Goal: Information Seeking & Learning: Find specific fact

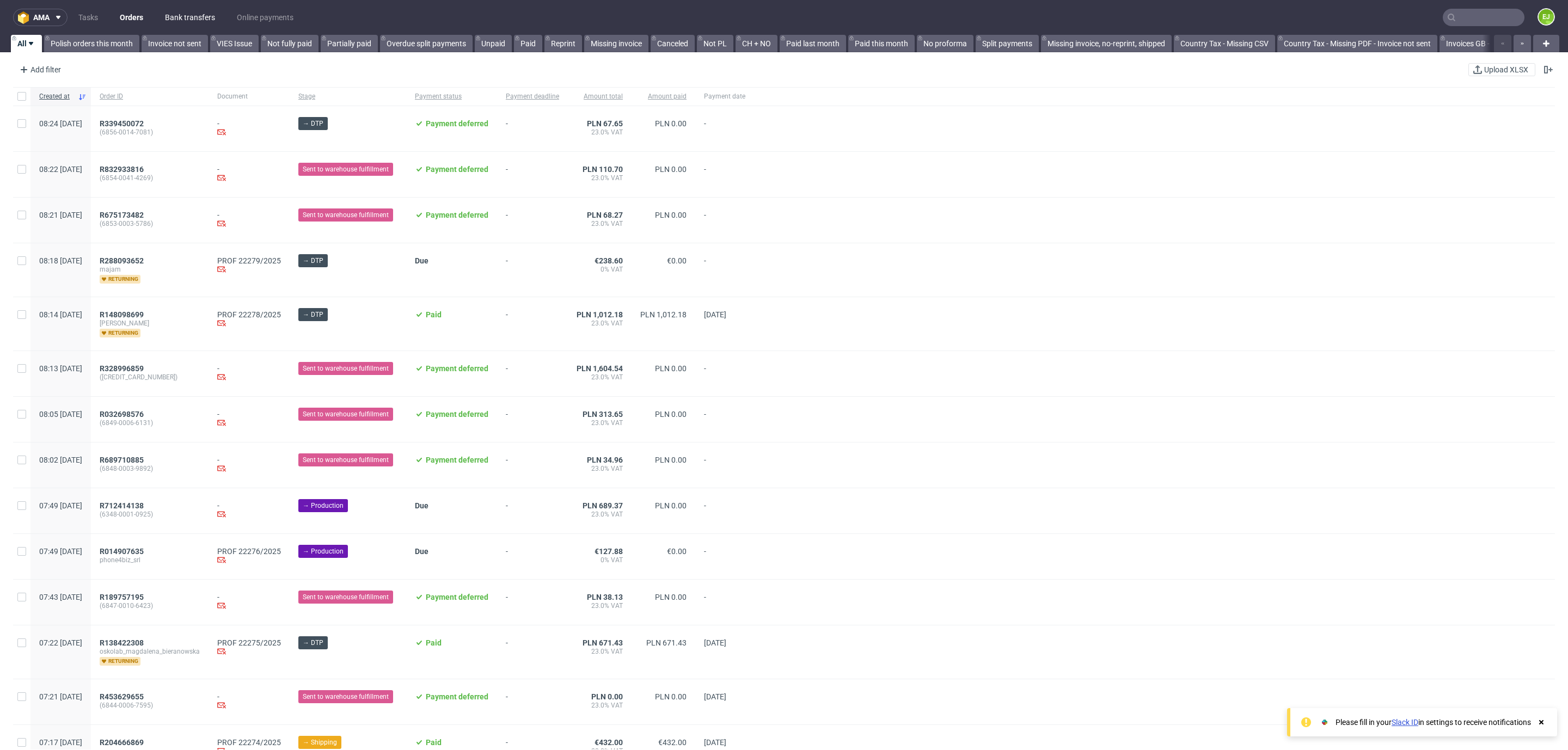
click at [208, 13] on link "Bank transfers" at bounding box center [190, 17] width 63 height 17
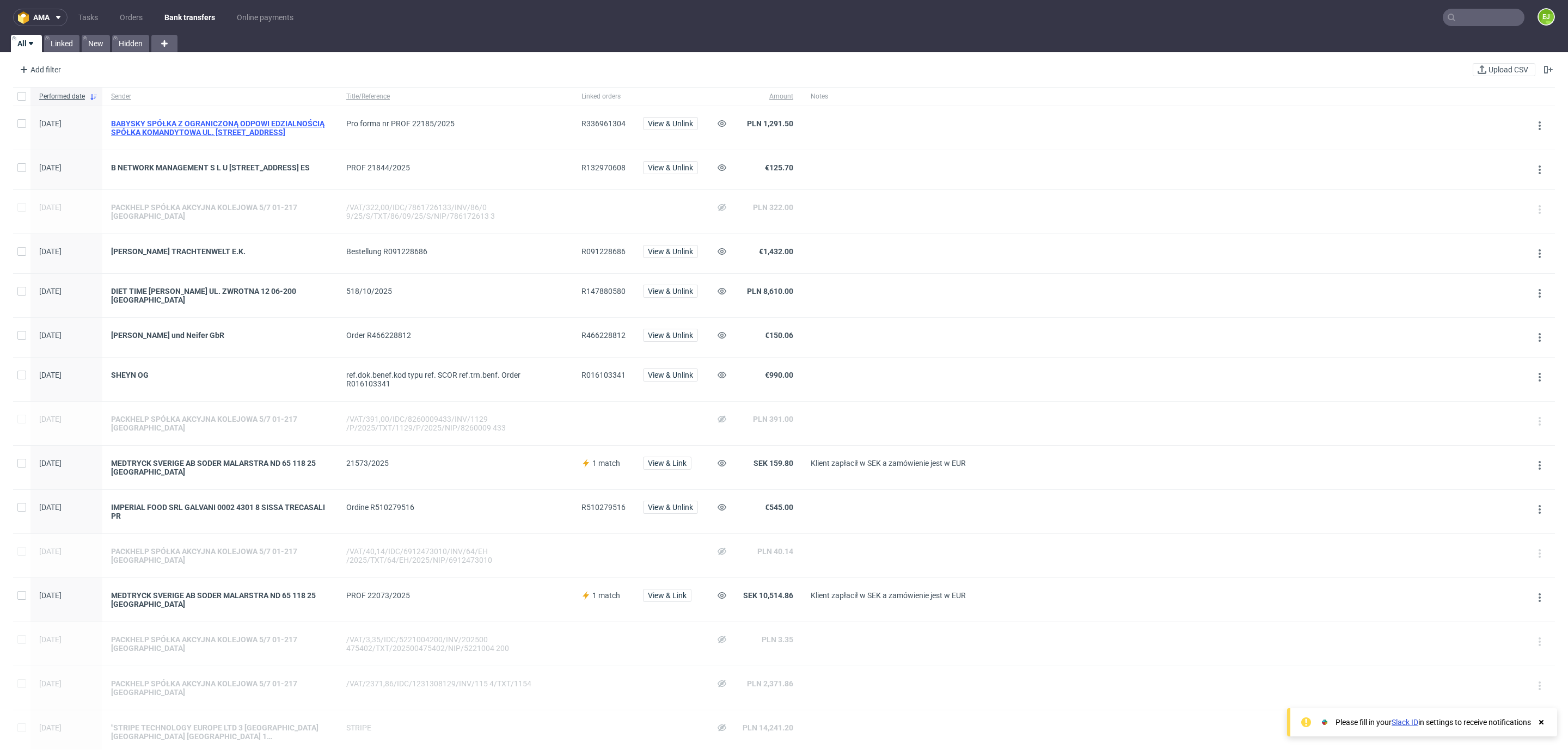
click at [273, 134] on div "BABYSKY SPÓŁKA Z OGRANICZONĄ ODPOWI EDZIALNOŚCIĄ SPÓŁKA KOMANDYTOWA UL. [STREET…" at bounding box center [220, 128] width 218 height 17
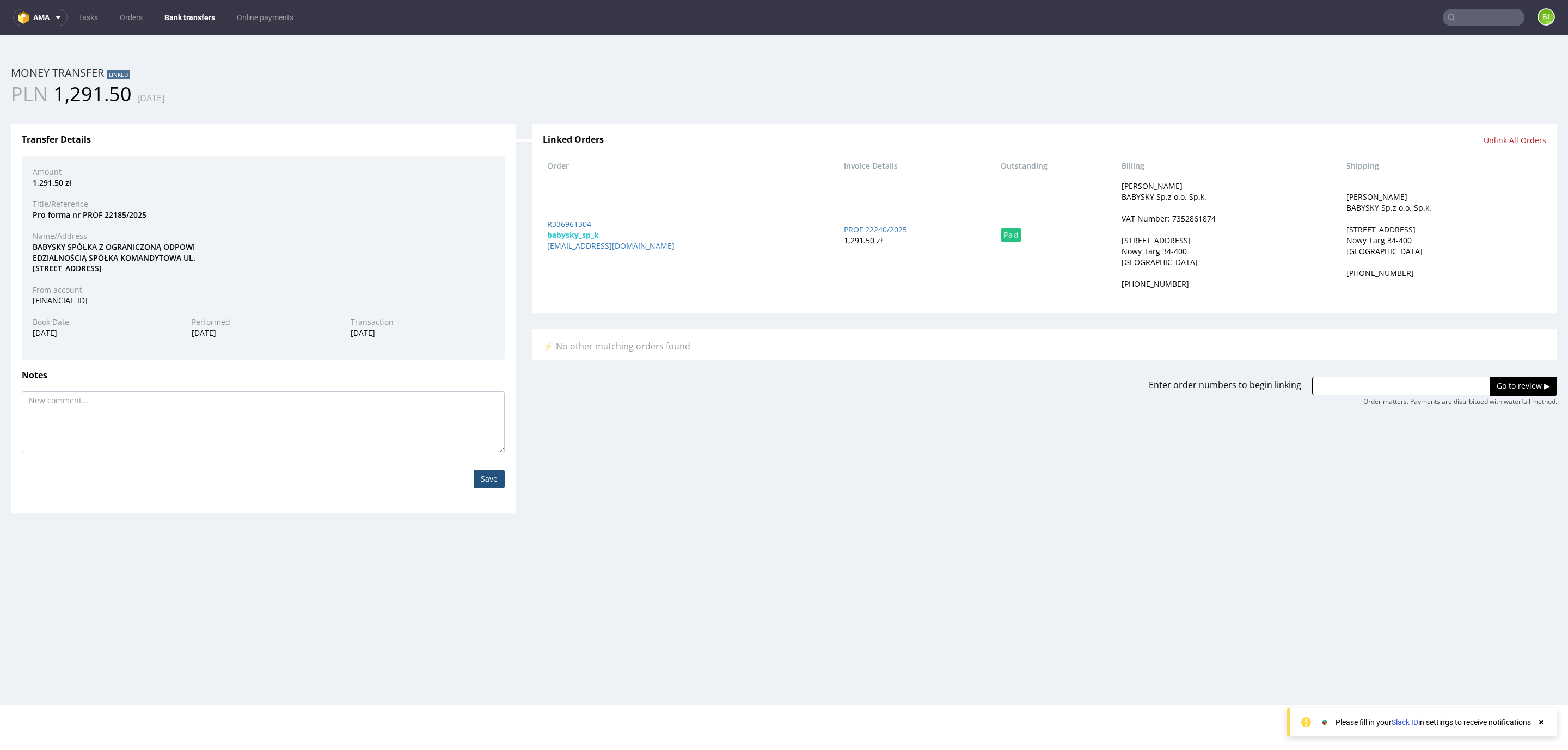
click at [1122, 218] on div "VAT Number: 7352861874" at bounding box center [1169, 219] width 94 height 11
copy div "7352861874"
drag, startPoint x: 590, startPoint y: 216, endPoint x: 538, endPoint y: 221, distance: 52.2
click at [543, 221] on td "R336961304 babysky_sp_k [EMAIL_ADDRESS][DOMAIN_NAME]" at bounding box center [691, 235] width 297 height 118
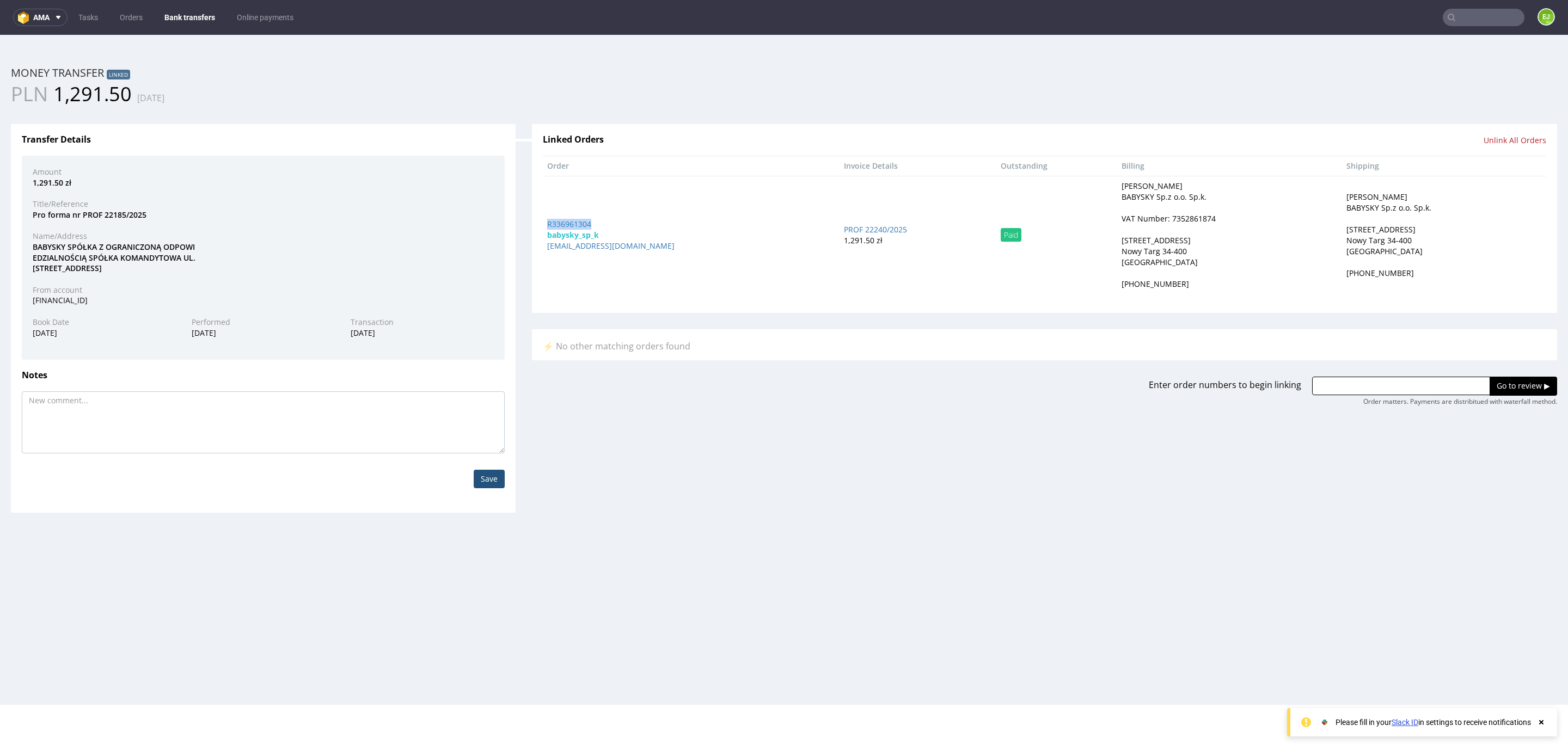
copy link "R336961304"
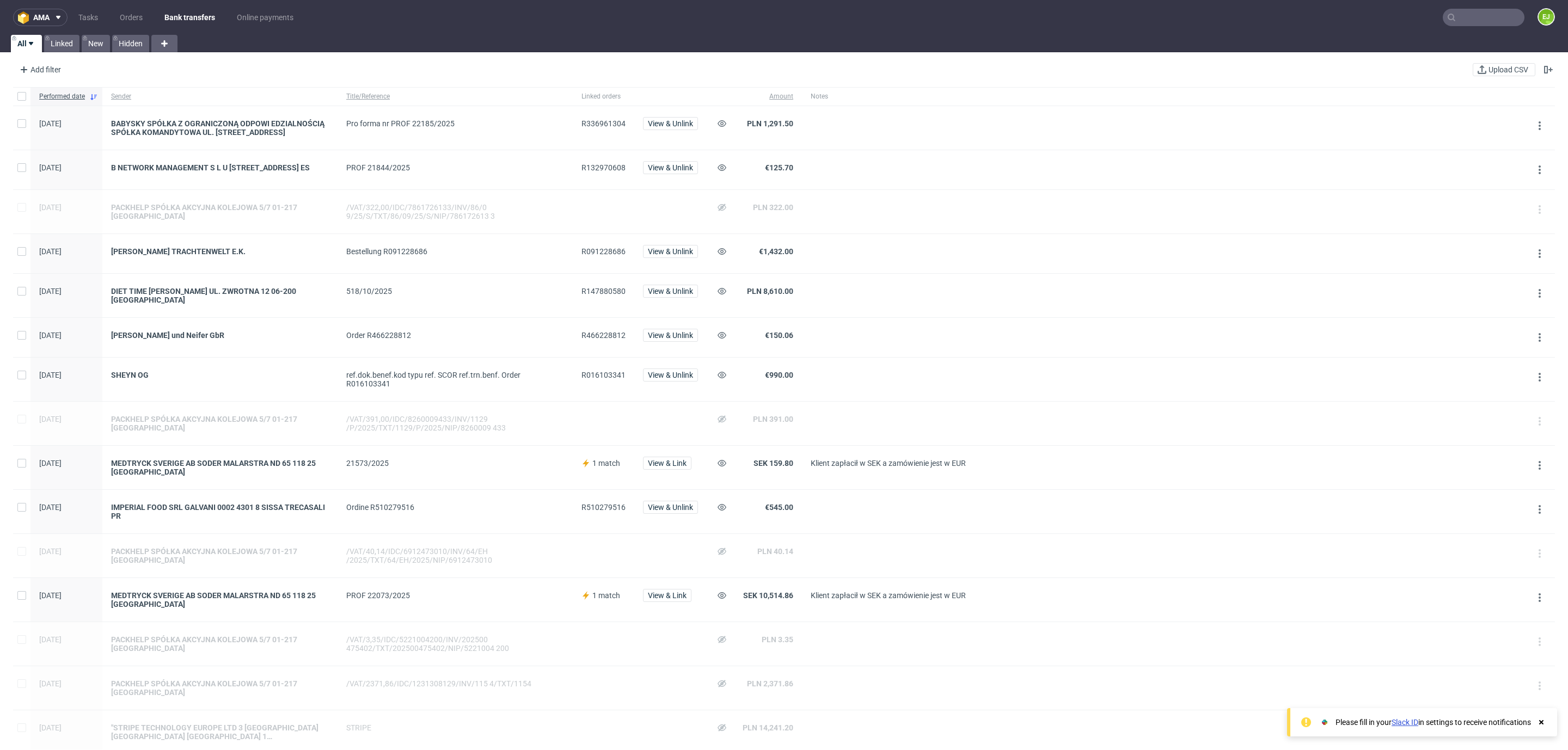
click at [603, 294] on span "R147880580" at bounding box center [603, 291] width 44 height 9
copy span "R147880580"
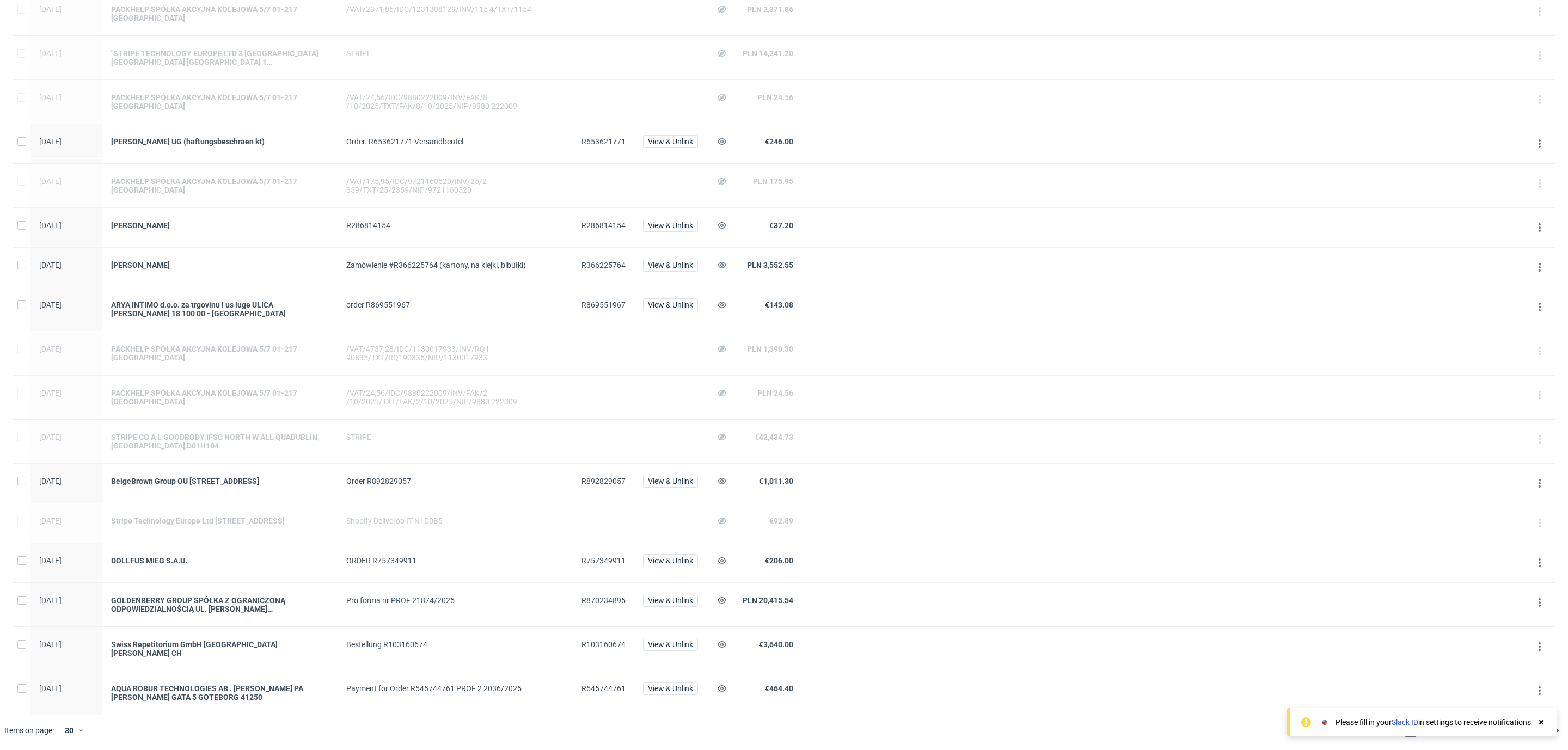
click at [591, 598] on span "R870234895" at bounding box center [603, 600] width 44 height 9
copy span "R870234895"
click at [125, 261] on div "[PERSON_NAME]" at bounding box center [220, 265] width 218 height 9
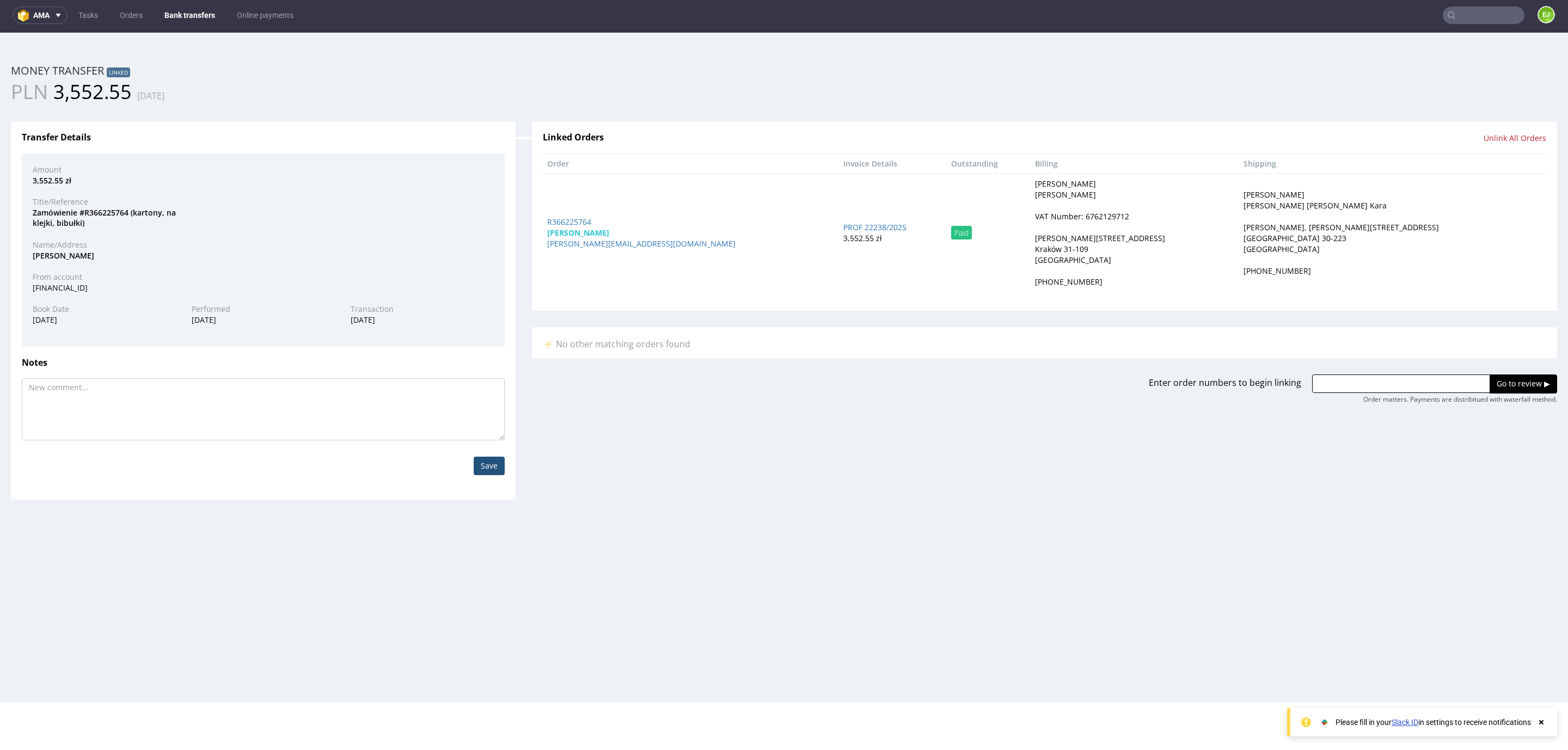
click at [1129, 213] on div "VAT Number: 6762129712" at bounding box center [1083, 217] width 94 height 11
copy div "6762129712"
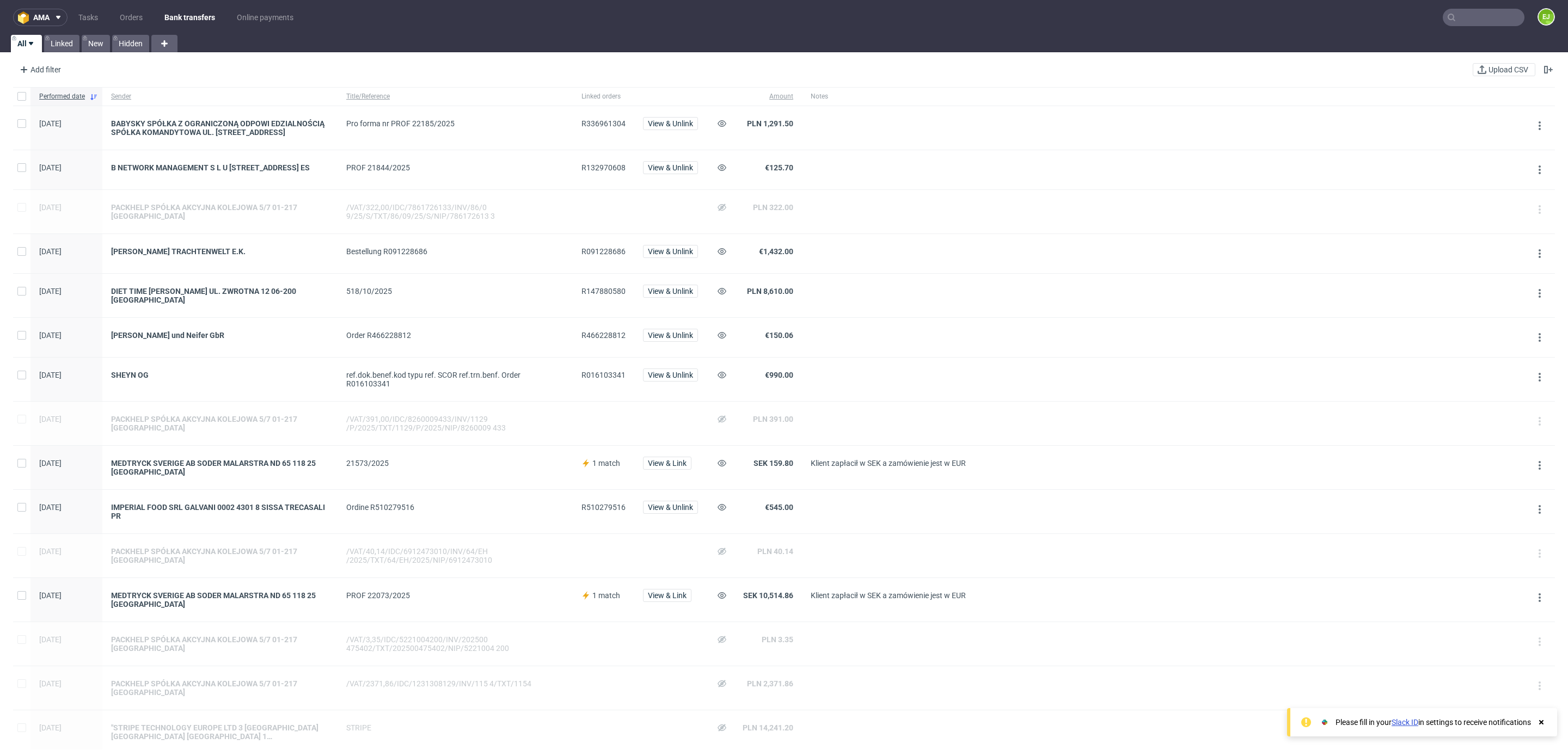
scroll to position [570, 0]
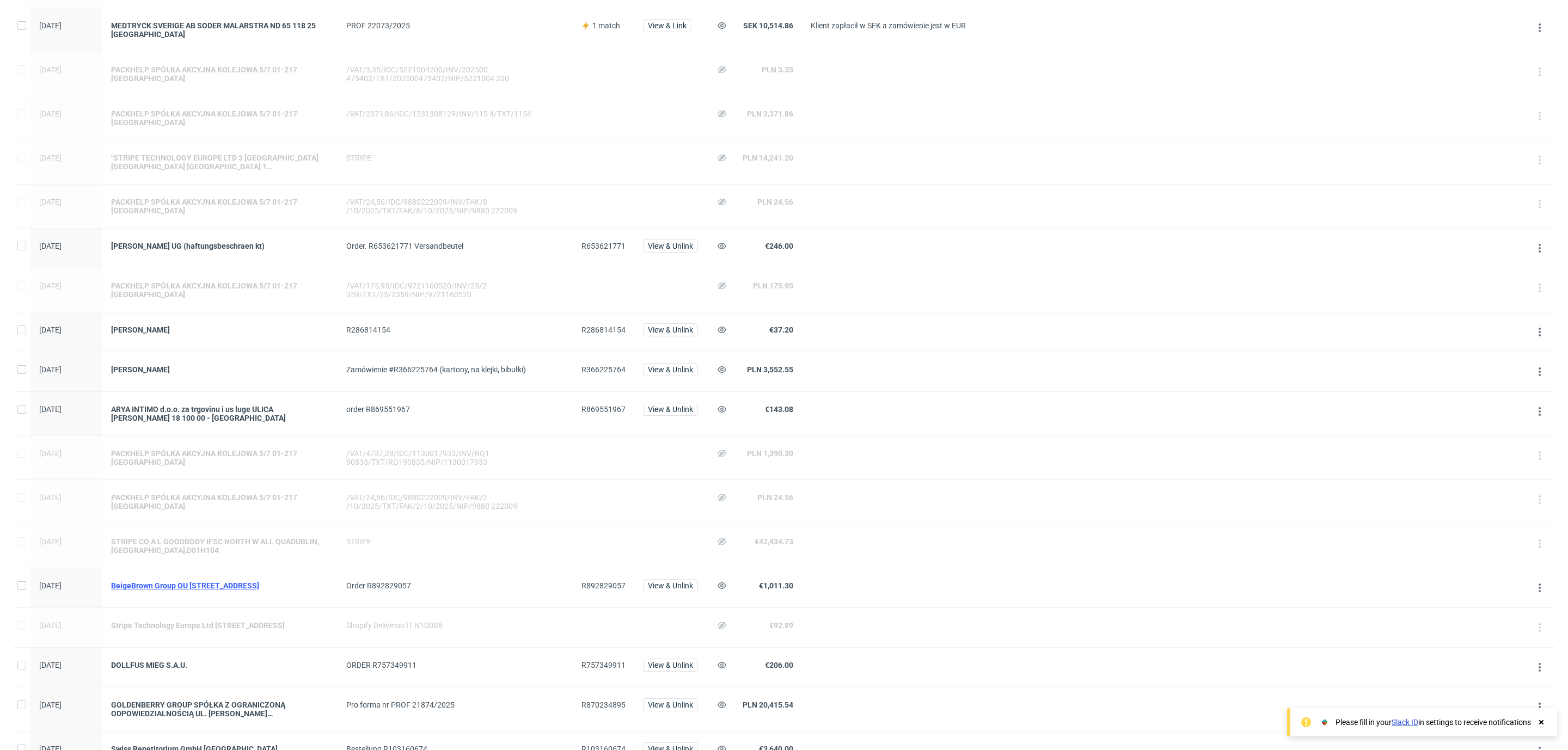
click at [201, 590] on div "BeigeBrown Group OU [STREET_ADDRESS]" at bounding box center [220, 585] width 218 height 9
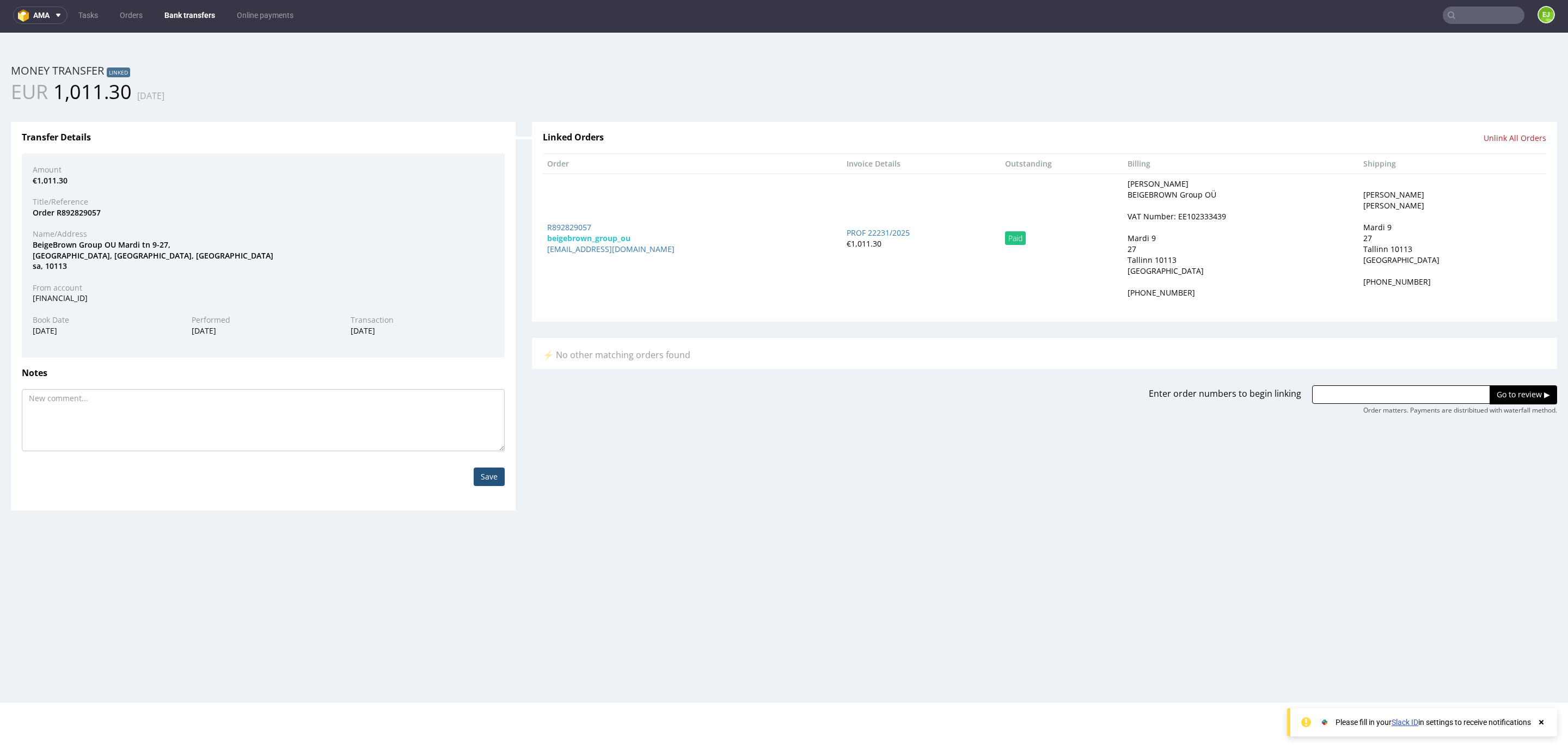
click at [1176, 215] on div "VAT Number: EE102333439" at bounding box center [1177, 217] width 98 height 11
copy div "EE102333439"
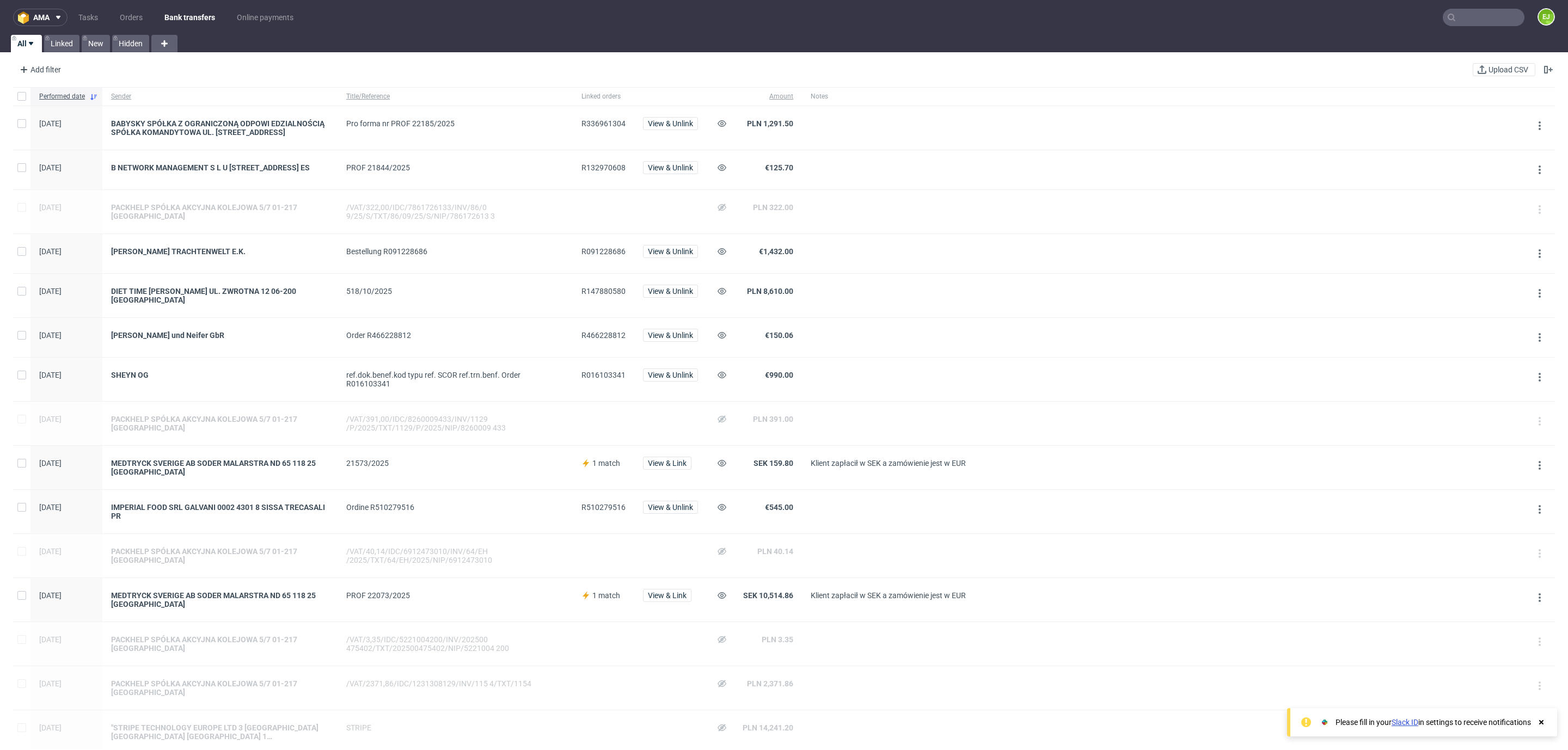
scroll to position [691, 0]
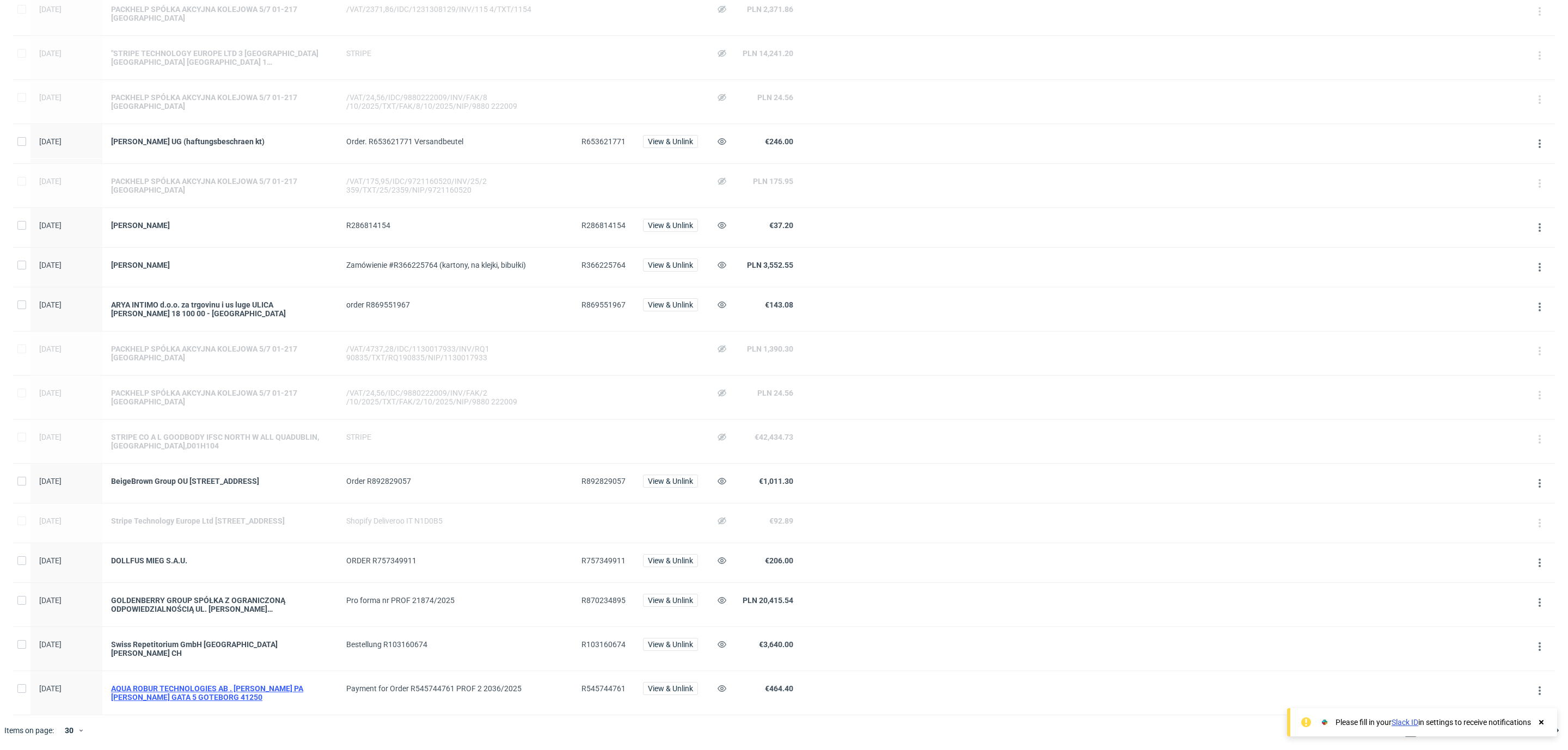
click at [309, 689] on div "AQUA ROBUR TECHNOLOGIES AB . [PERSON_NAME] PA [PERSON_NAME] GATA 5 GOTEBORG 412…" at bounding box center [220, 693] width 218 height 17
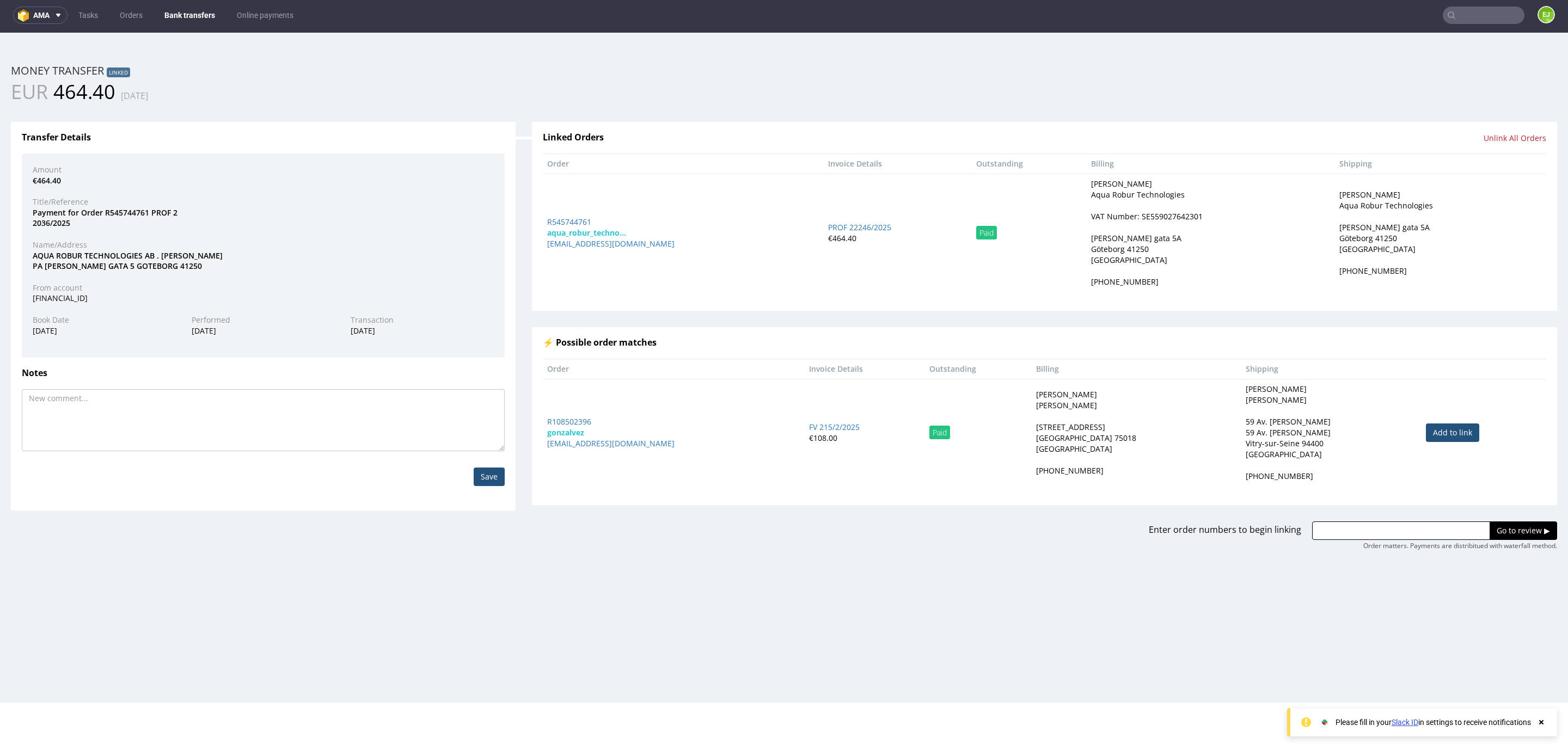
click at [1120, 214] on div "VAT Number: SE559027642301" at bounding box center [1147, 217] width 112 height 11
copy div "SE559027642301"
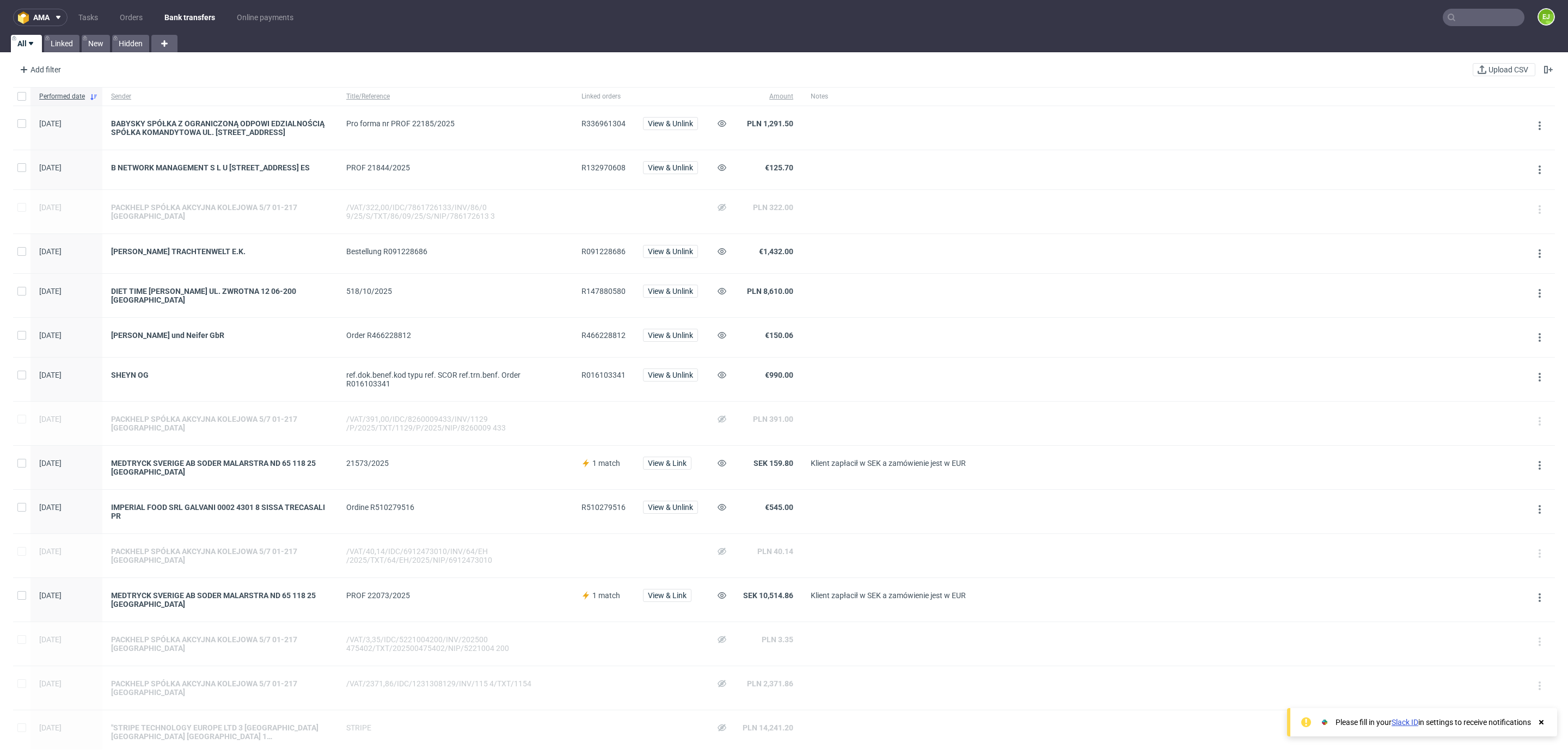
scroll to position [445, 0]
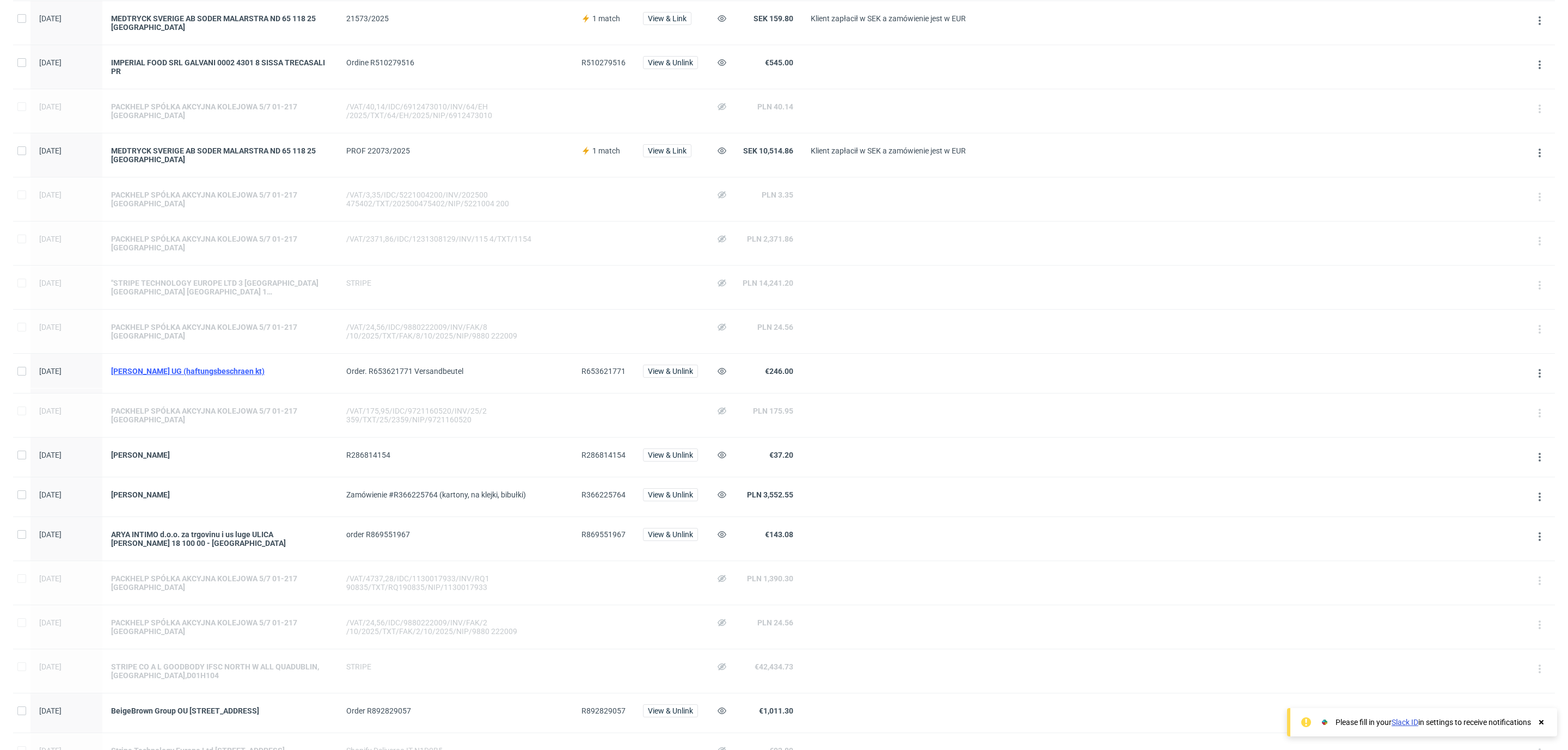
click at [239, 374] on div "[PERSON_NAME] UG (haftungsbeschraen kt)" at bounding box center [220, 371] width 218 height 9
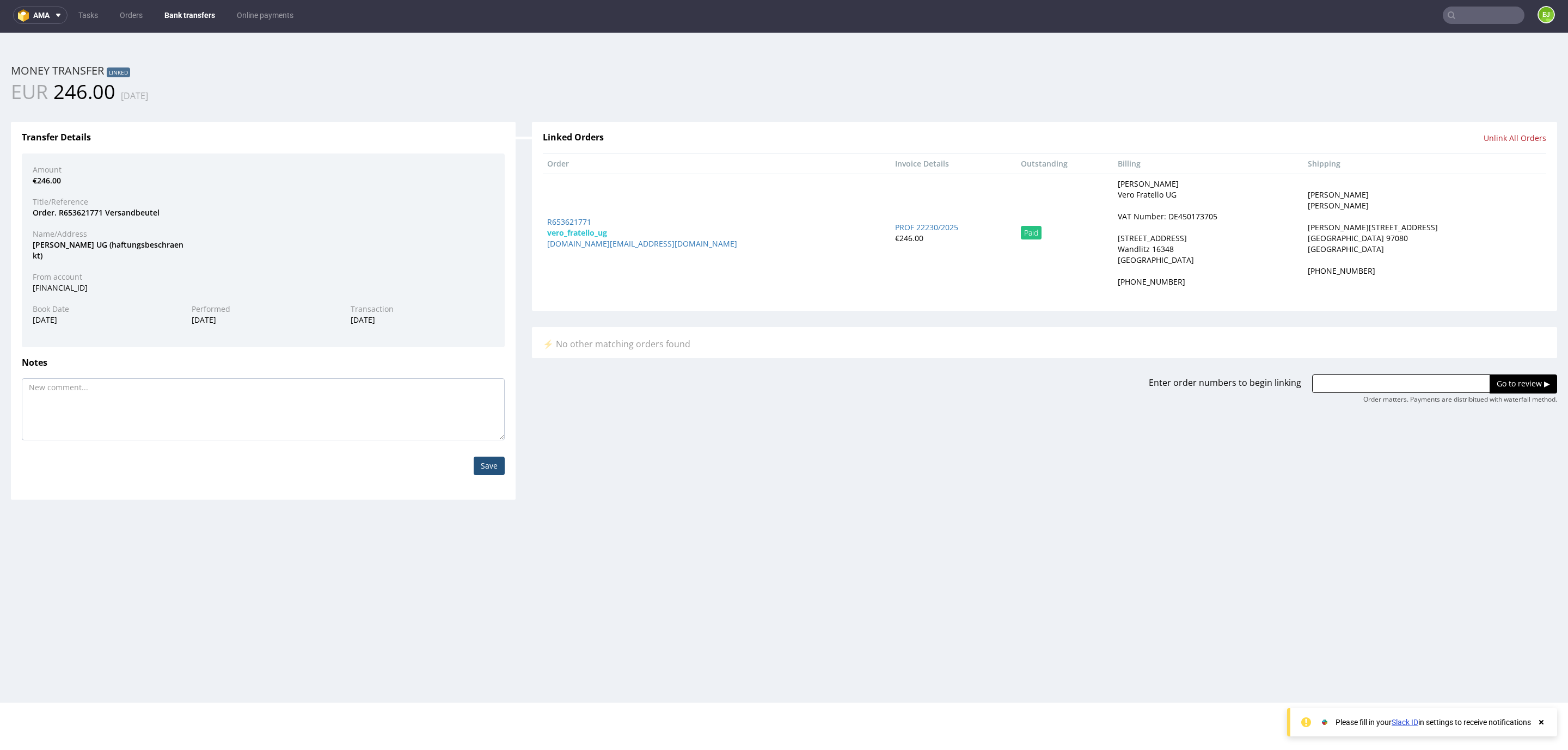
click at [1162, 220] on div "VAT Number: DE450173705" at bounding box center [1168, 217] width 100 height 11
copy div "DE450173705"
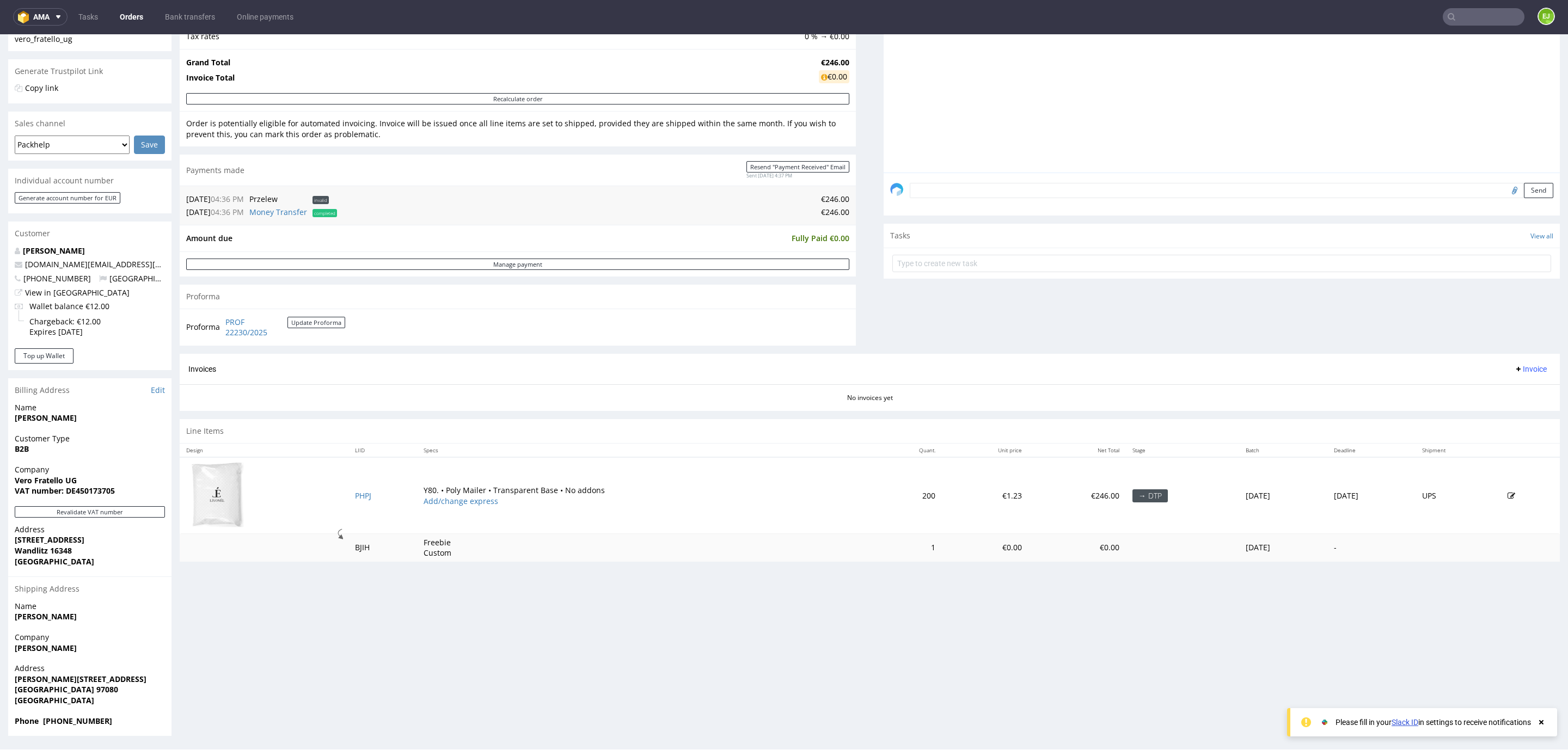
scroll to position [2, 0]
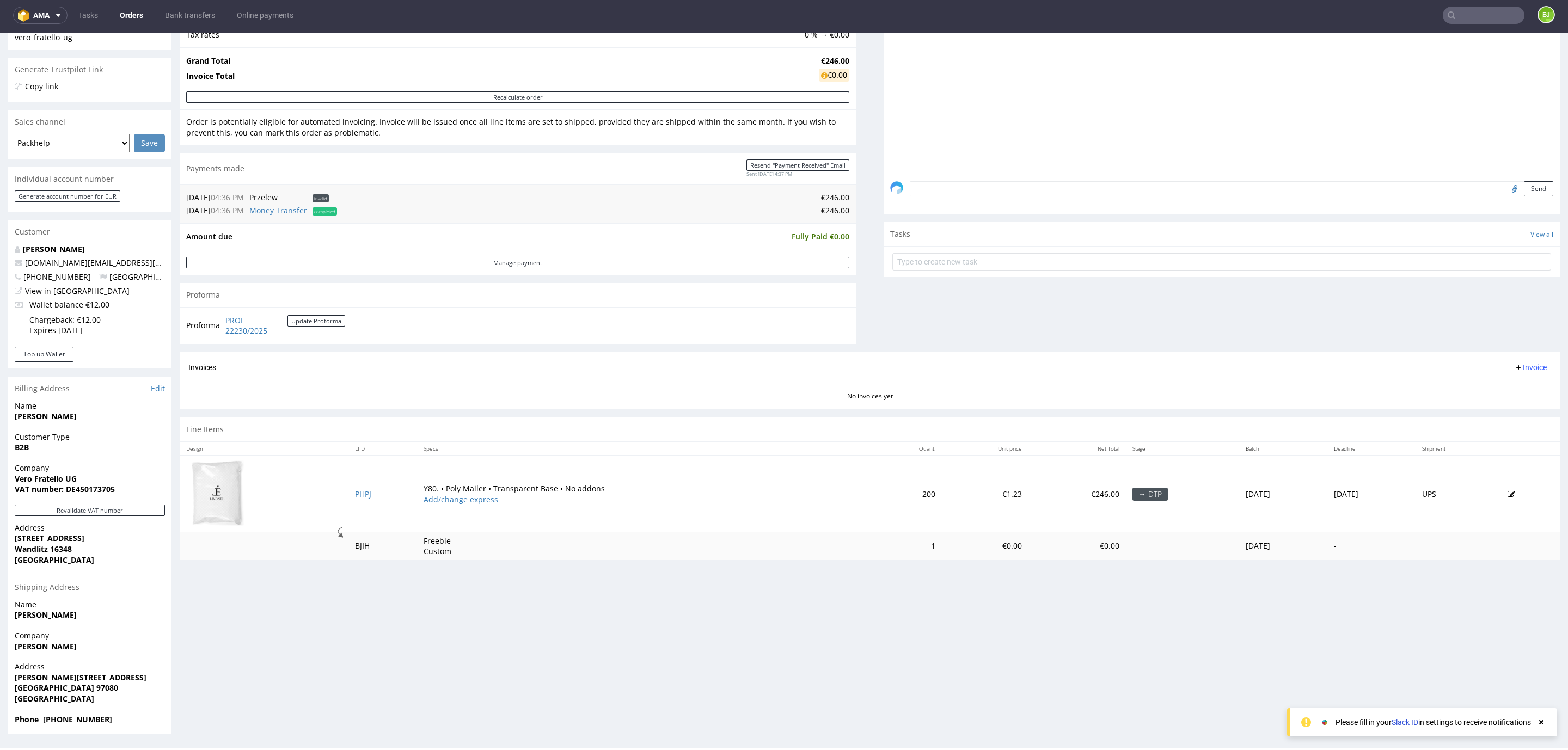
click at [68, 483] on strong "Vero Fratello UG" at bounding box center [45, 479] width 62 height 11
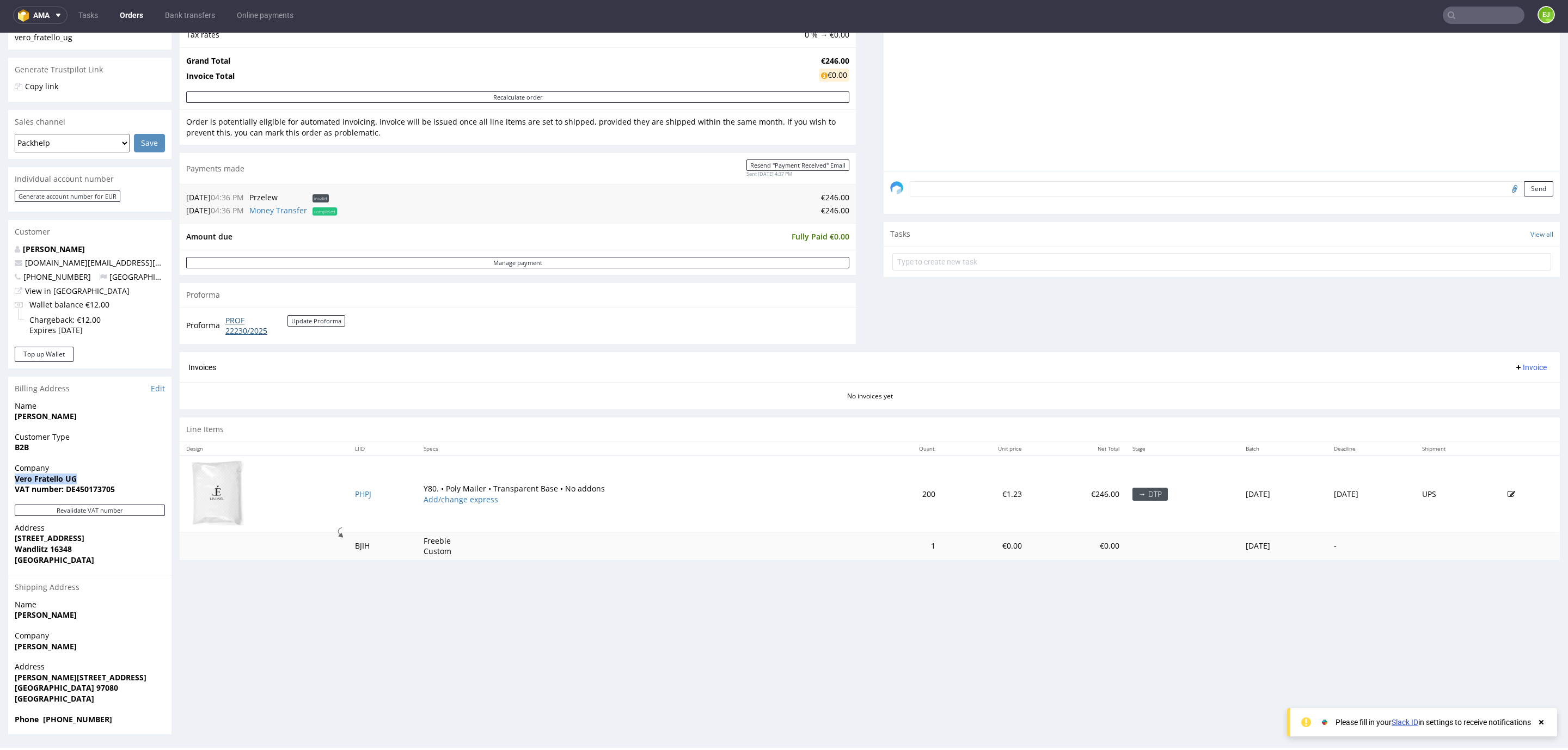
click at [255, 326] on link "PROF 22230/2025" at bounding box center [256, 326] width 62 height 21
click at [172, 23] on link "Bank transfers" at bounding box center [190, 15] width 63 height 17
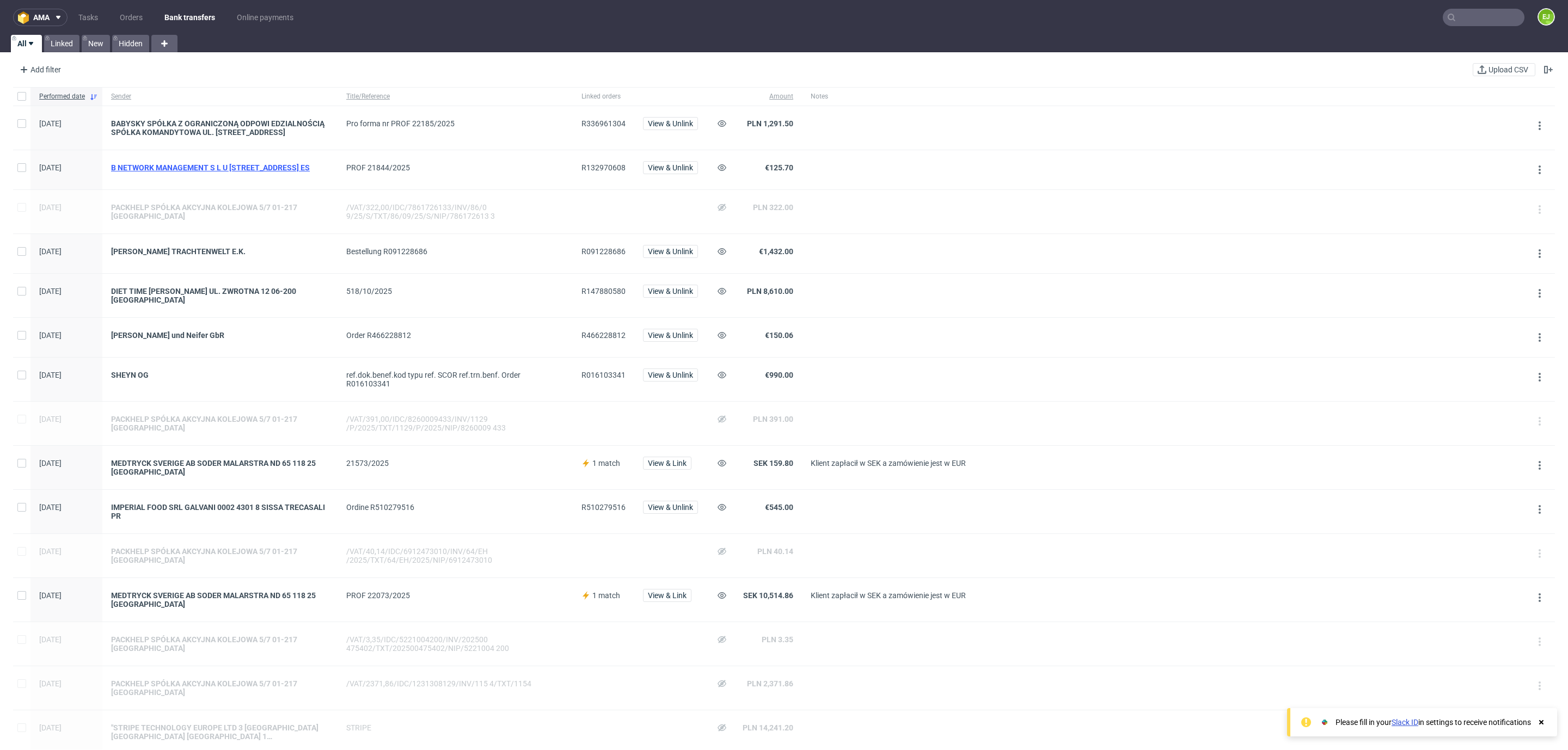
click at [227, 170] on div "B NETWORK MANAGEMENT S L U [STREET_ADDRESS] ES" at bounding box center [220, 168] width 218 height 9
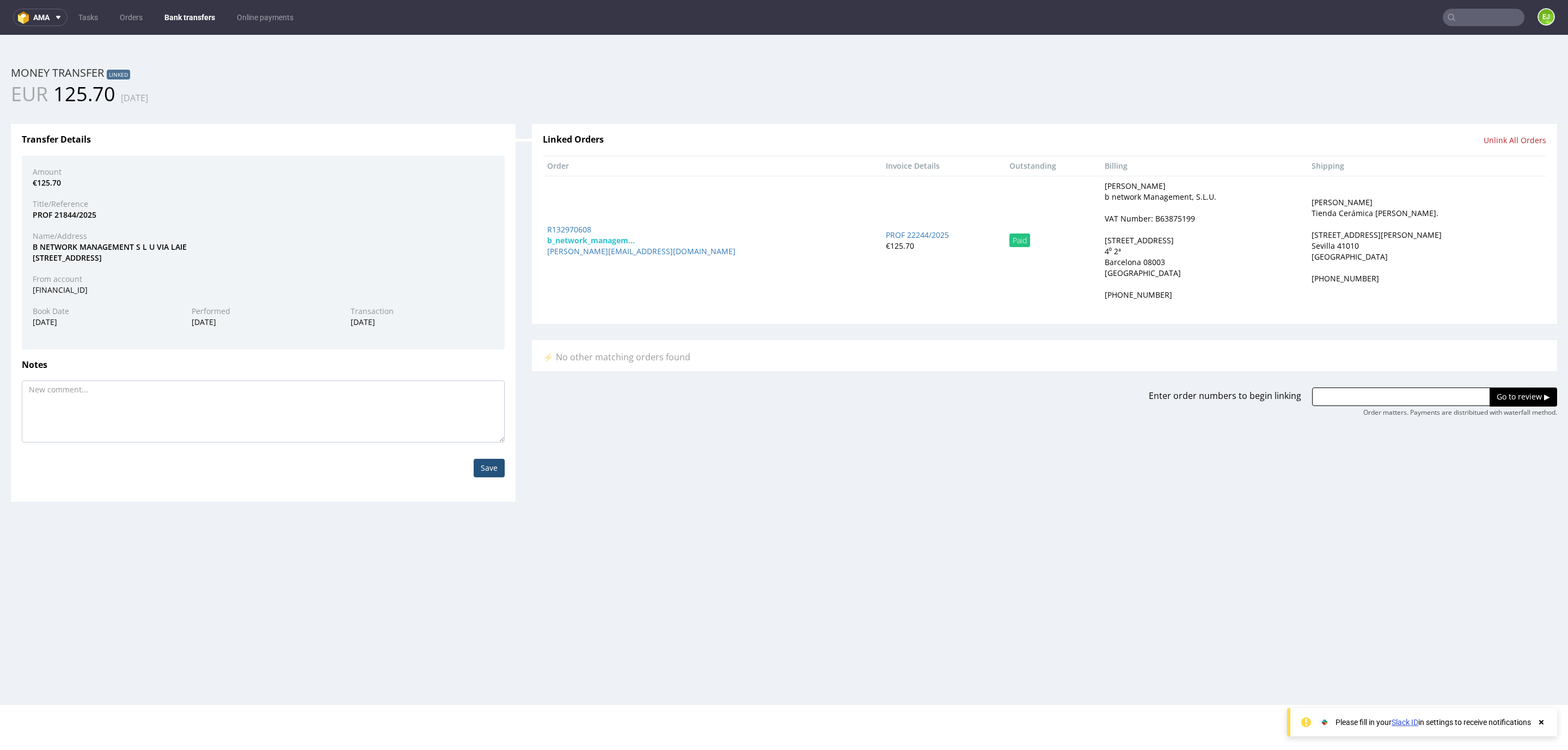
click at [1147, 215] on div "VAT Number: B63875199" at bounding box center [1150, 219] width 90 height 11
copy div "B63875199"
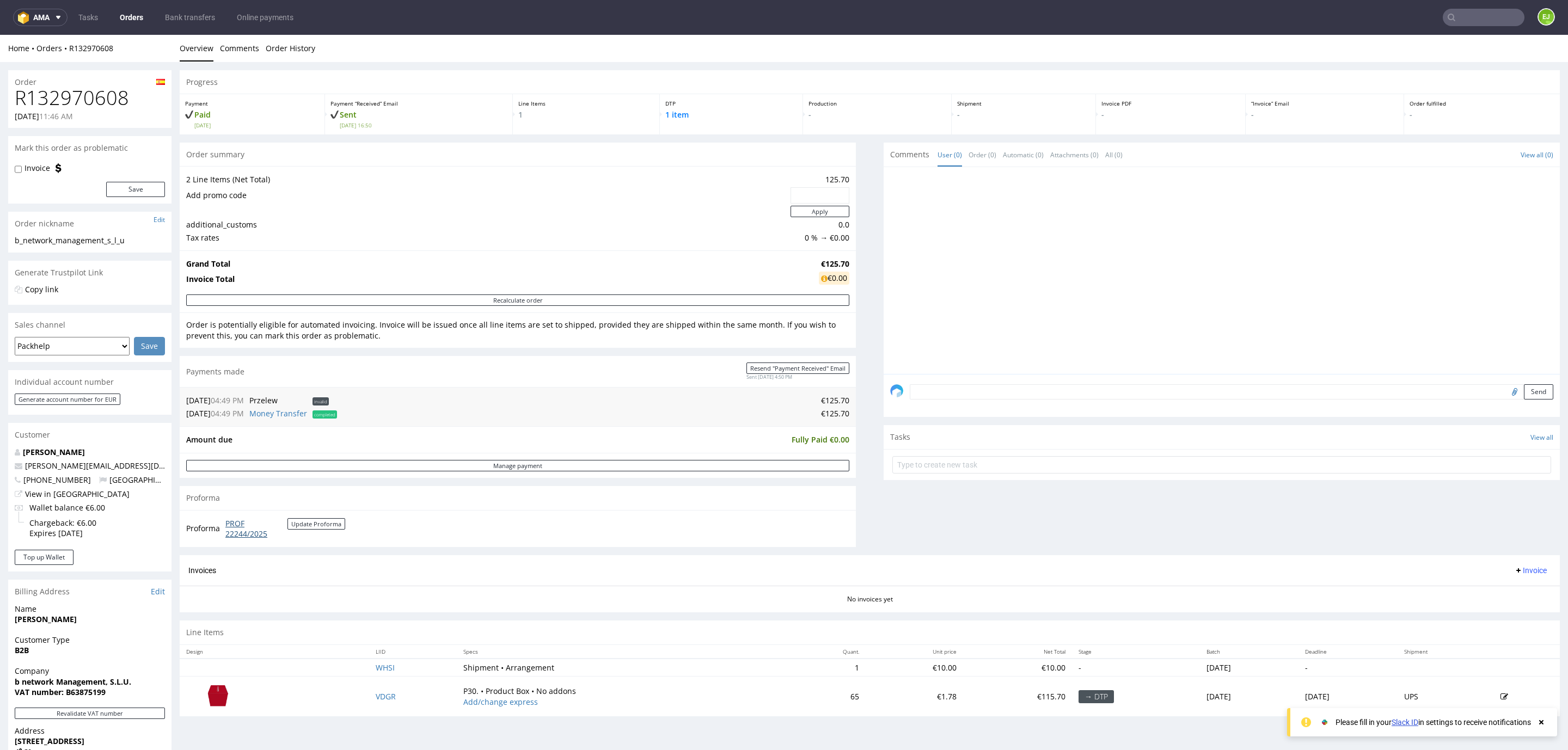
click at [249, 533] on link "PROF 22244/2025" at bounding box center [256, 529] width 62 height 21
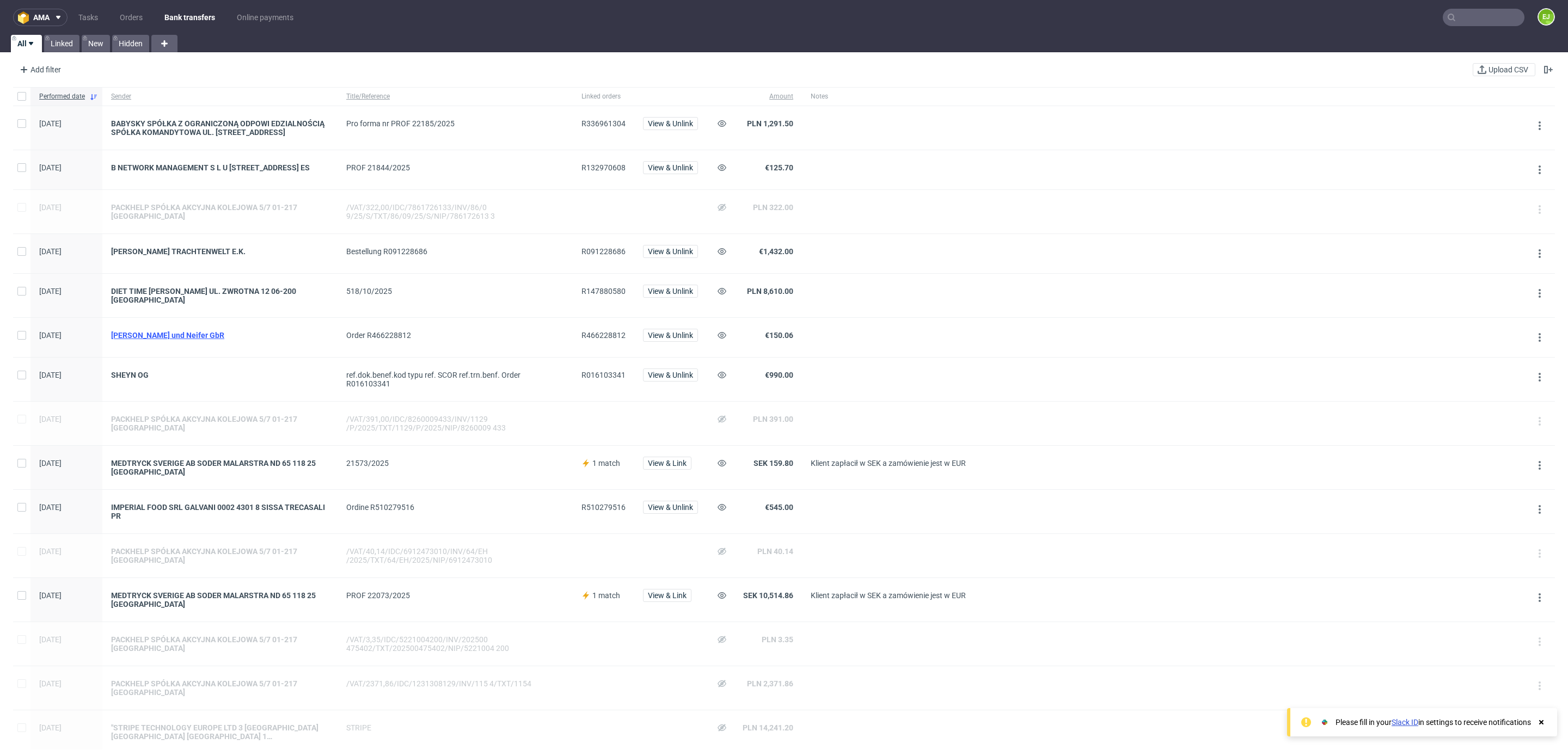
click at [183, 340] on div "[PERSON_NAME] und Neifer GbR" at bounding box center [220, 335] width 218 height 9
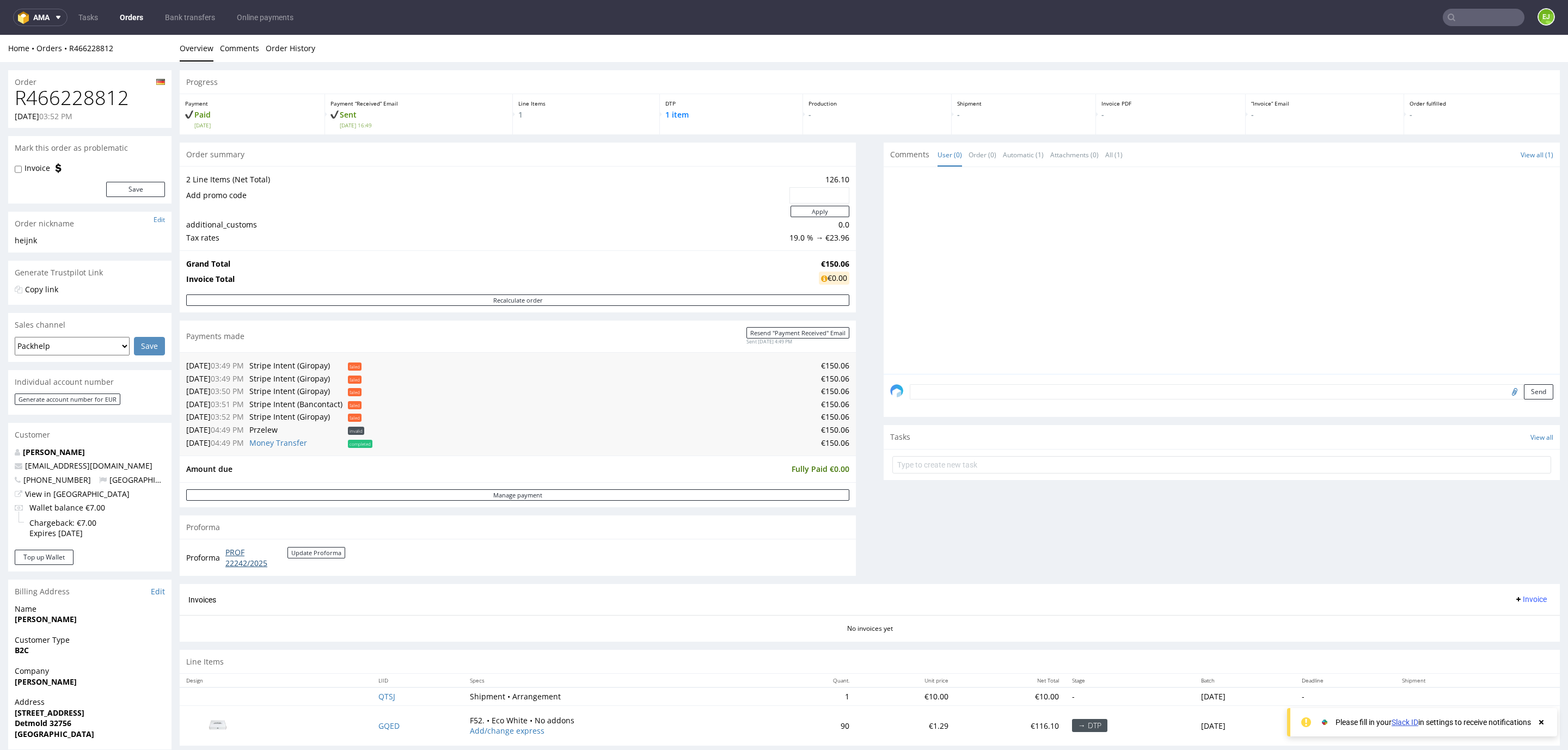
click at [245, 559] on link "PROF 22242/2025" at bounding box center [256, 558] width 62 height 21
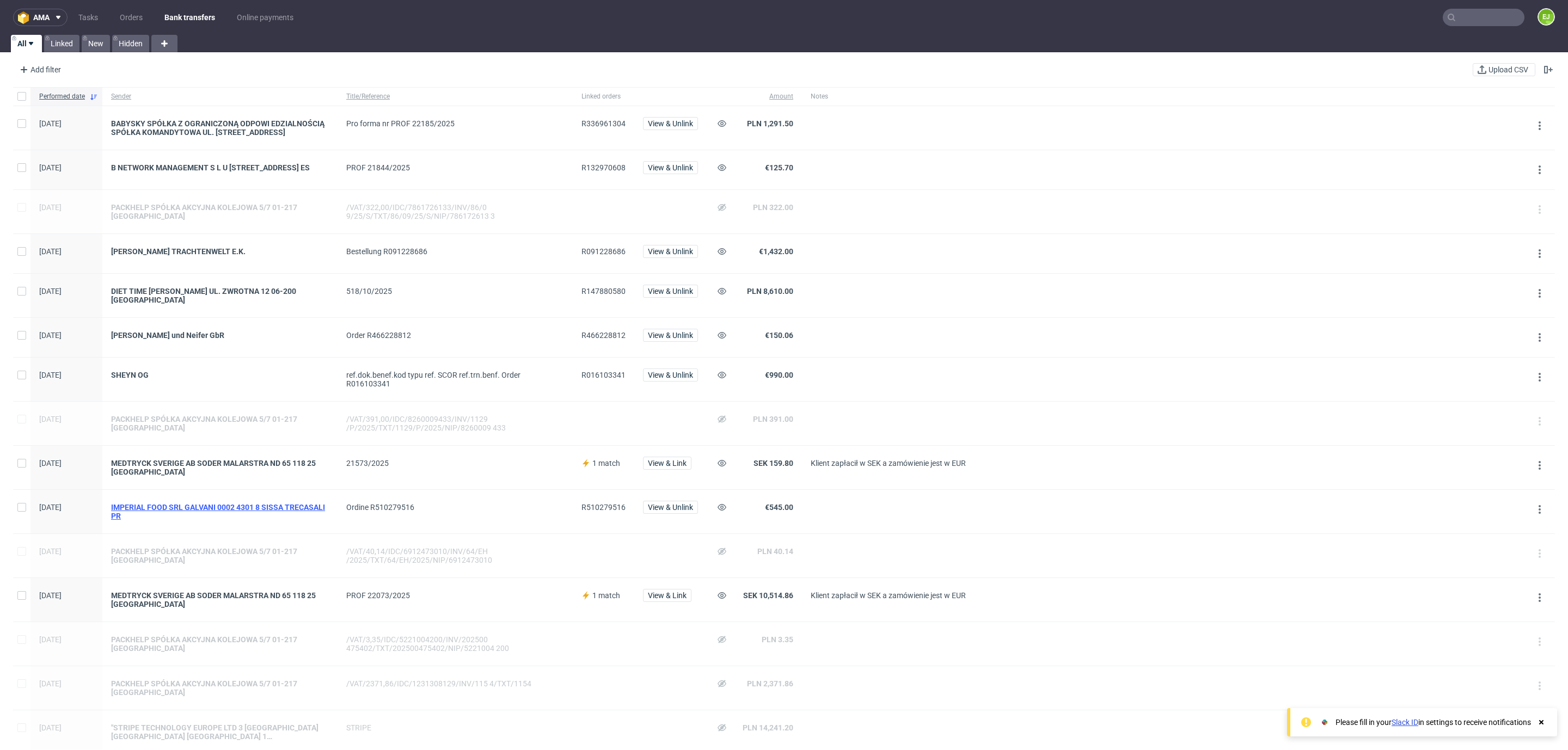
click at [262, 509] on div "IMPERIAL FOOD SRL GALVANI 0002 4301 8 SISSA TRECASALI PR" at bounding box center [220, 512] width 218 height 17
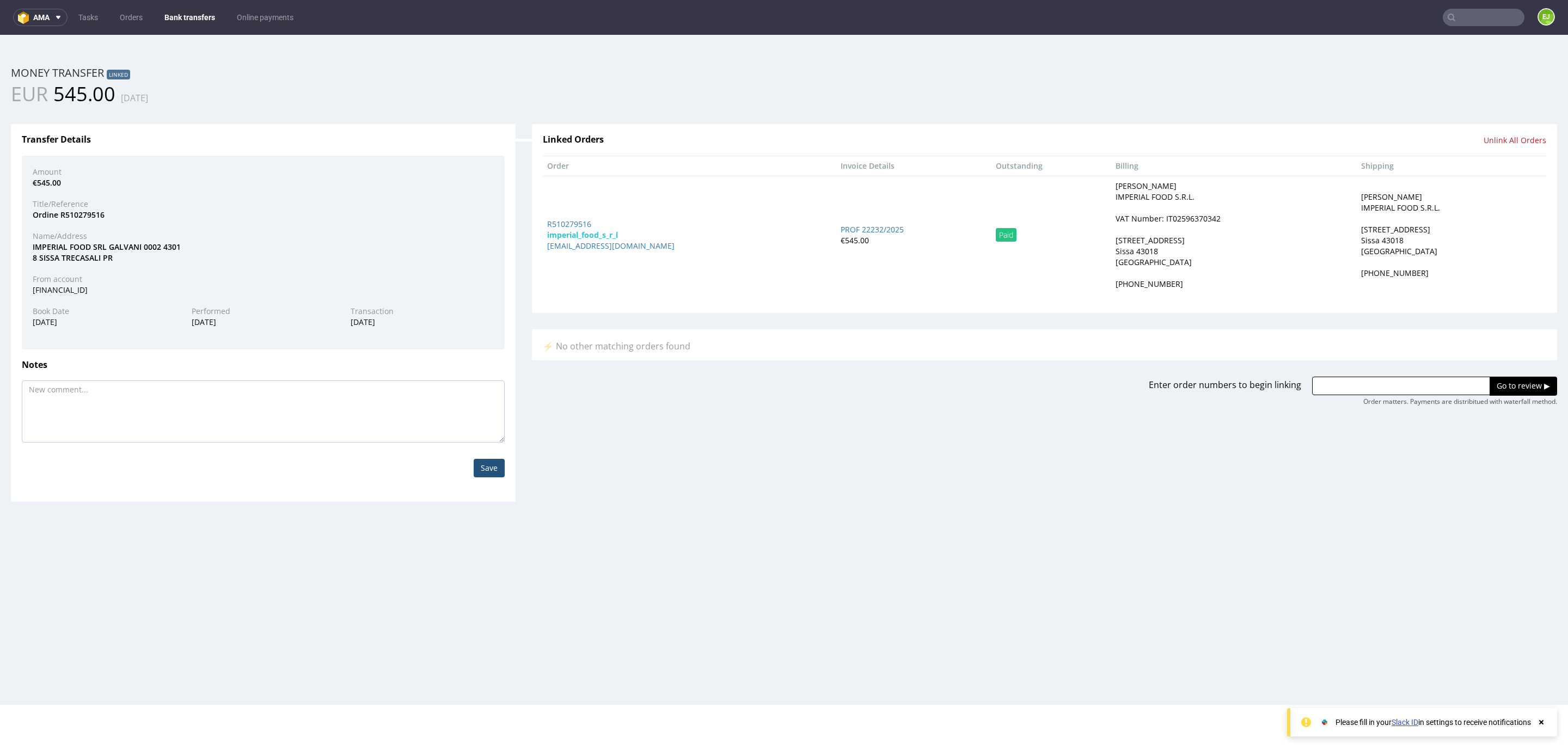
click at [1158, 224] on div "VAT Number: IT02596370342" at bounding box center [1168, 219] width 105 height 11
copy div "IT02596370342"
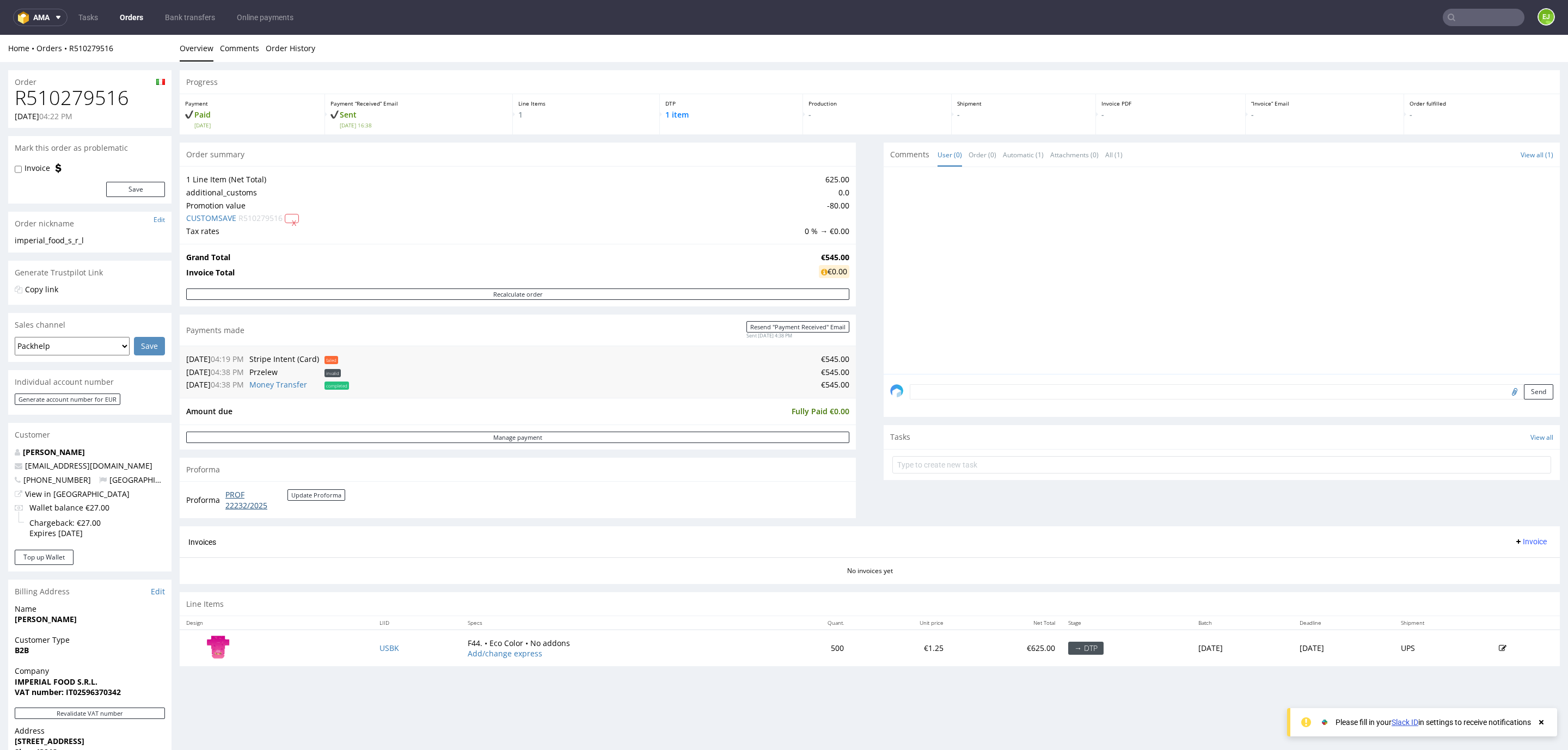
click at [251, 507] on link "PROF 22232/2025" at bounding box center [256, 500] width 62 height 21
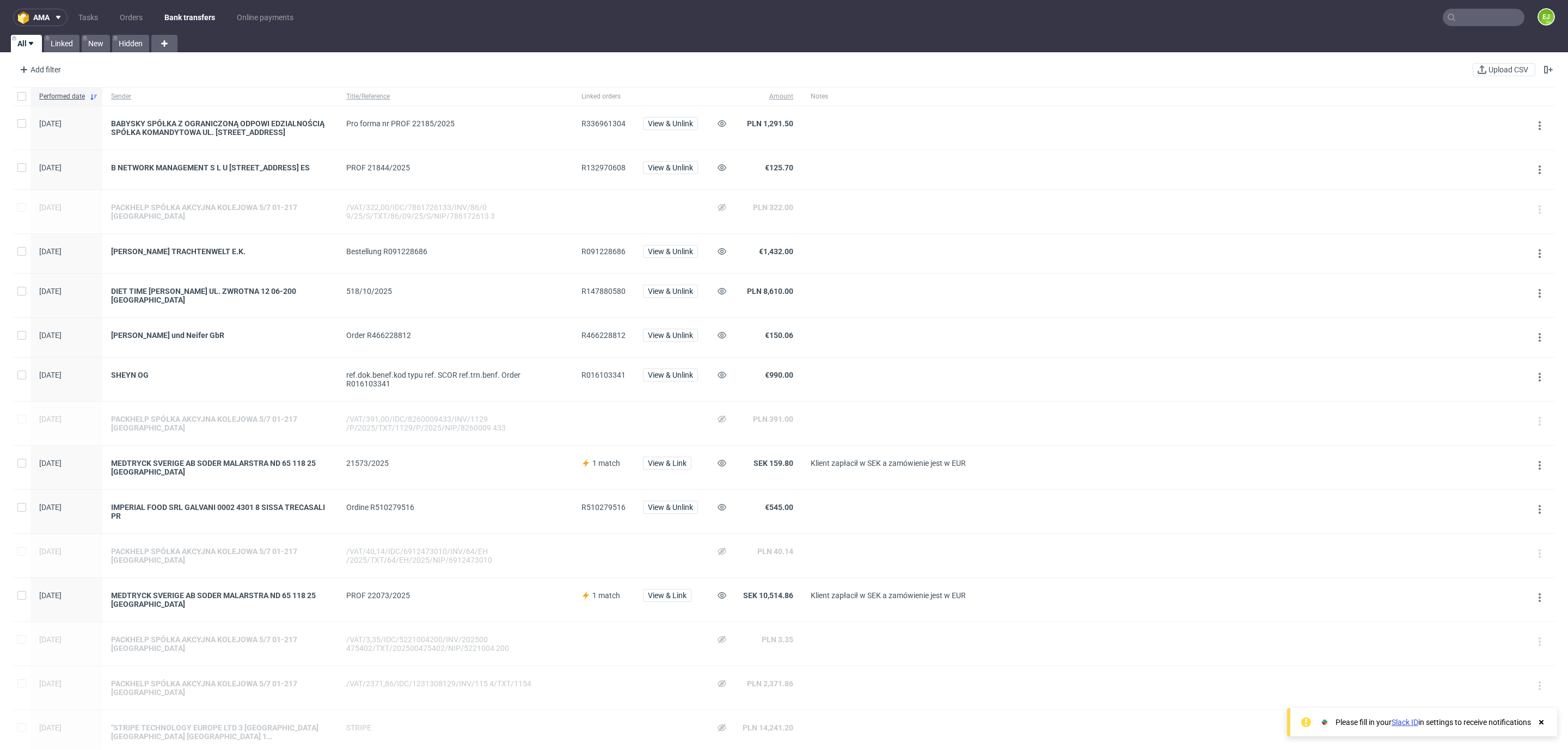
scroll to position [691, 0]
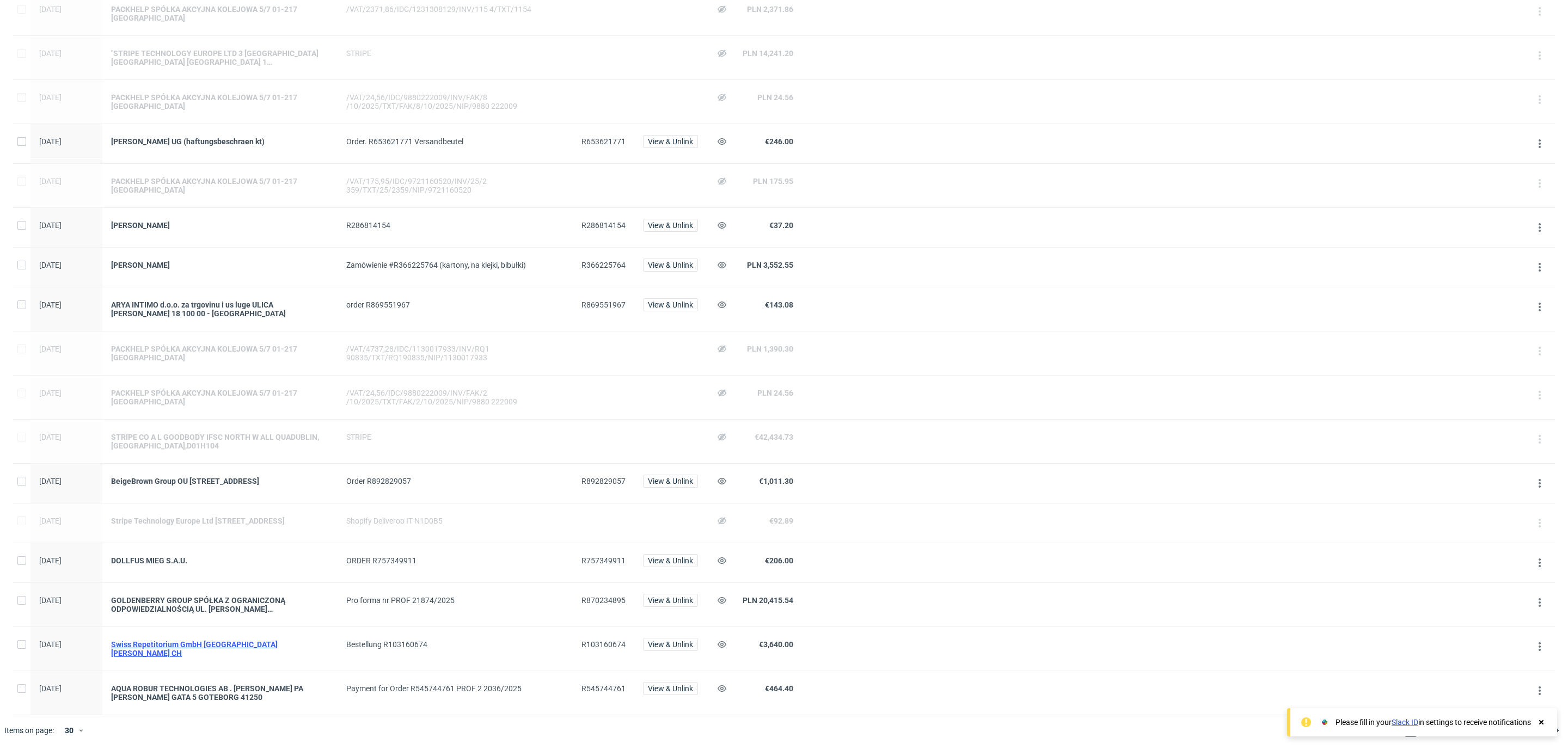
click at [204, 650] on div "Swiss Repetitorium GmbH [GEOGRAPHIC_DATA] [PERSON_NAME] CH" at bounding box center [220, 649] width 218 height 17
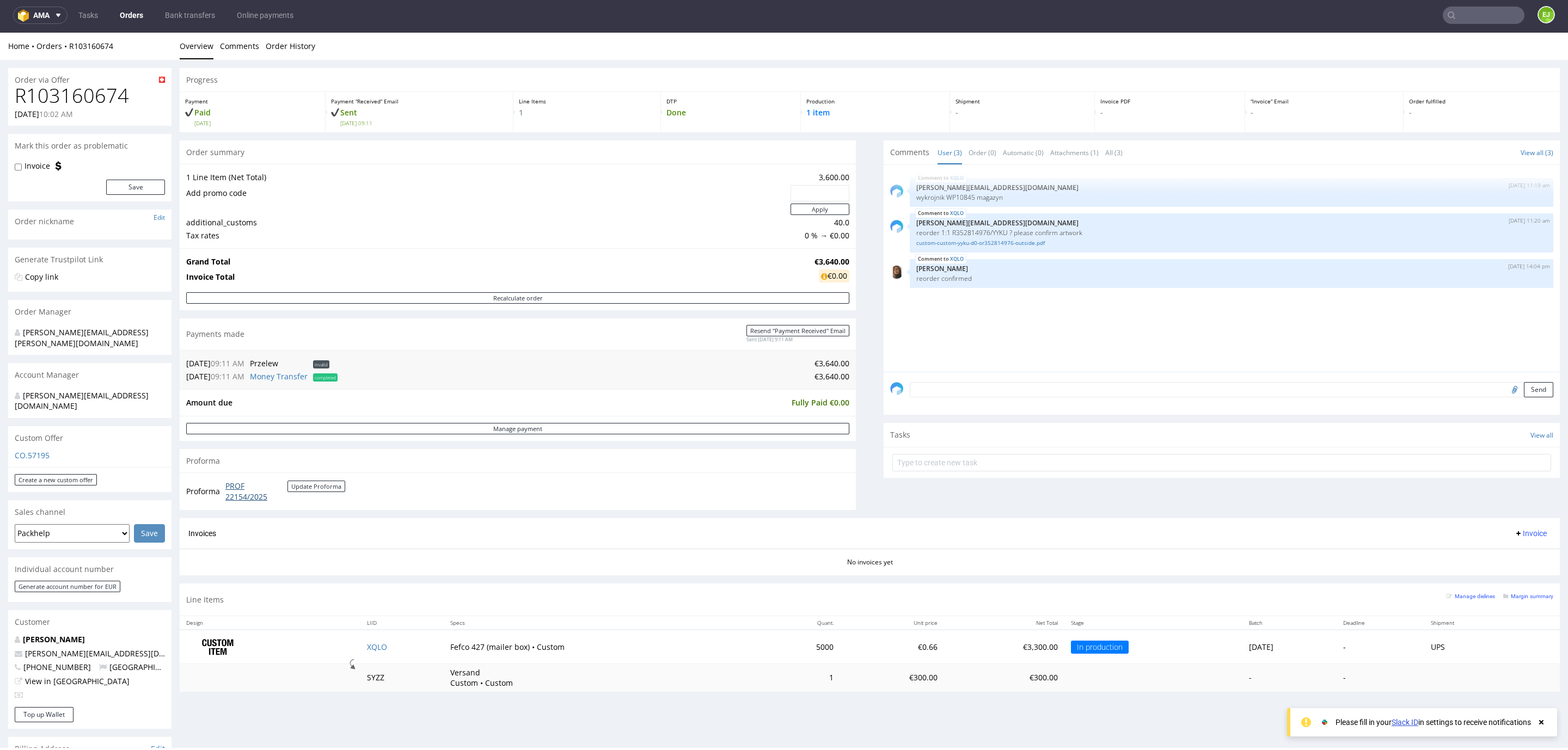
click at [244, 502] on link "PROF 22154/2025" at bounding box center [256, 491] width 62 height 21
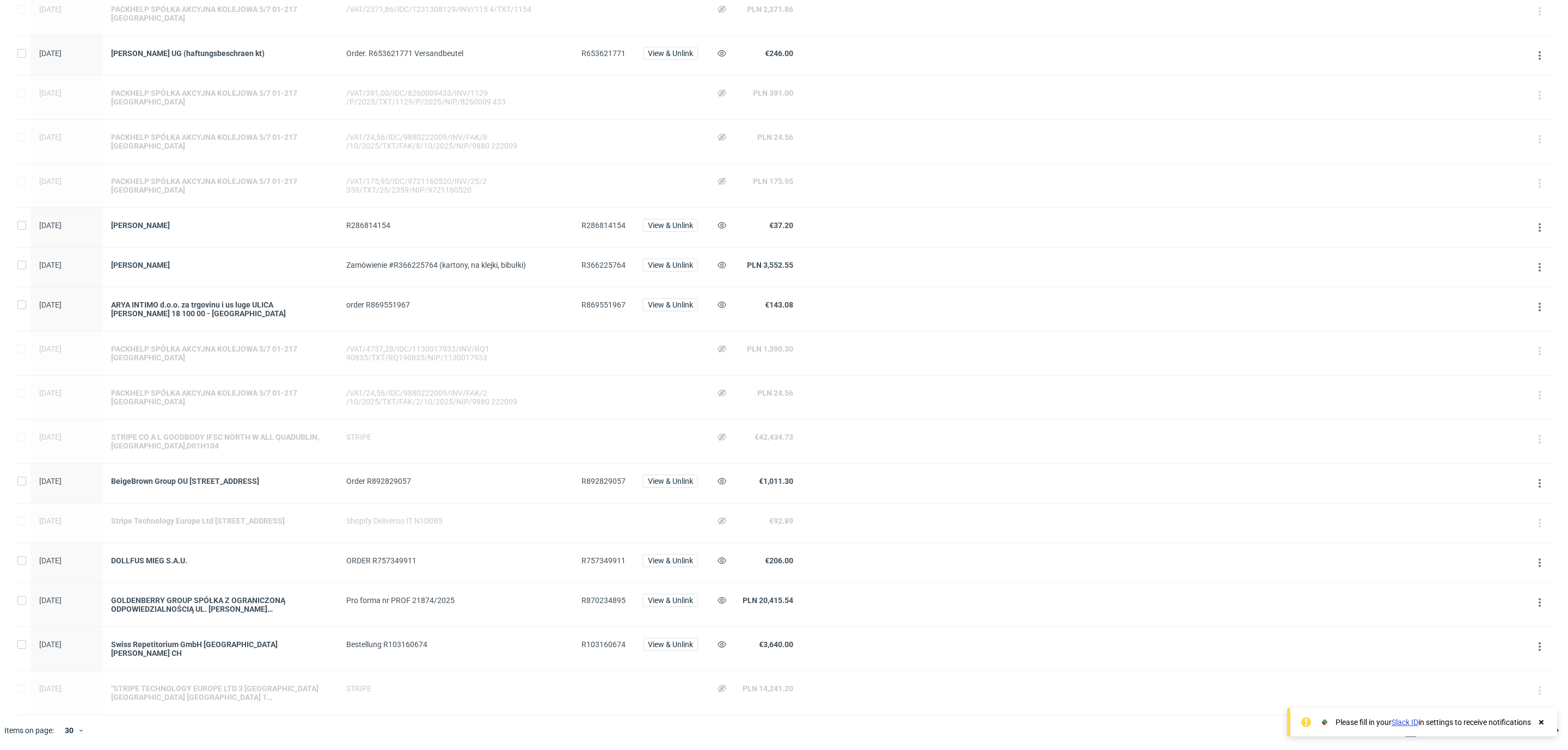
scroll to position [5, 0]
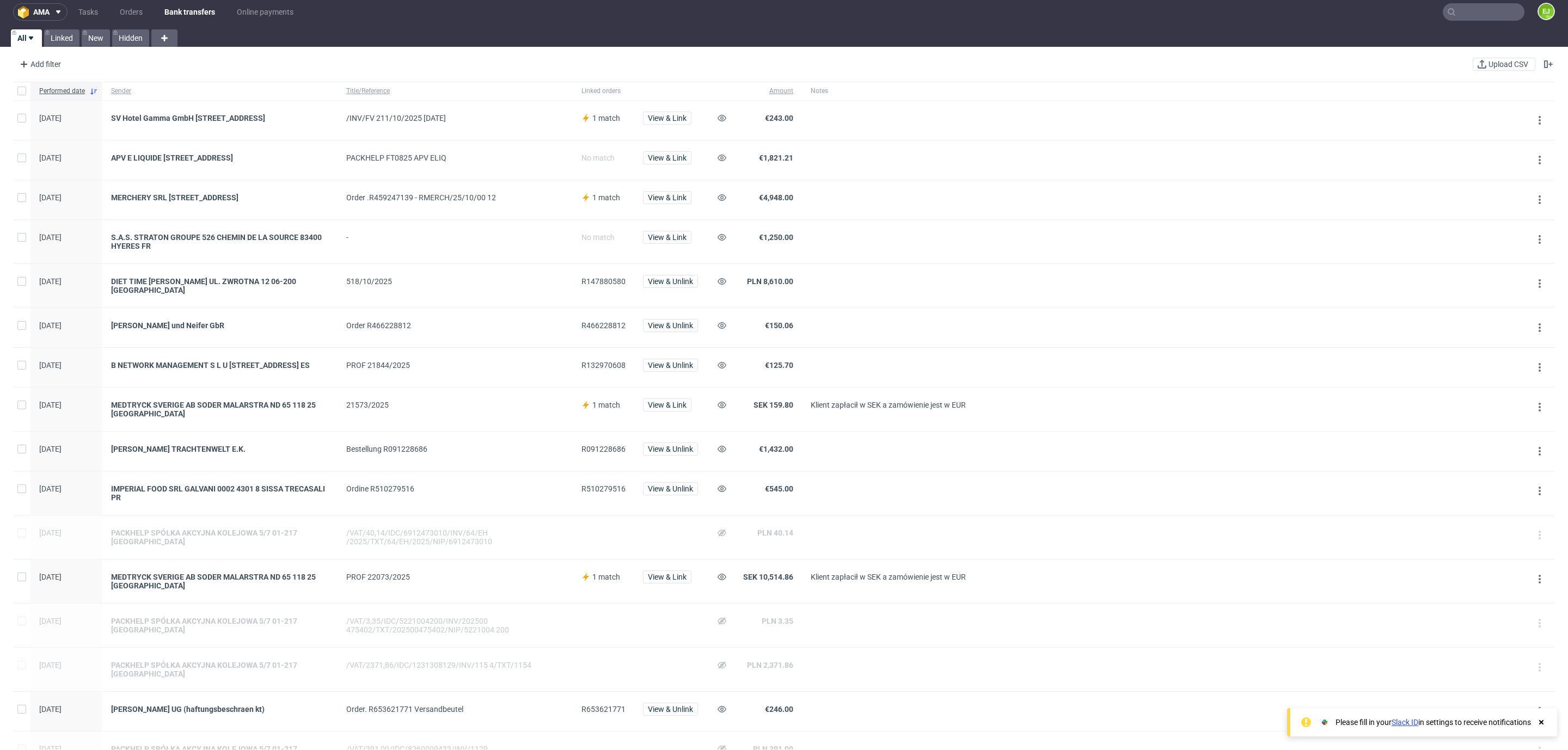
click at [595, 370] on span "R132970608" at bounding box center [603, 365] width 44 height 9
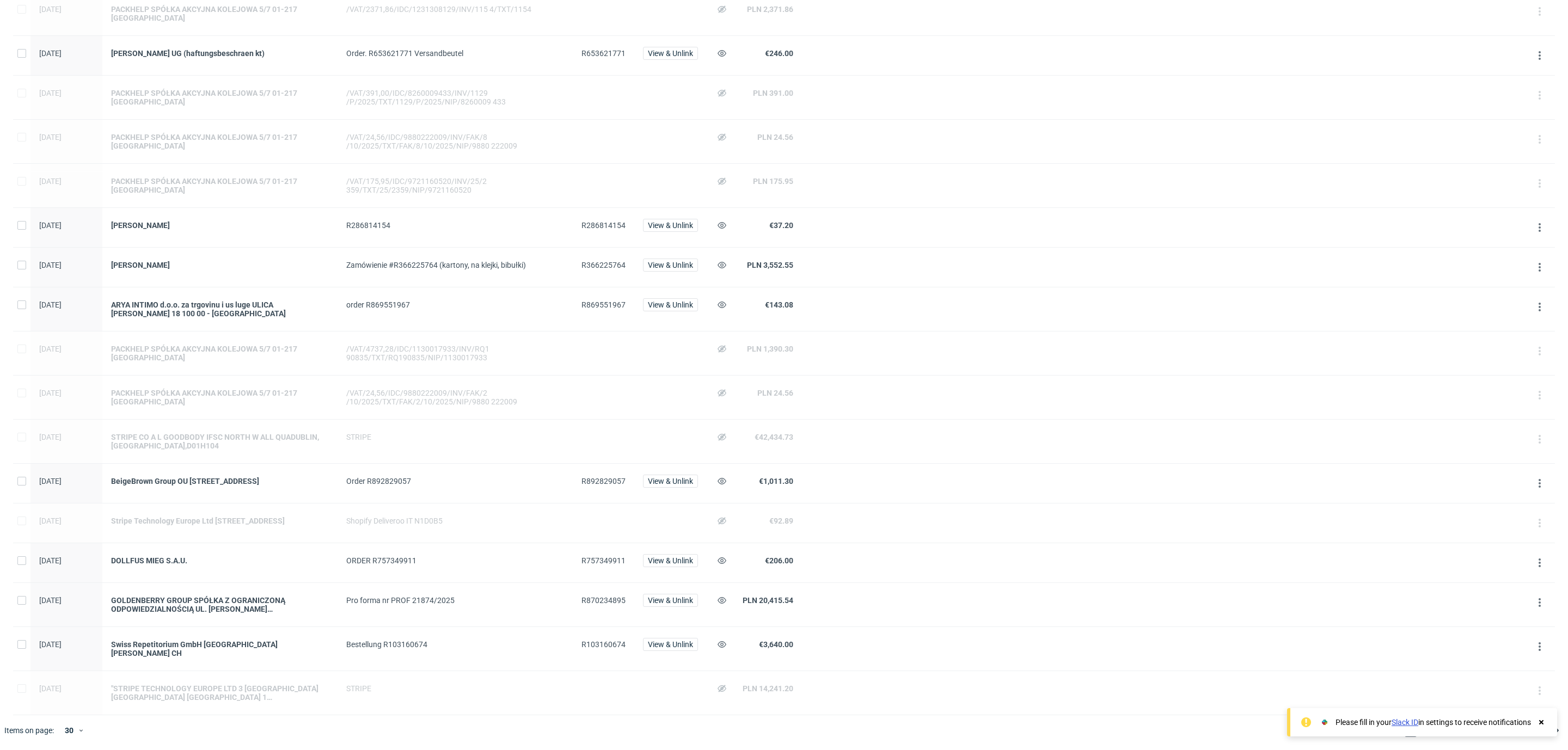
scroll to position [691, 0]
click at [67, 738] on div "30" at bounding box center [68, 730] width 19 height 15
click at [69, 680] on div "60" at bounding box center [74, 680] width 22 height 15
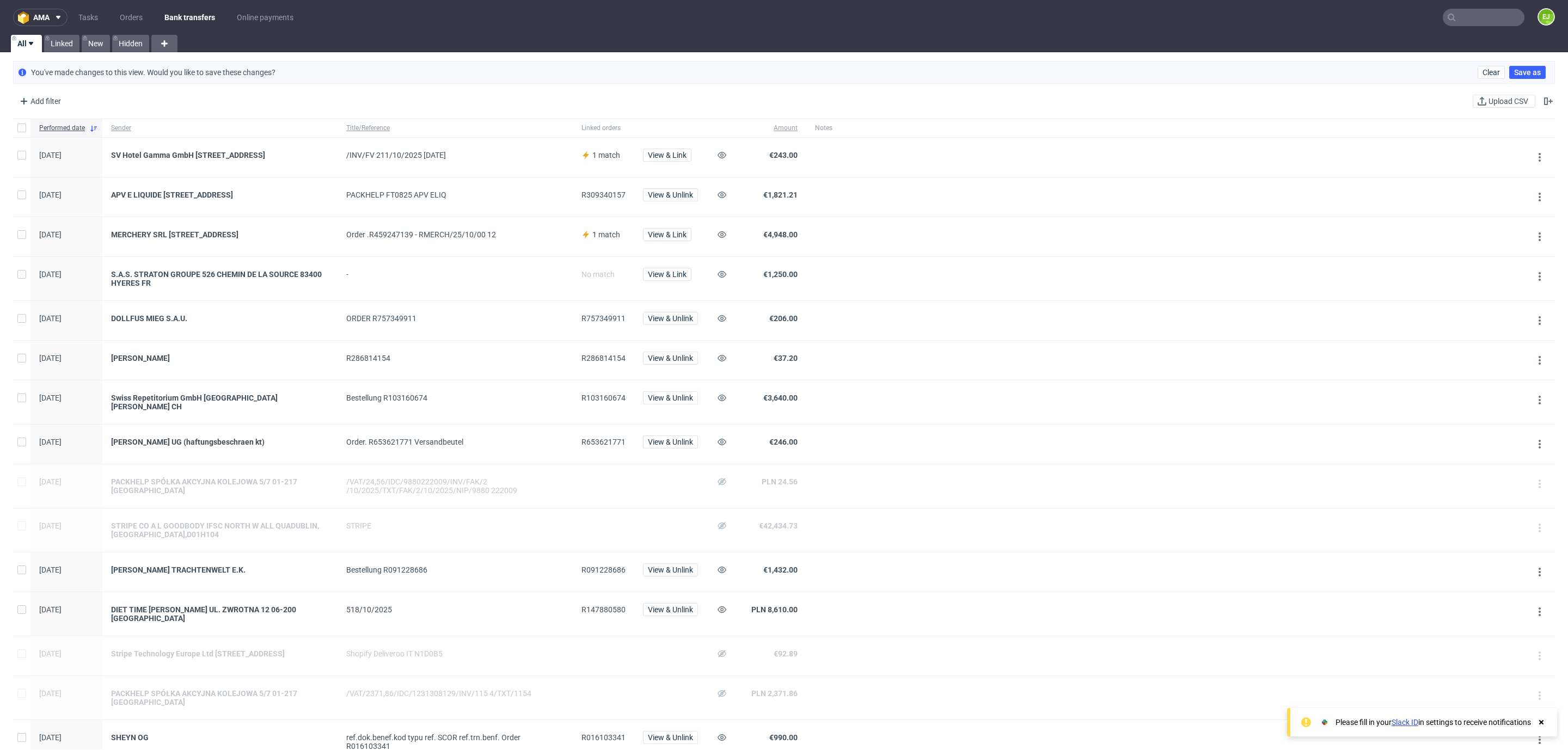
scroll to position [380, 0]
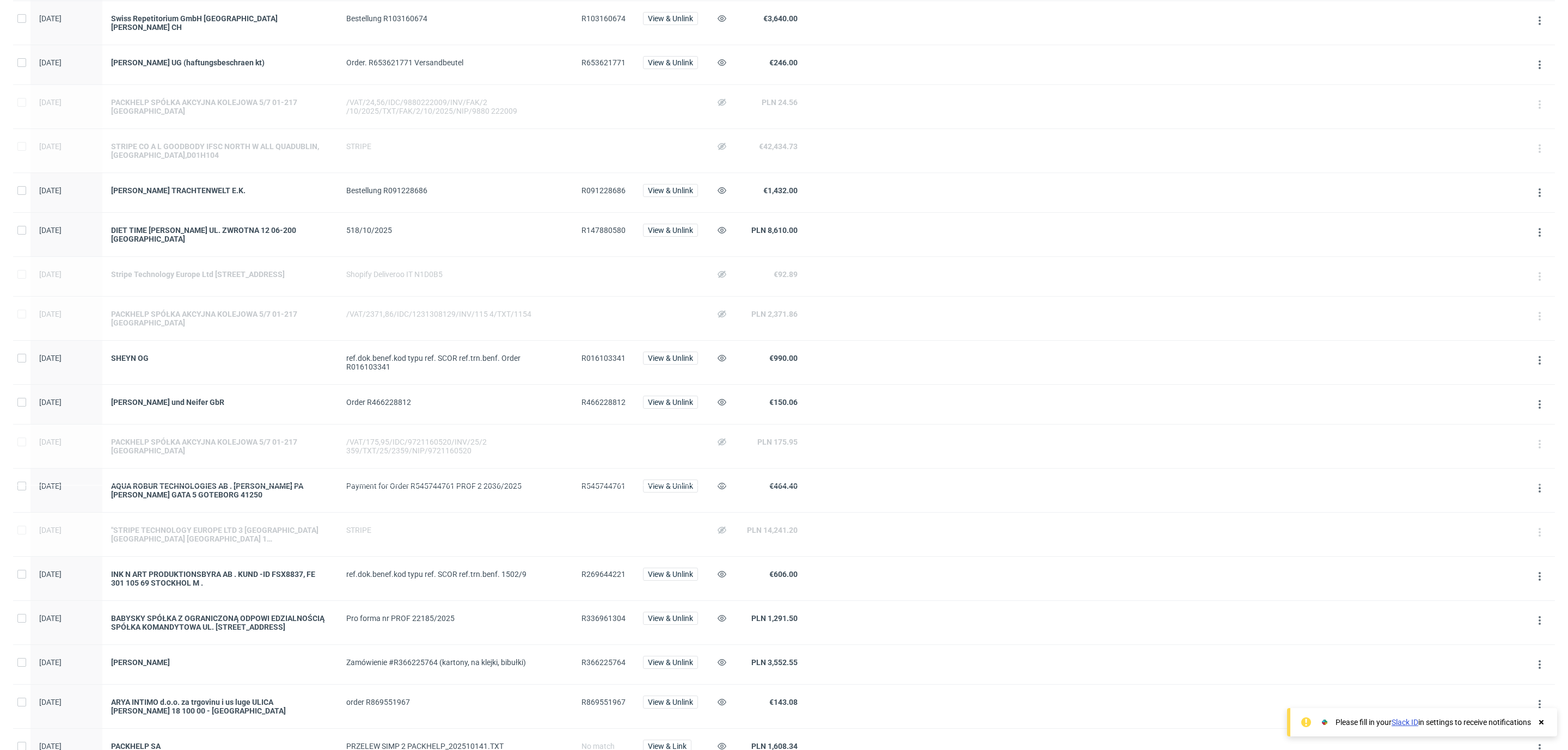
click at [606, 362] on span "R016103341" at bounding box center [603, 358] width 44 height 9
click at [601, 578] on span "R269644221" at bounding box center [603, 574] width 44 height 9
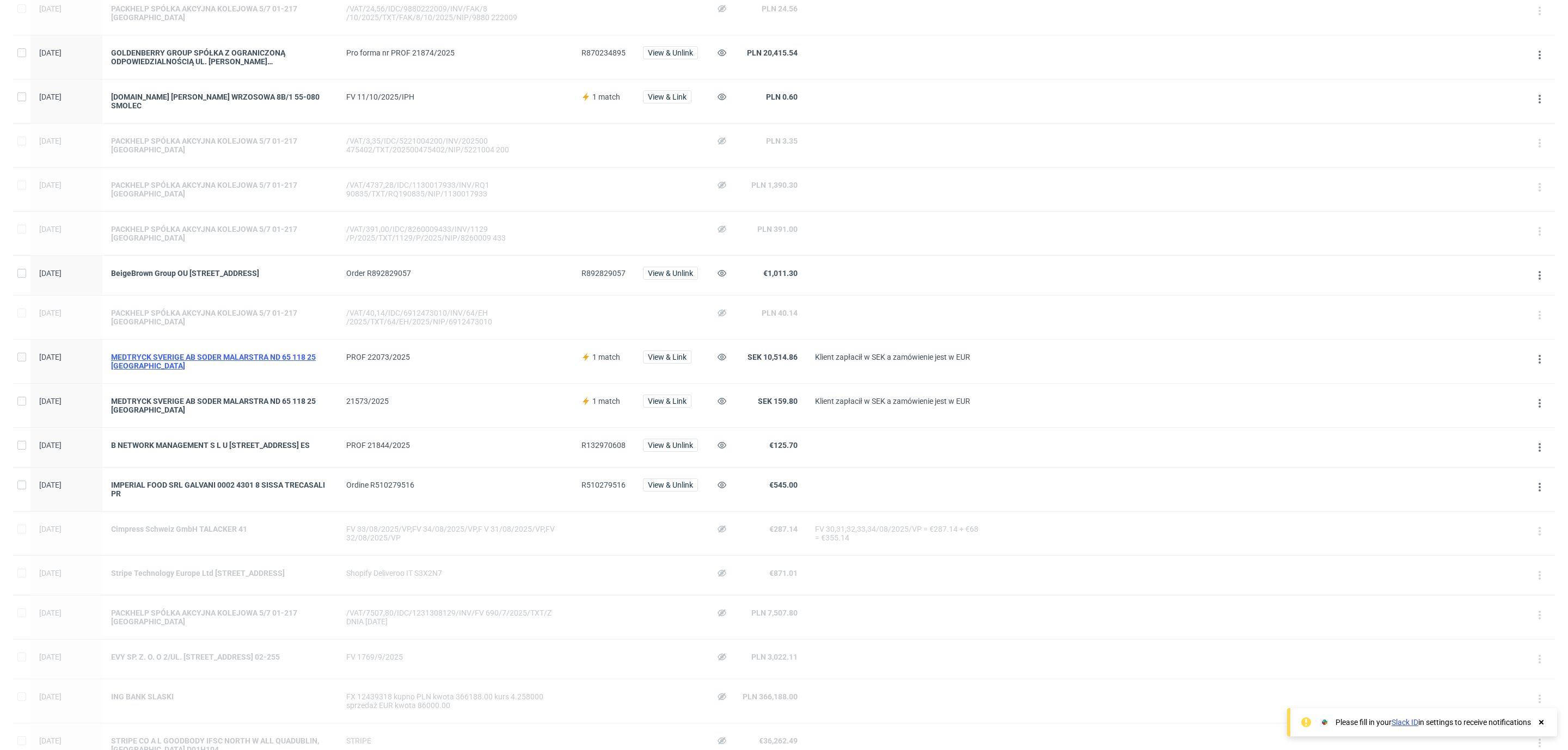
click at [211, 370] on div "MEDTRYCK SVERIGE AB SODER MALARSTRA ND 65 118 25 [GEOGRAPHIC_DATA]" at bounding box center [220, 362] width 218 height 17
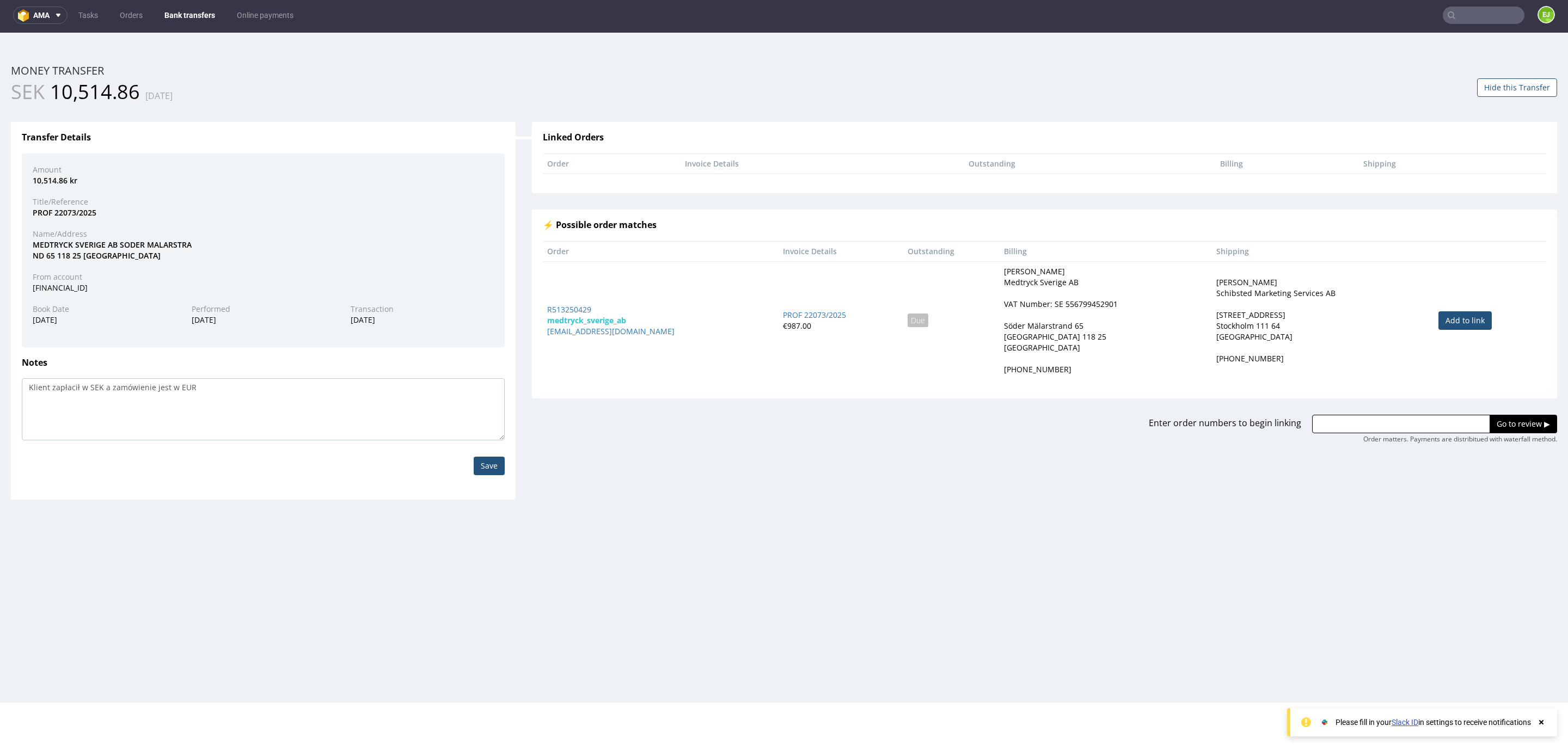
click at [1044, 305] on div "VAT Number: SE 556799452901" at bounding box center [1061, 305] width 114 height 11
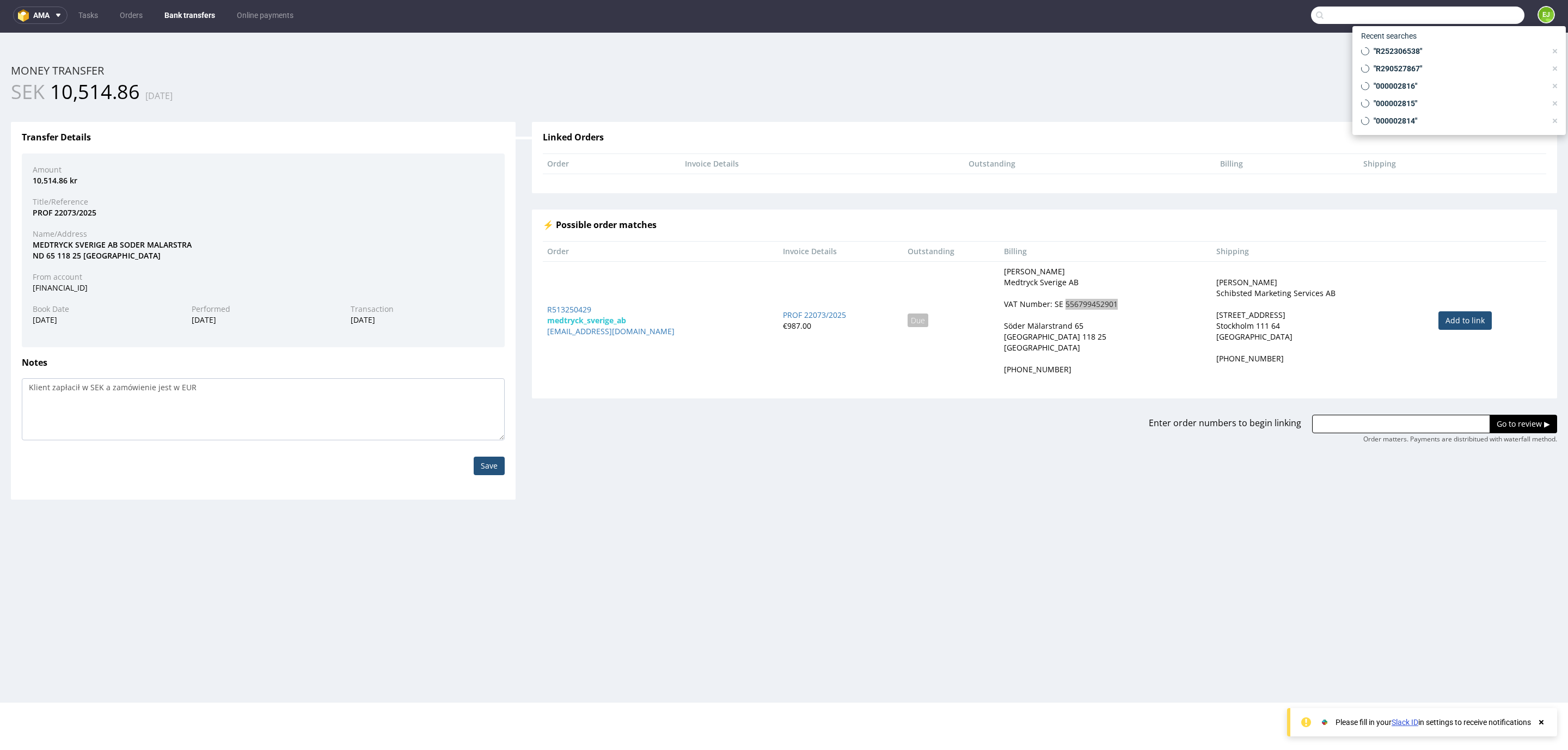
click at [1448, 17] on input "text" at bounding box center [1418, 15] width 213 height 17
paste input "[PERSON_NAME][EMAIL_ADDRESS][DOMAIN_NAME]"
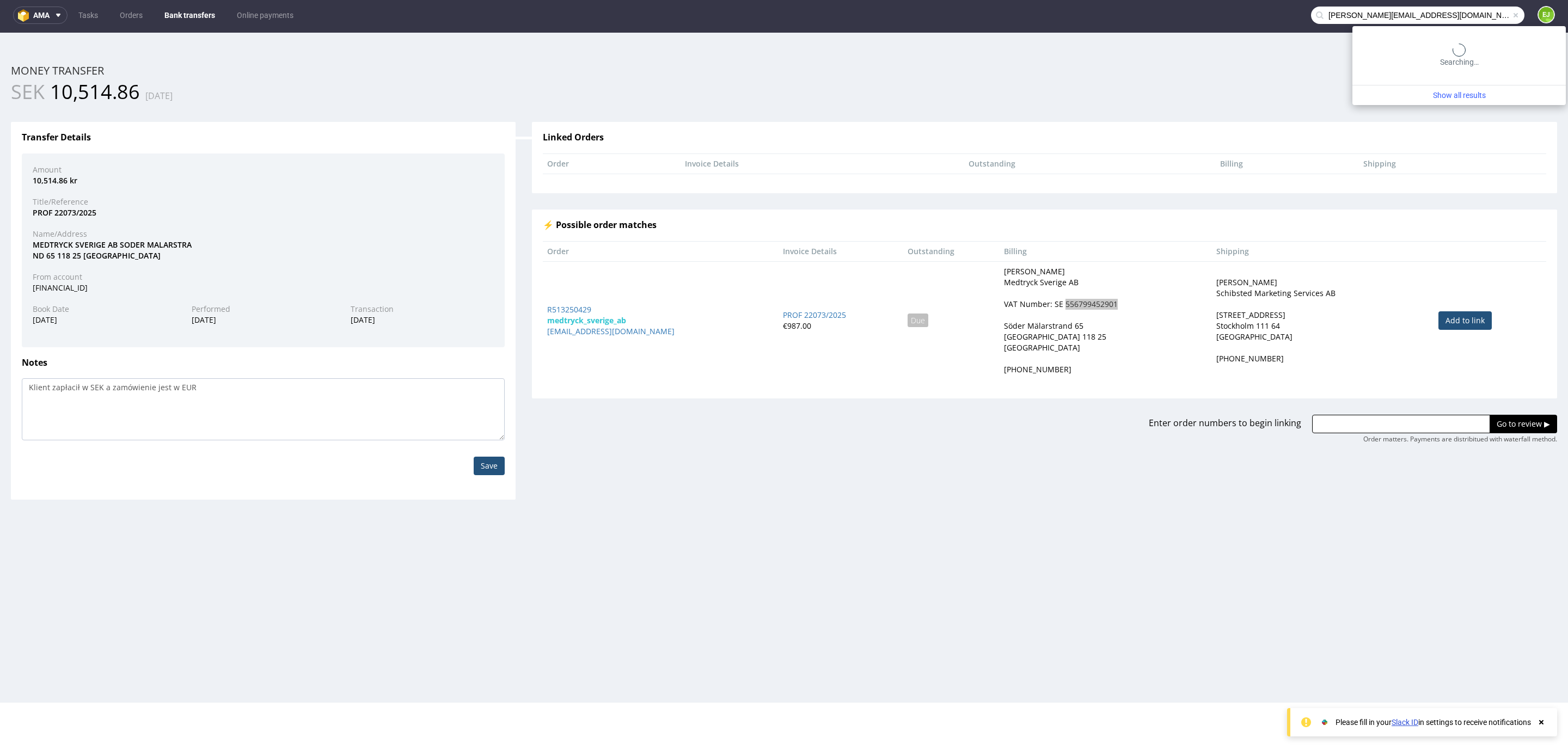
type input "[PERSON_NAME][EMAIL_ADDRESS][DOMAIN_NAME]"
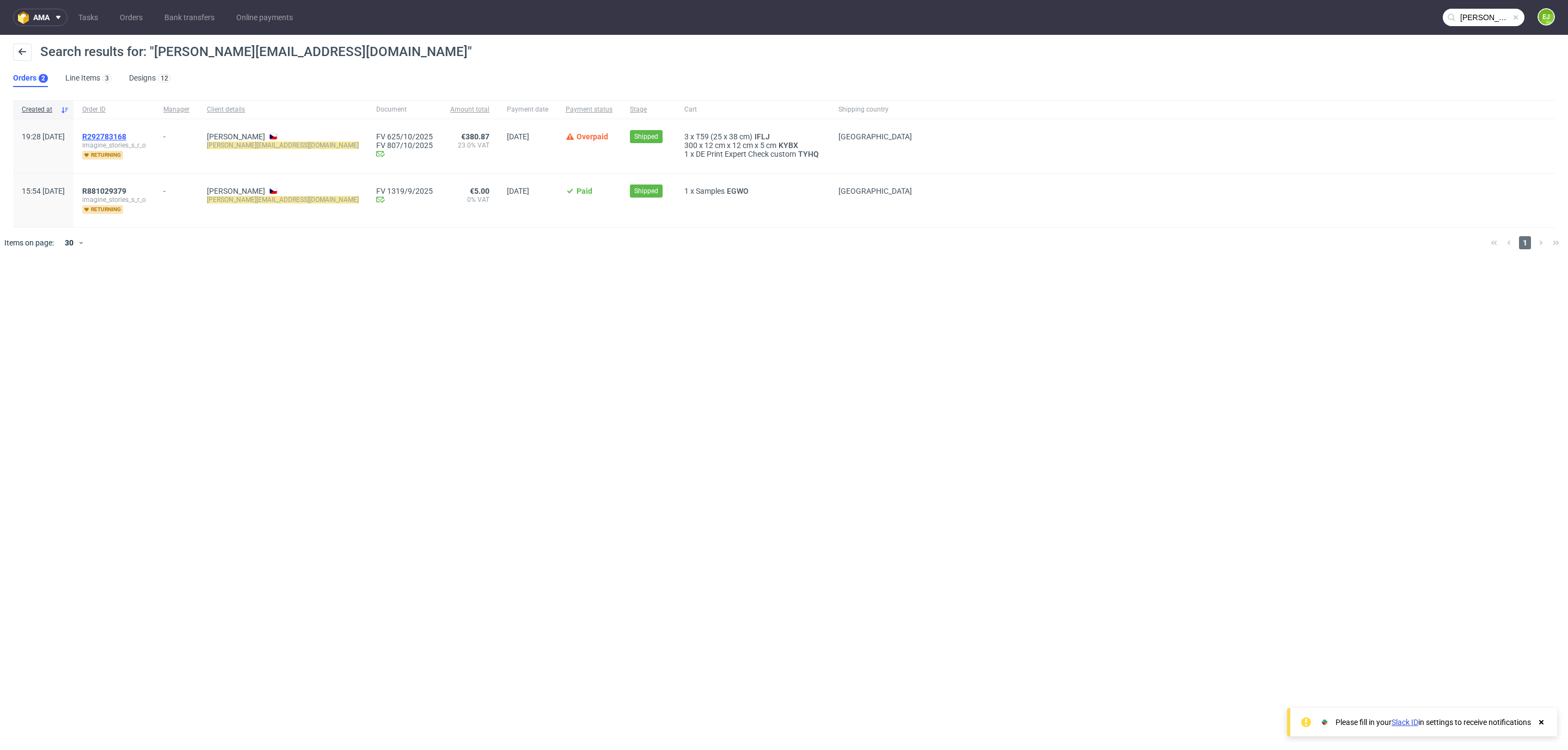
click at [126, 139] on span "R292783168" at bounding box center [104, 136] width 44 height 9
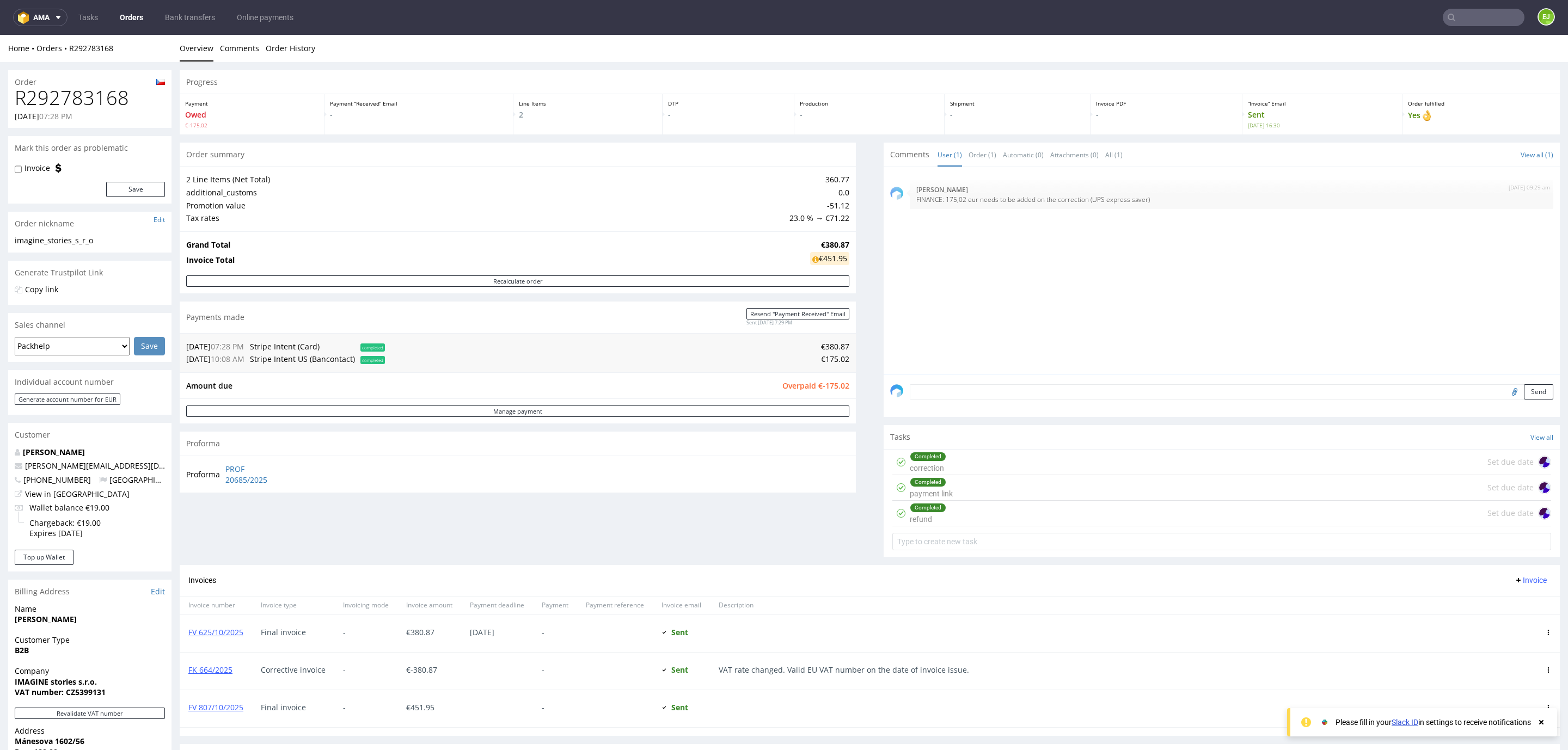
click at [108, 98] on h1 "R292783168" at bounding box center [90, 98] width 150 height 22
click at [1480, 19] on input "text" at bounding box center [1484, 17] width 82 height 17
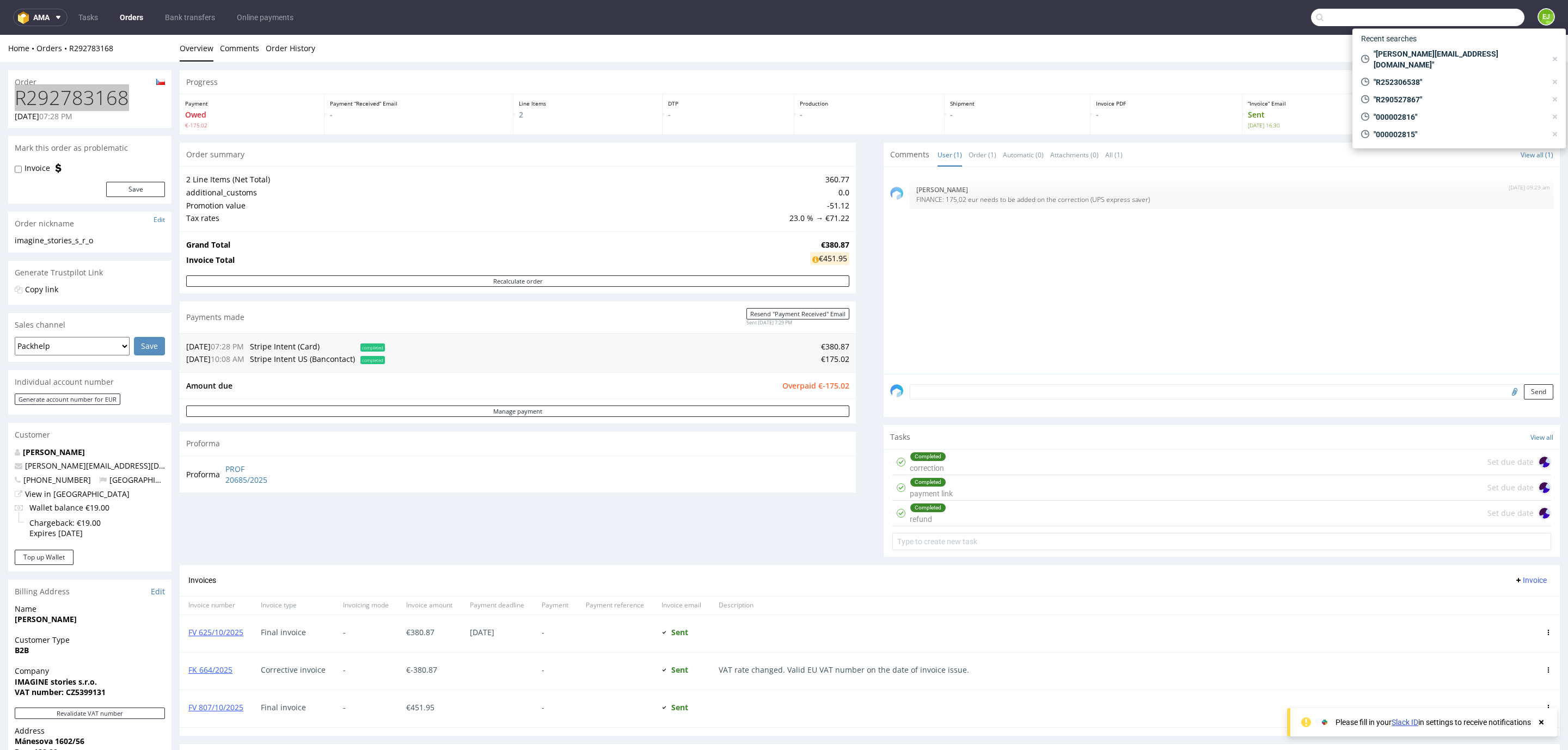
paste input "000003116"
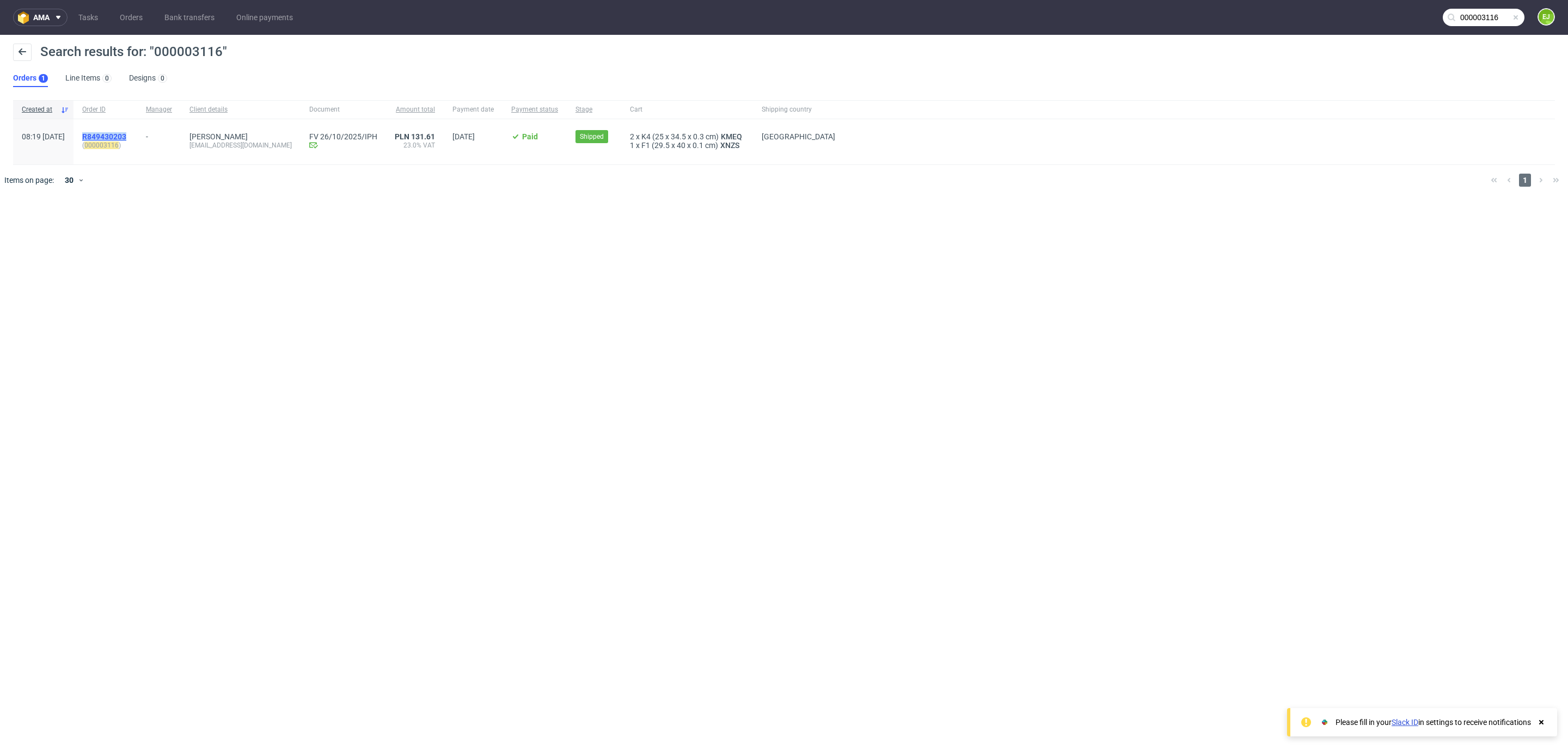
drag, startPoint x: 162, startPoint y: 134, endPoint x: 112, endPoint y: 136, distance: 50.0
click at [112, 136] on div "R849430203 ( 000003116 )" at bounding box center [106, 142] width 64 height 45
click at [1486, 23] on input "000003116" at bounding box center [1418, 17] width 213 height 17
paste input "39"
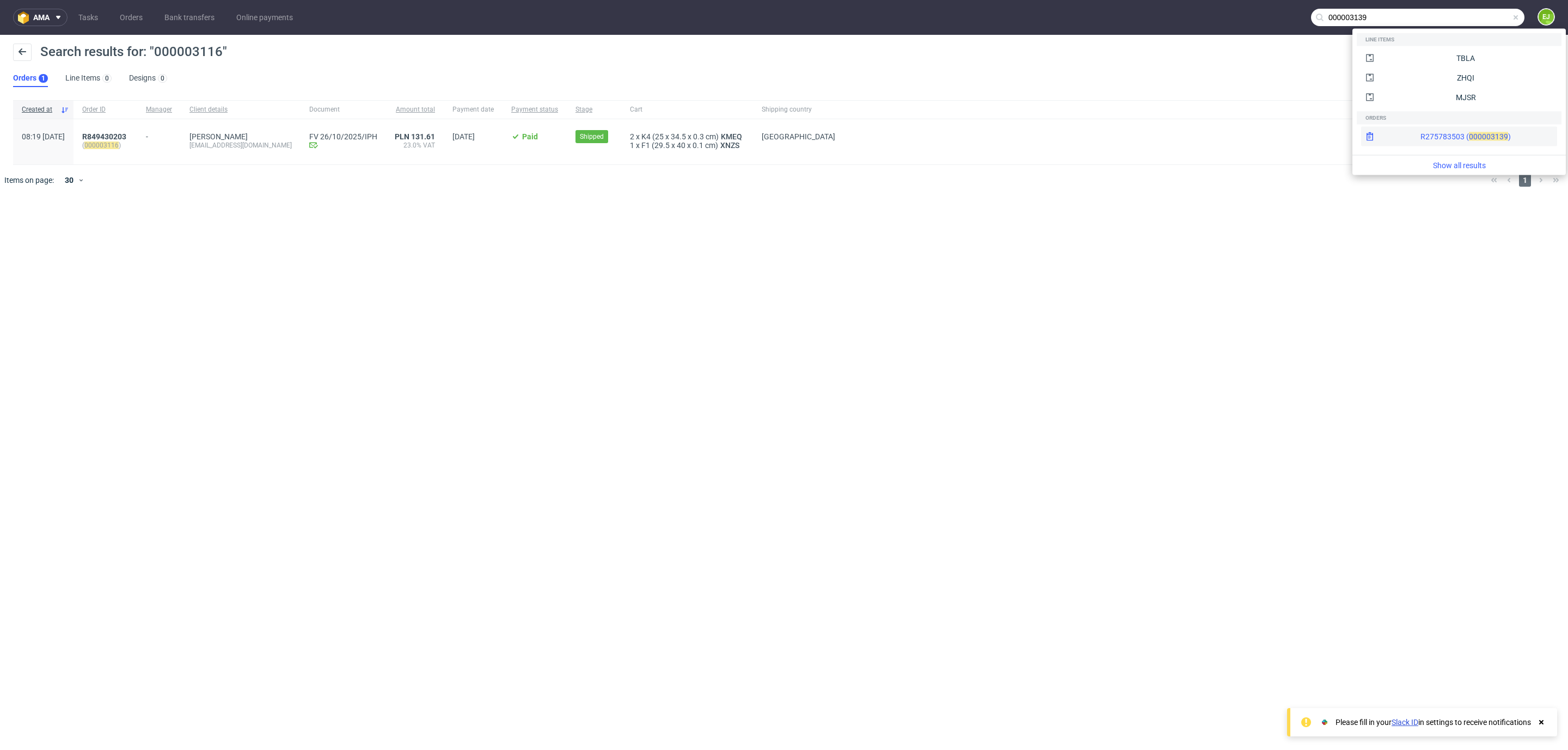
type input "000003139"
click at [1420, 137] on div "R275783503 ( 00000" at bounding box center [1456, 136] width 70 height 11
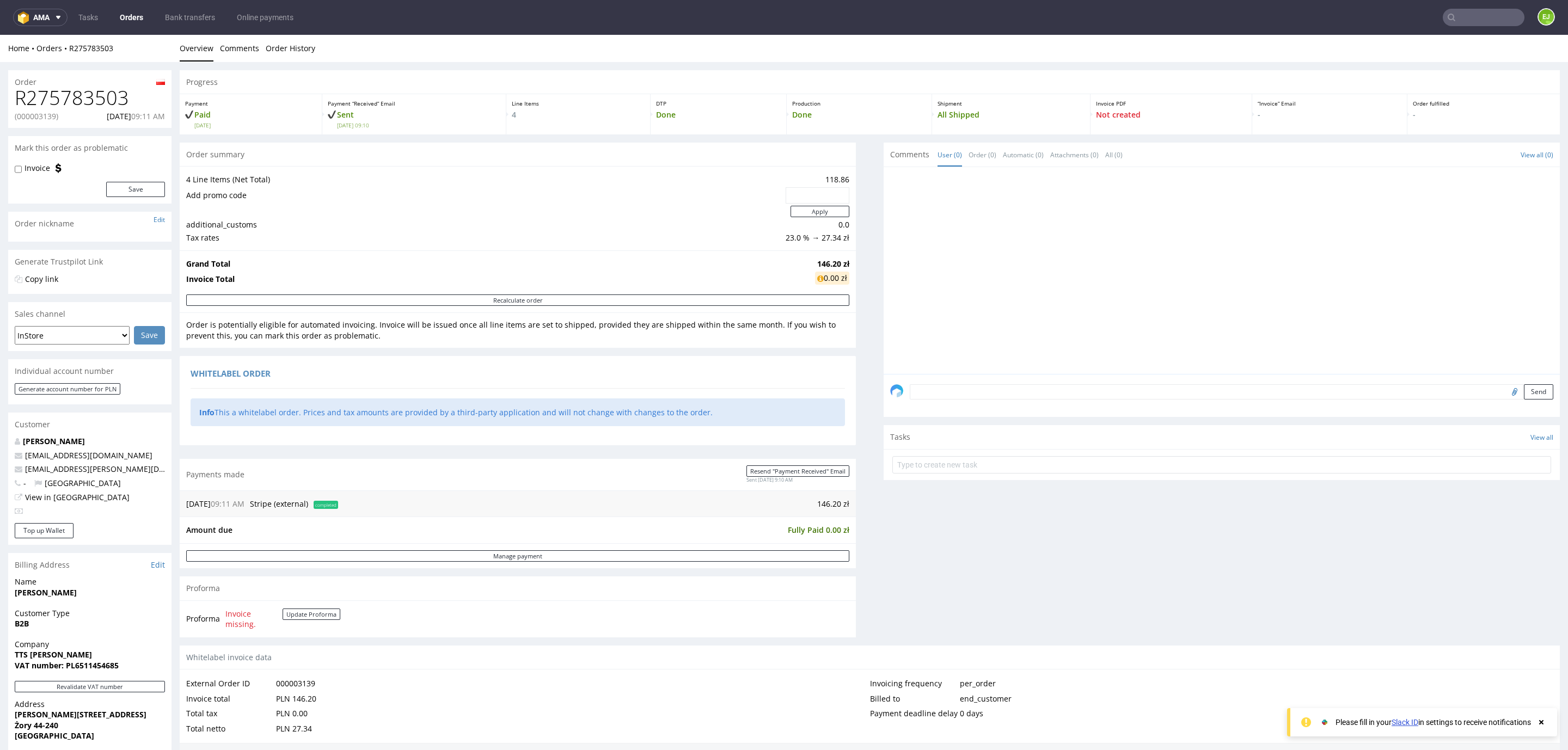
click at [75, 102] on h1 "R275783503" at bounding box center [90, 98] width 150 height 22
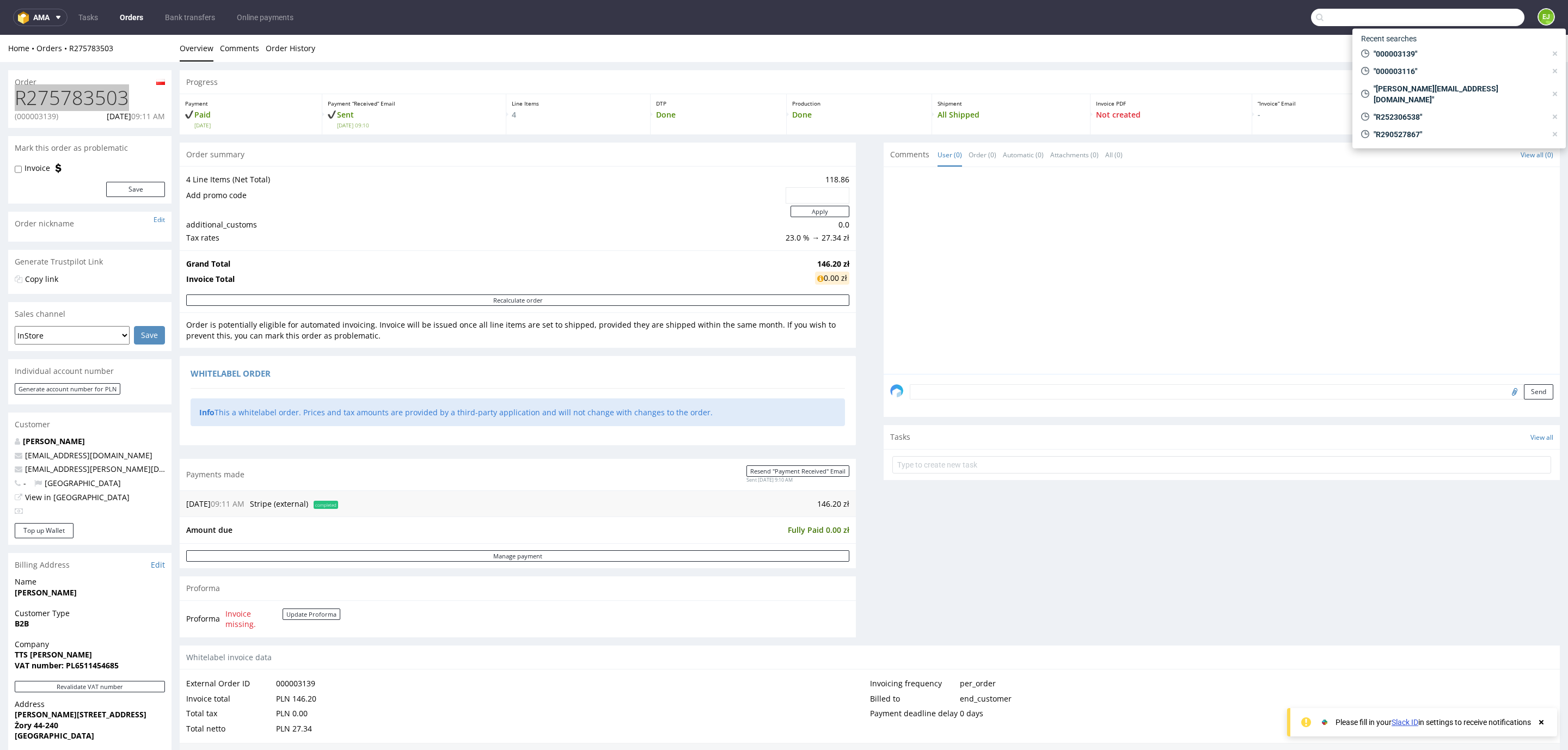
click at [1477, 19] on input "text" at bounding box center [1418, 17] width 213 height 17
paste input "000003164"
type input "000003164"
click at [1469, 46] on div "R821638386 ( 00000 3164 )" at bounding box center [1459, 45] width 196 height 19
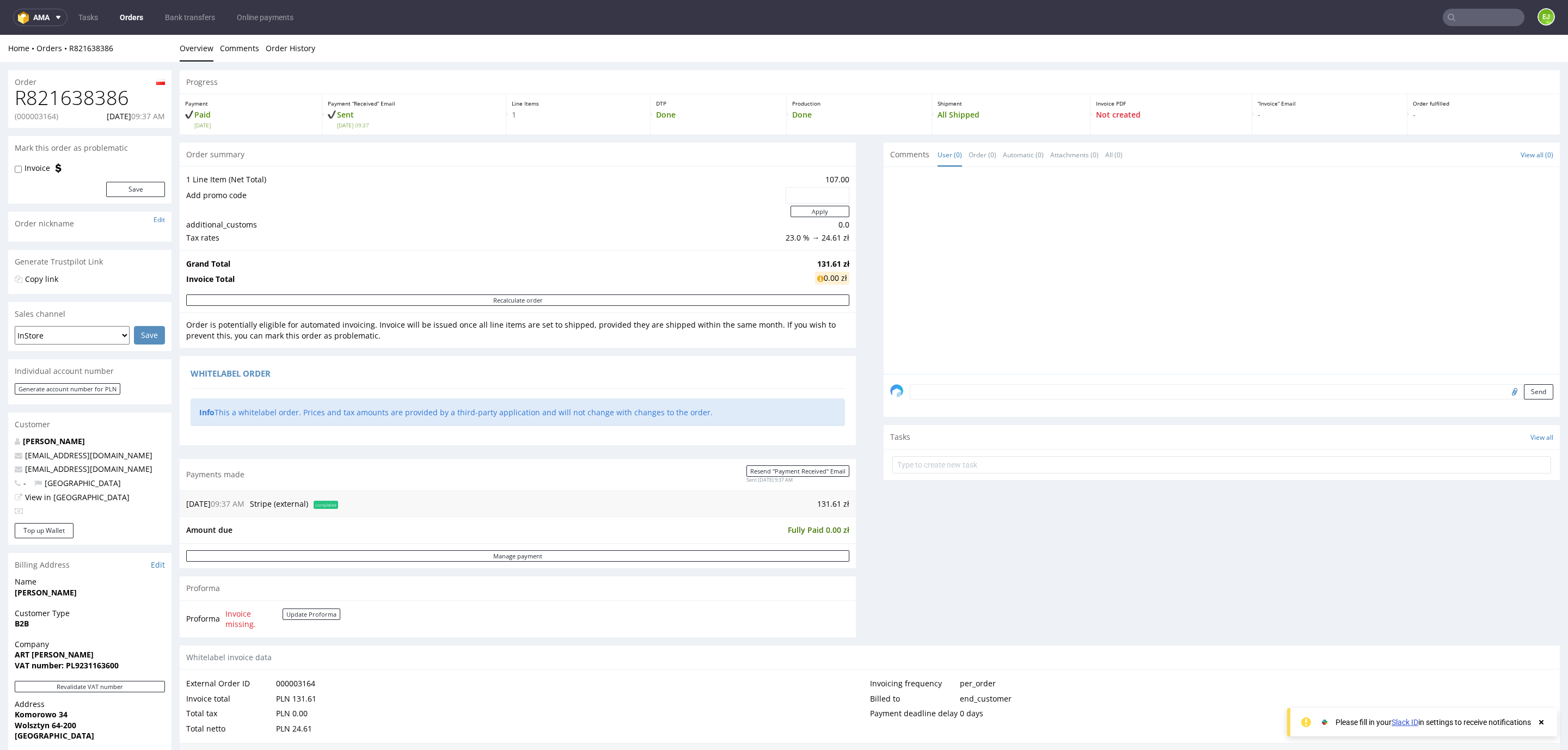
click at [76, 100] on h1 "R821638386" at bounding box center [90, 98] width 150 height 22
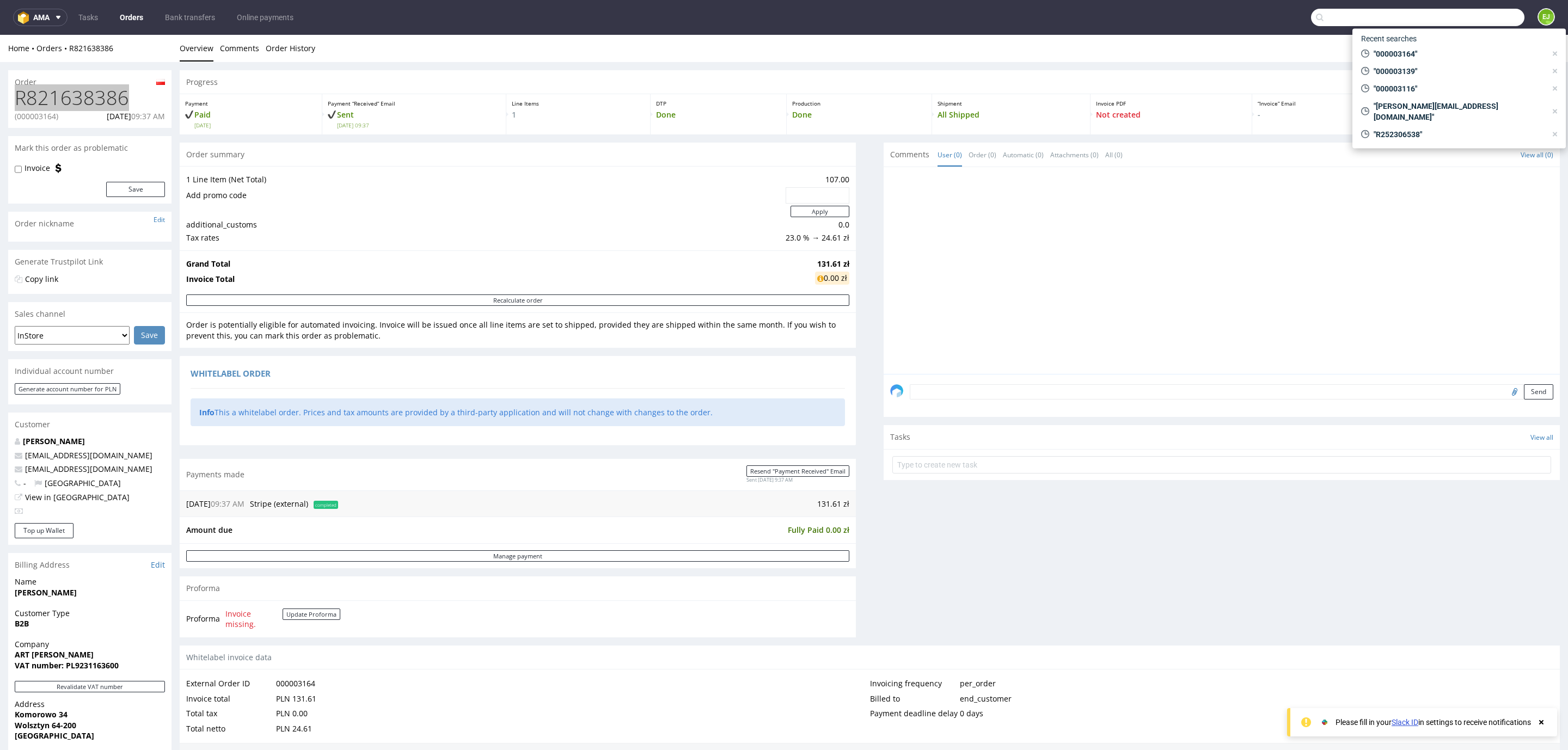
click at [1468, 22] on input "text" at bounding box center [1418, 17] width 213 height 17
paste input "000003166"
type input "000003166"
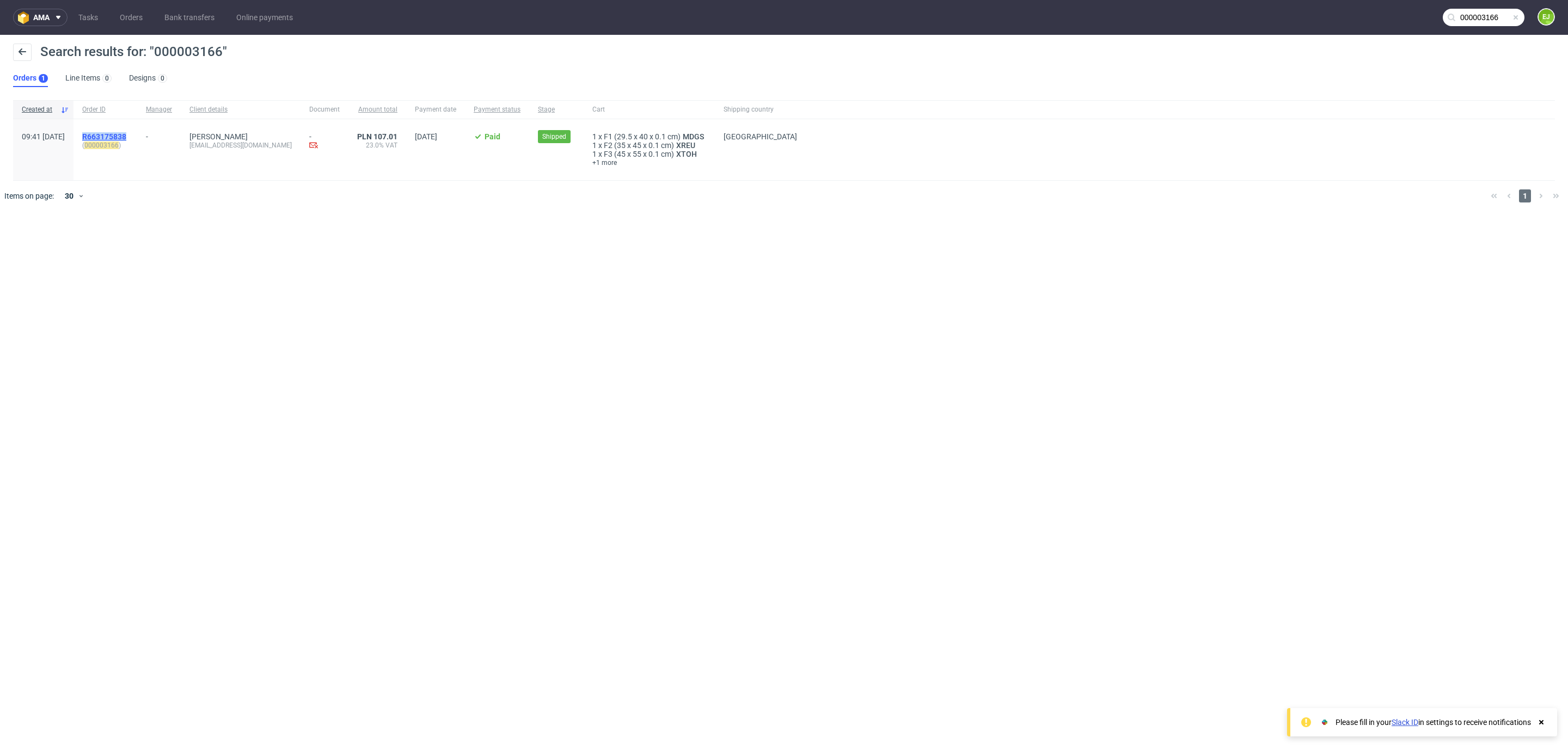
drag, startPoint x: 165, startPoint y: 136, endPoint x: 112, endPoint y: 133, distance: 53.1
click at [112, 133] on div "R663175838 ( 000003166 )" at bounding box center [106, 150] width 64 height 61
click at [126, 132] on span "R663175838" at bounding box center [104, 136] width 44 height 9
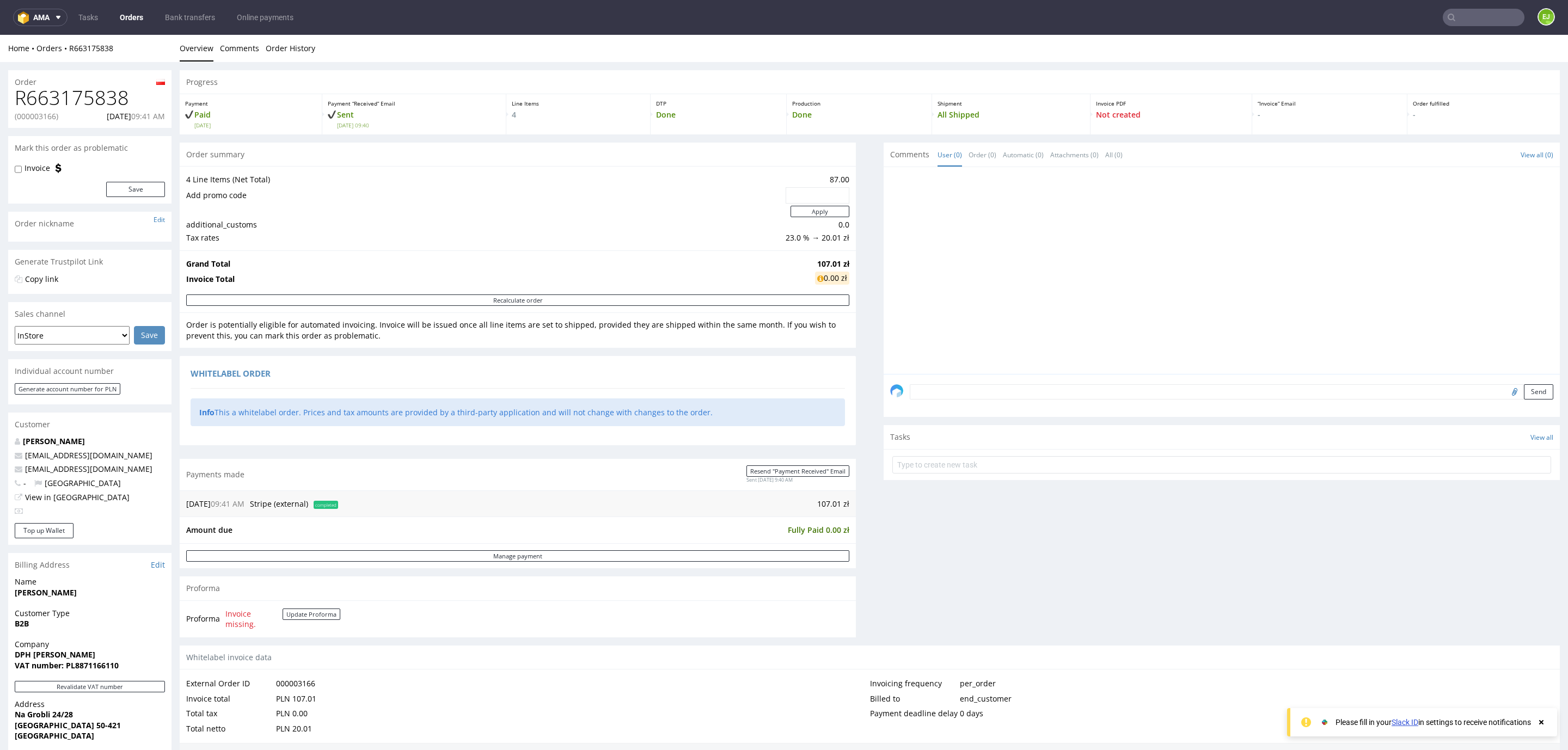
click at [115, 97] on h1 "R663175838" at bounding box center [90, 98] width 150 height 22
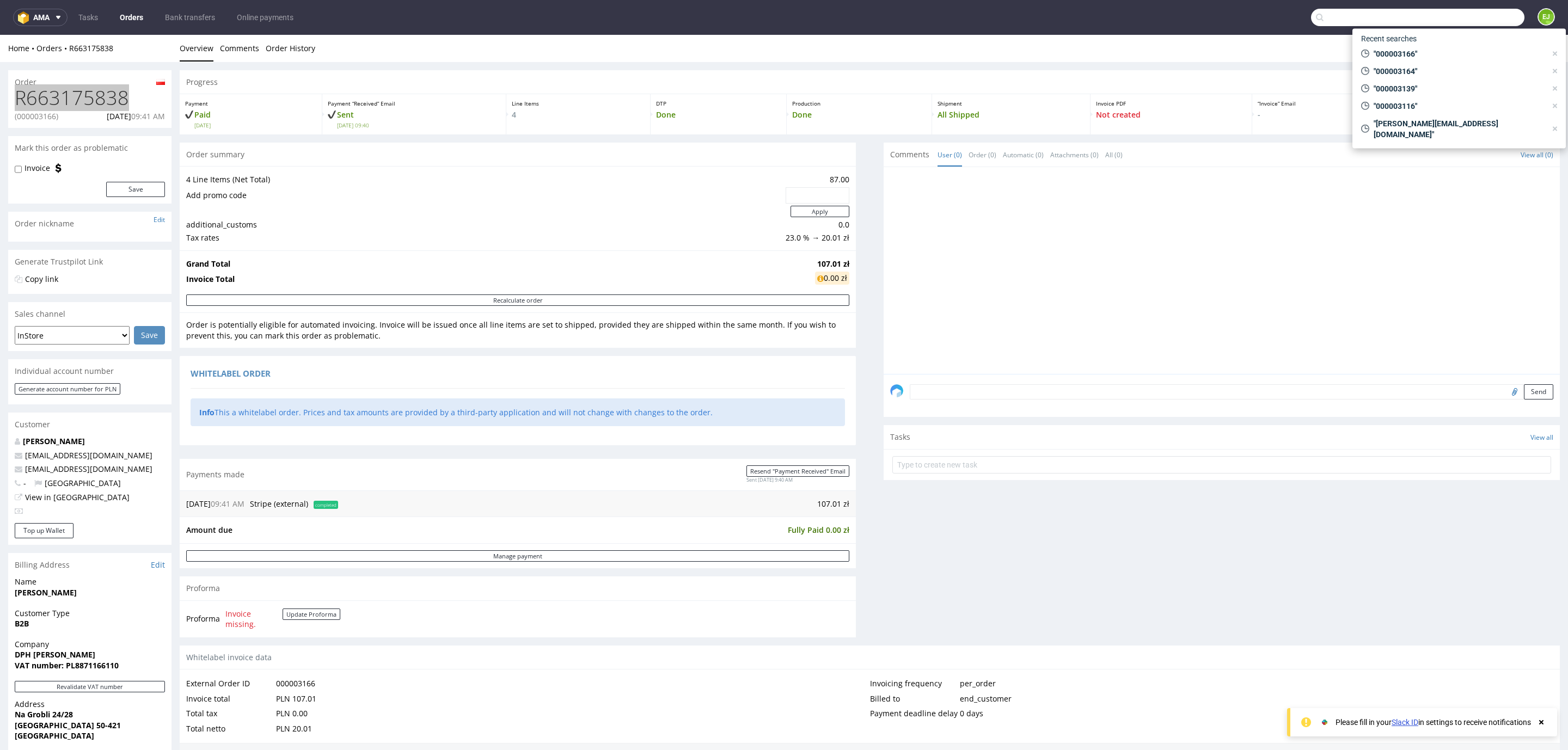
click at [1494, 15] on input "text" at bounding box center [1418, 17] width 213 height 17
paste input "000003265"
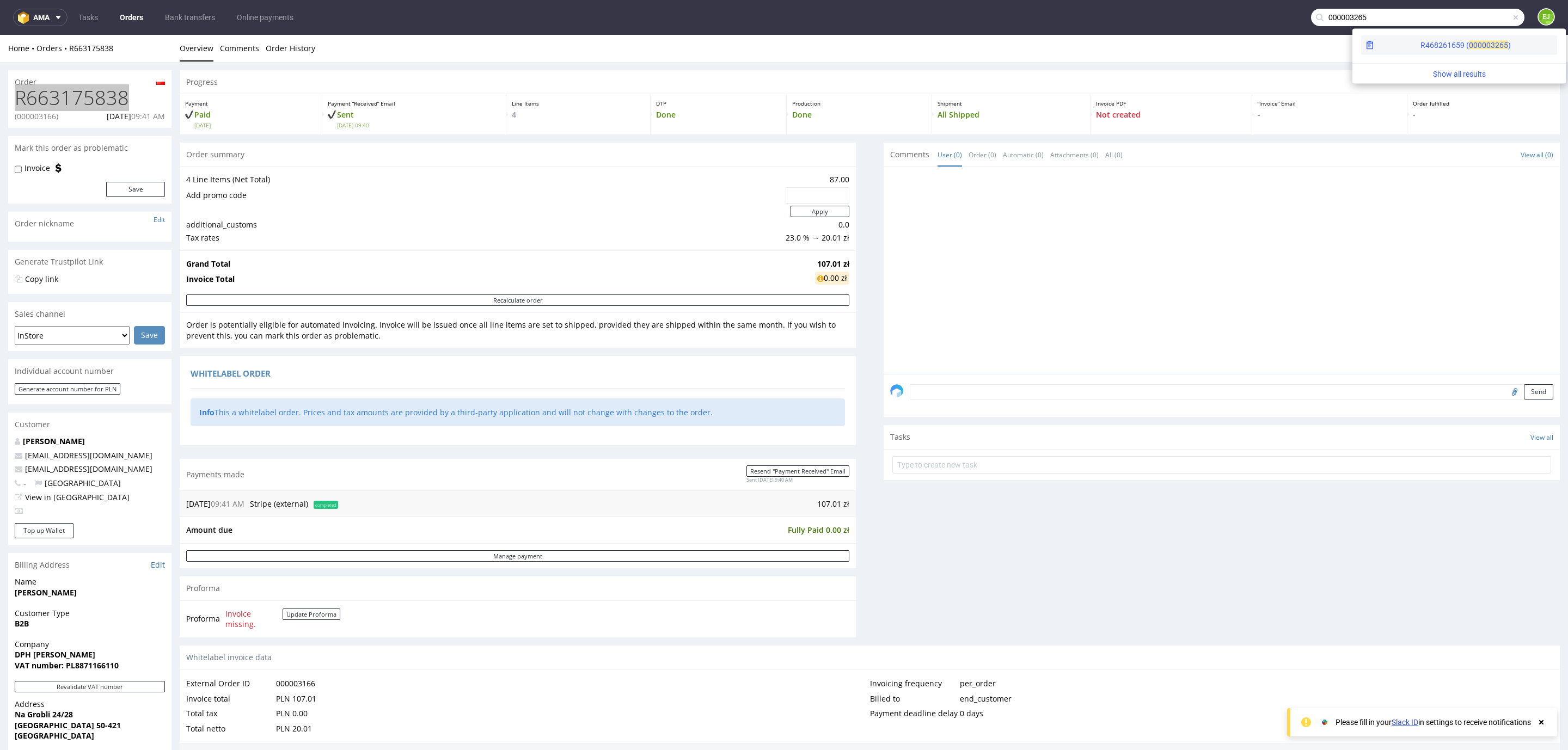
type input "000003265"
click at [1420, 41] on div "R468261659 ( 00000" at bounding box center [1456, 45] width 70 height 11
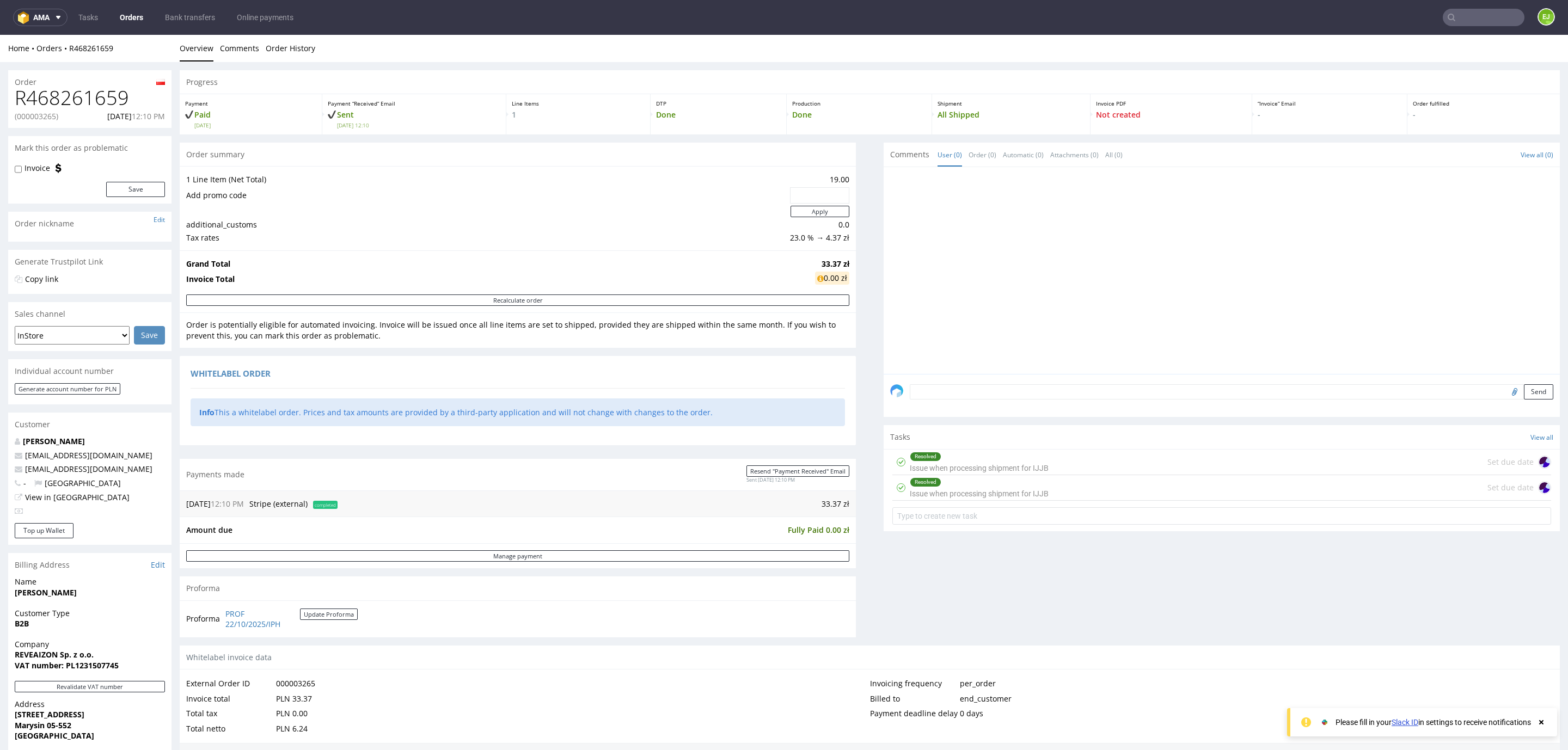
click at [36, 100] on h1 "R468261659" at bounding box center [90, 98] width 150 height 22
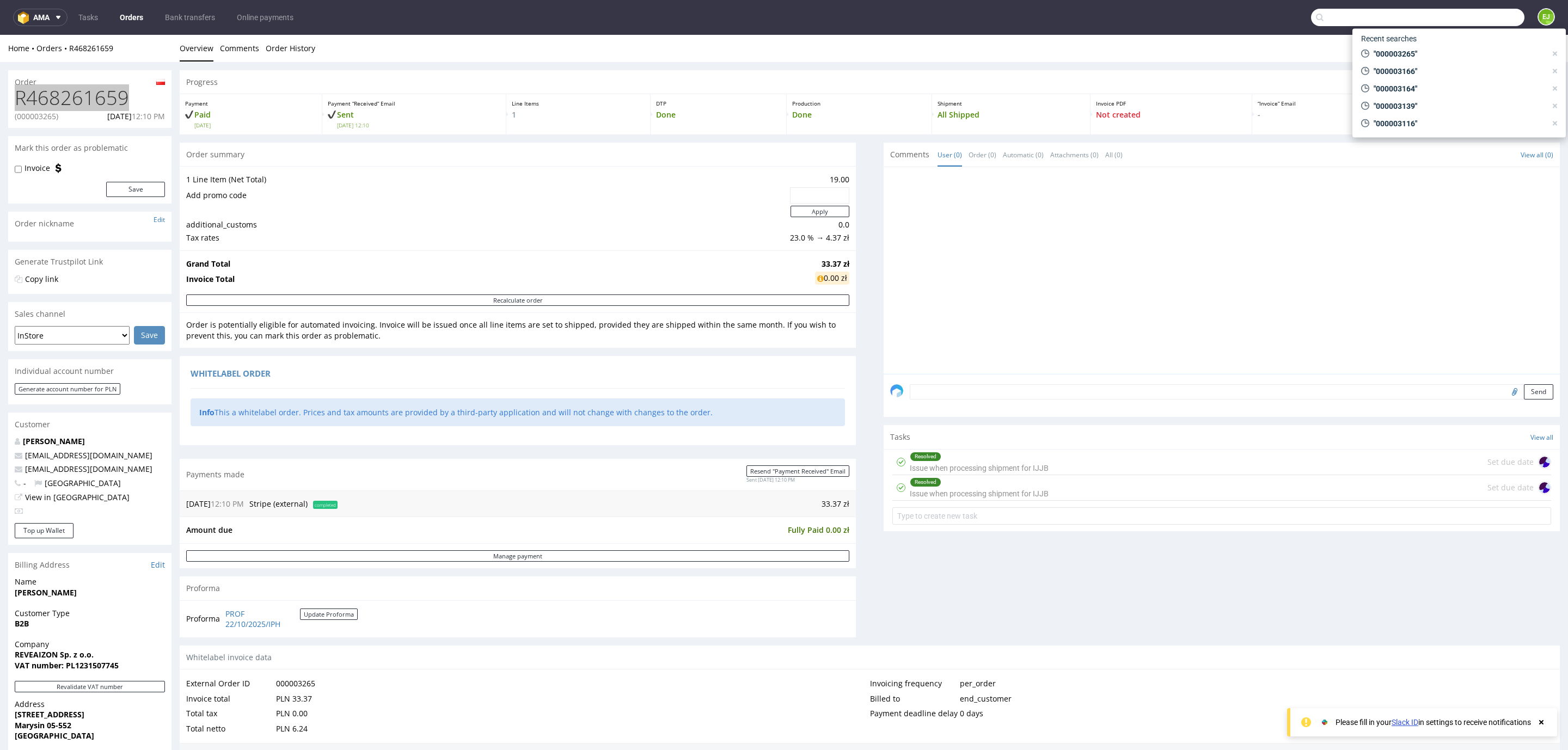
click at [1446, 23] on input "text" at bounding box center [1418, 17] width 213 height 17
paste input "000003326"
type input "000003326"
click at [1420, 140] on div "R094695236 ( 00000" at bounding box center [1456, 136] width 70 height 11
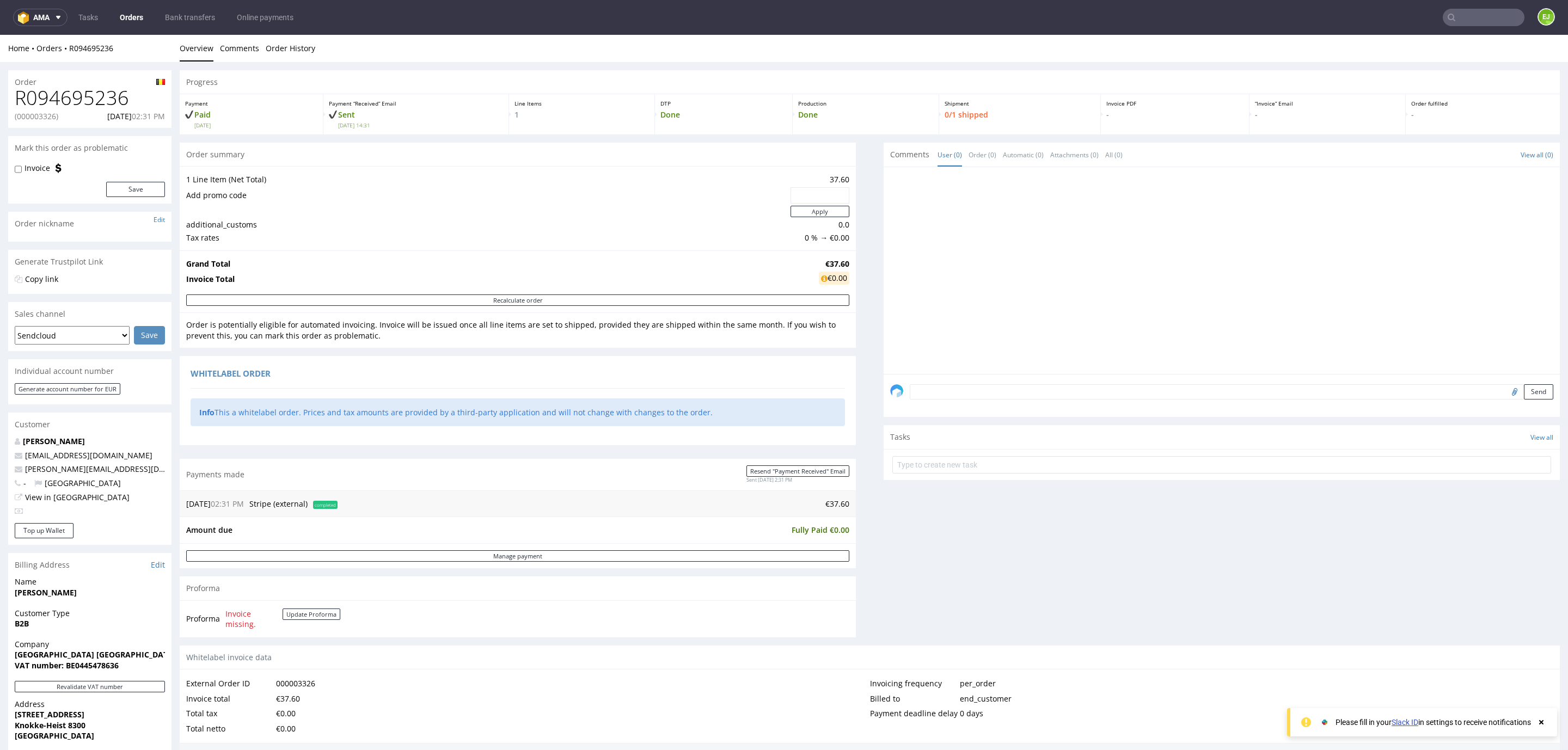
click at [86, 104] on h1 "R094695236" at bounding box center [90, 98] width 150 height 22
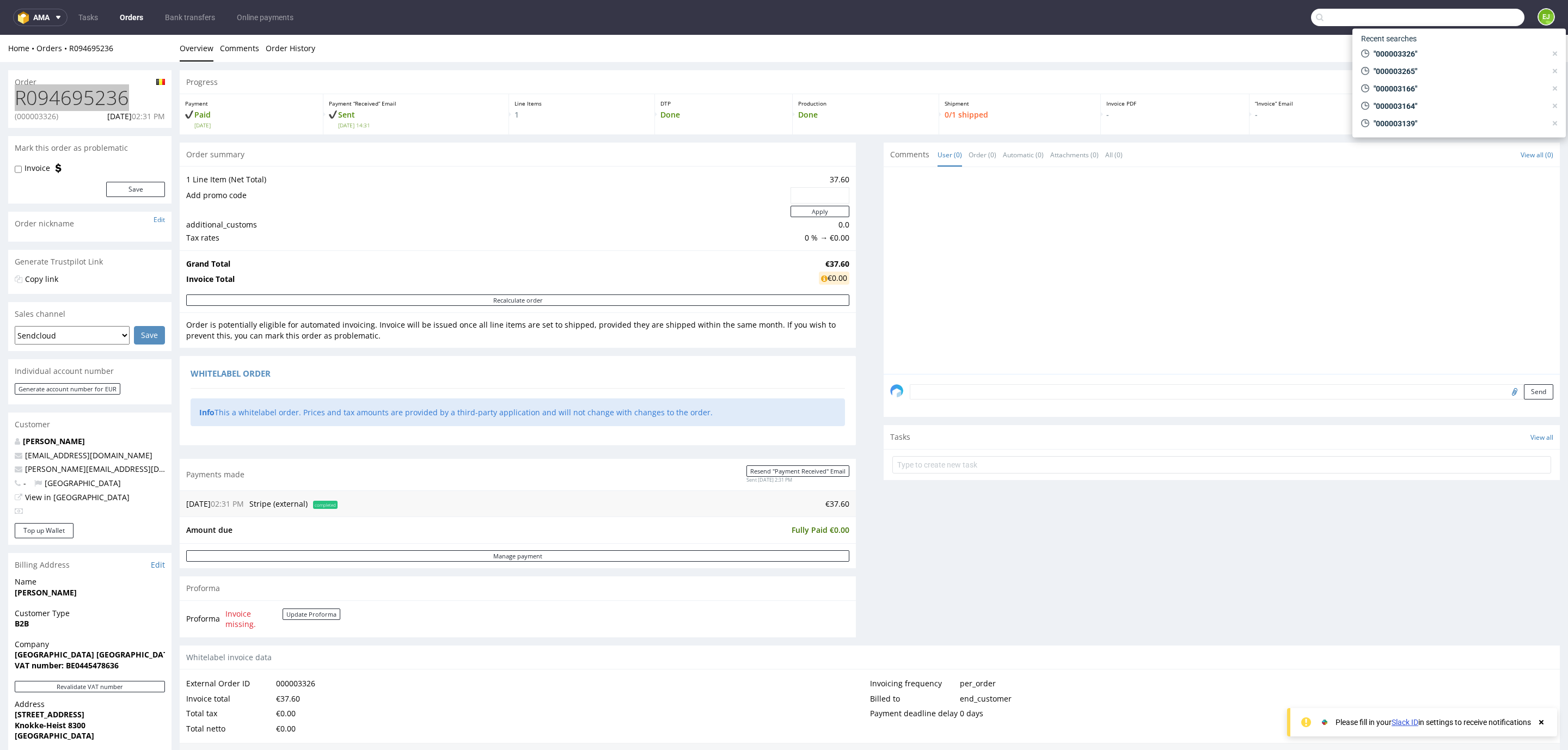
click at [1477, 25] on input "text" at bounding box center [1418, 17] width 213 height 17
paste input "6805-0018-1834"
type input "6805-0018-1834"
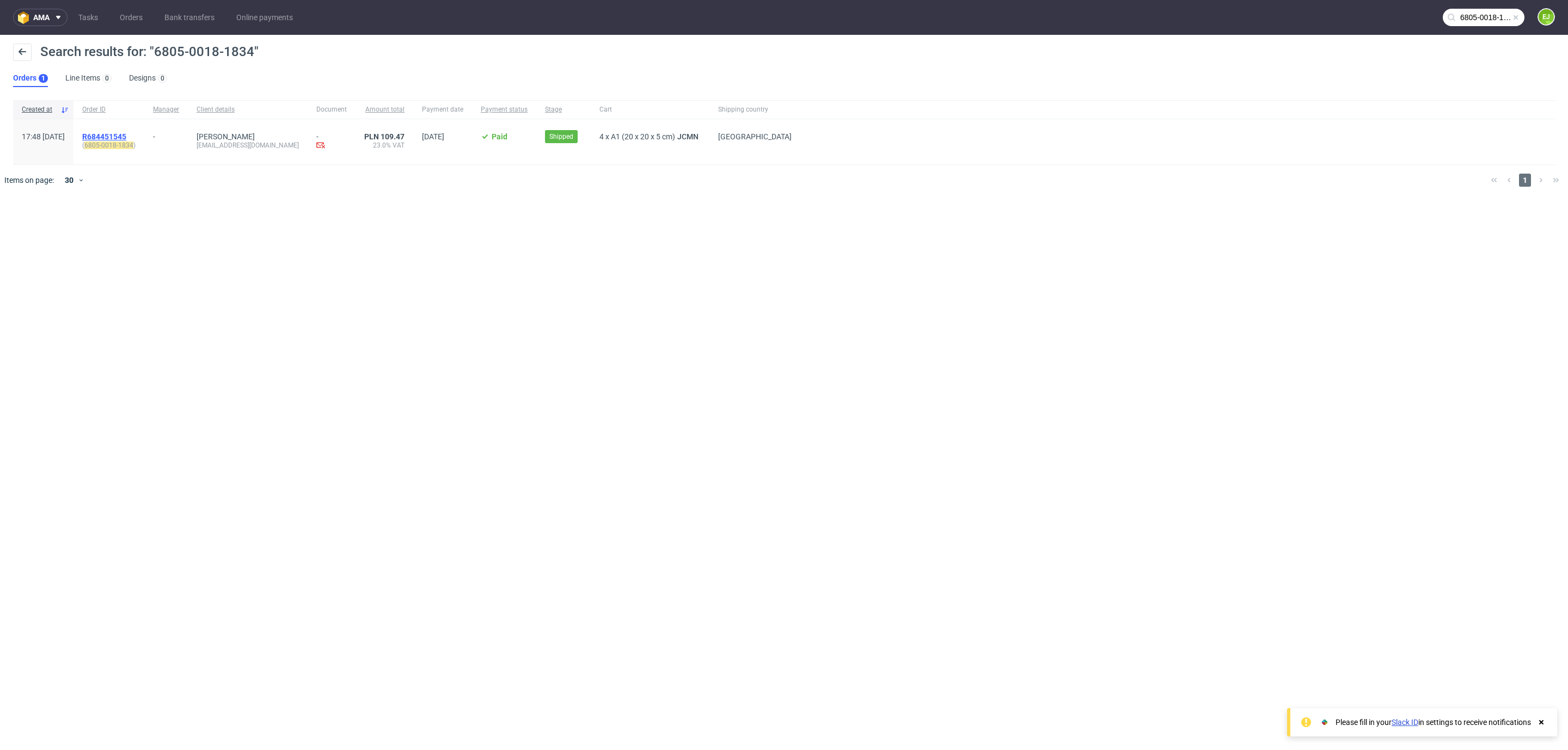
click at [126, 136] on span "R684451545" at bounding box center [104, 136] width 44 height 9
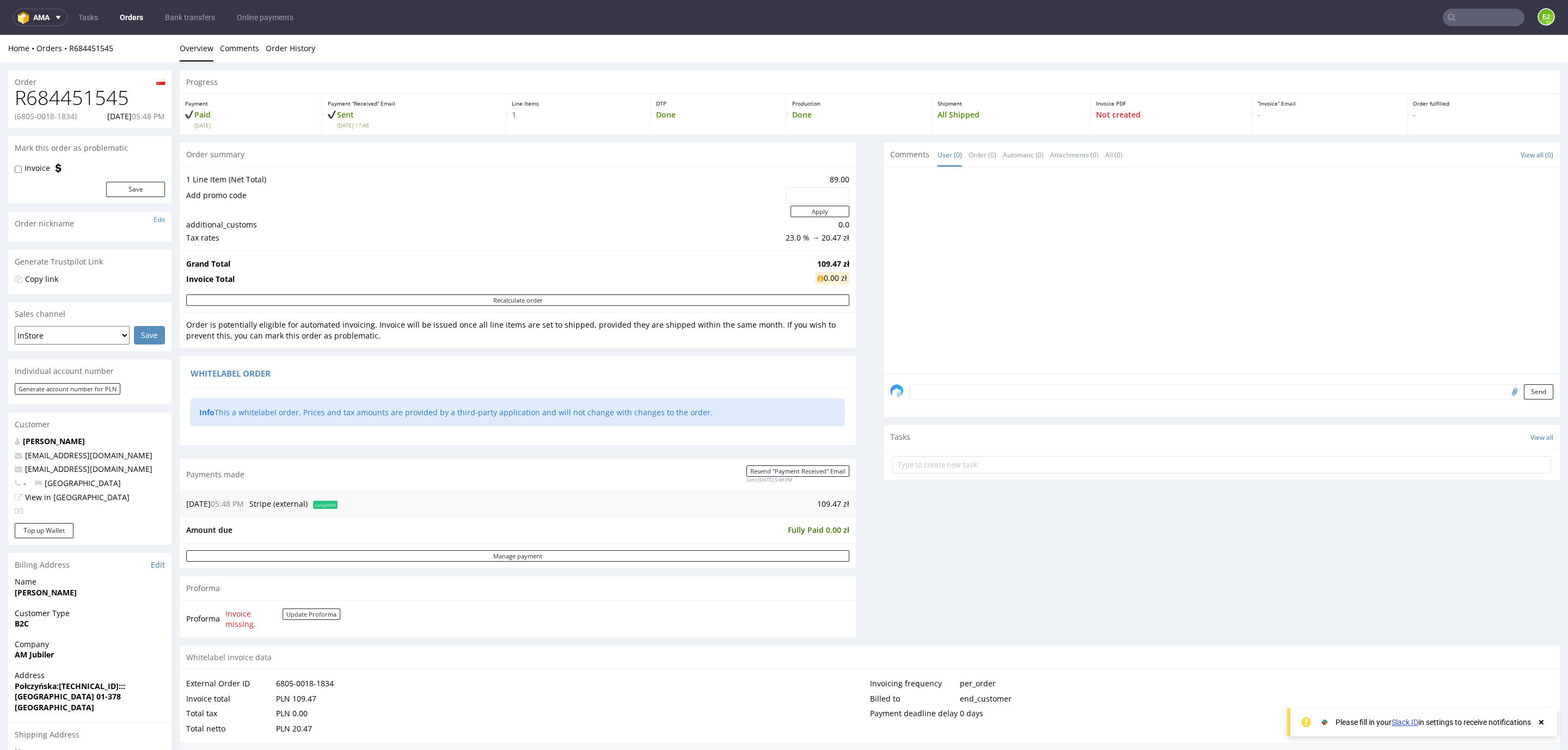
click at [94, 95] on h1 "R684451545" at bounding box center [90, 98] width 150 height 22
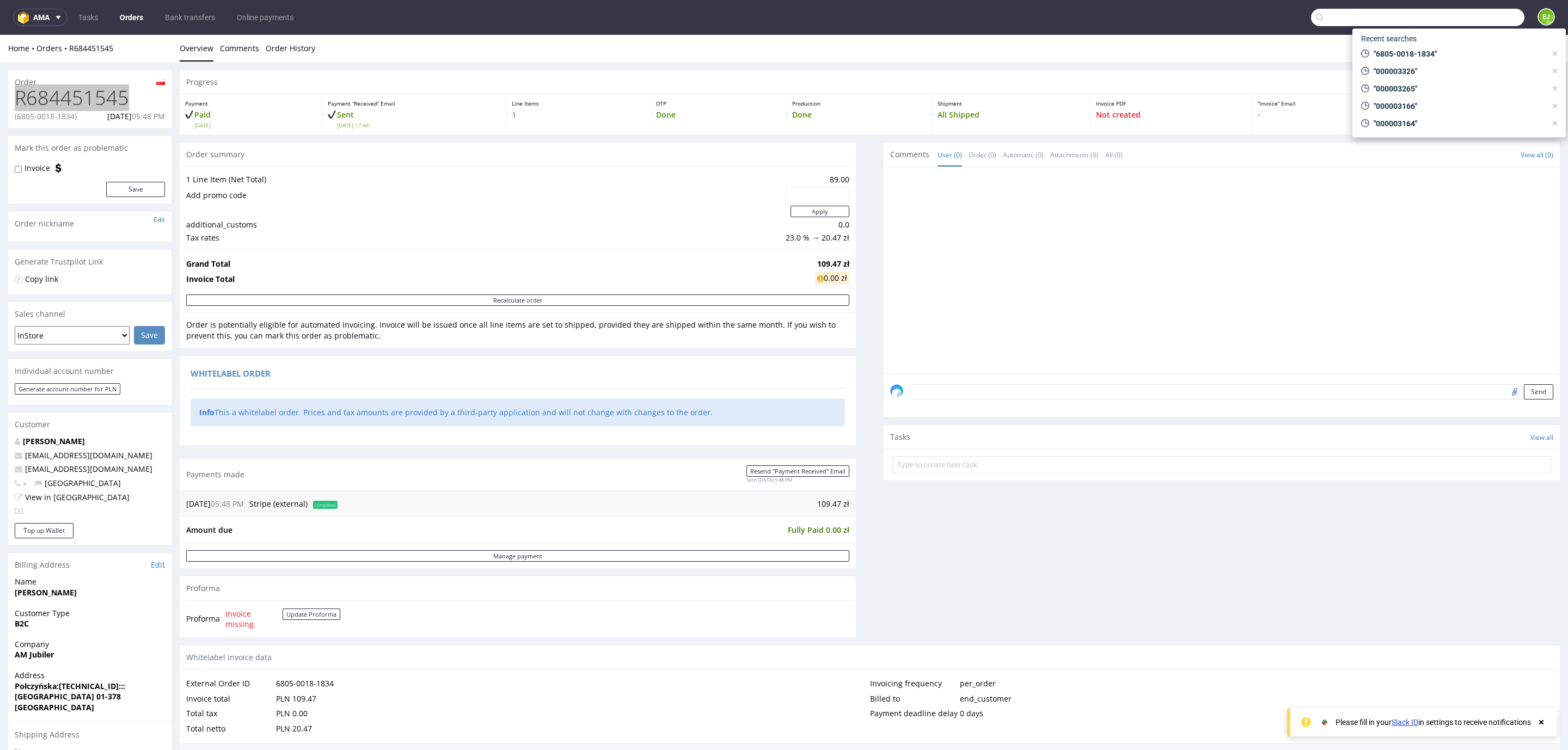
click at [1476, 23] on input "text" at bounding box center [1418, 17] width 213 height 17
paste input "6812-0004-0913"
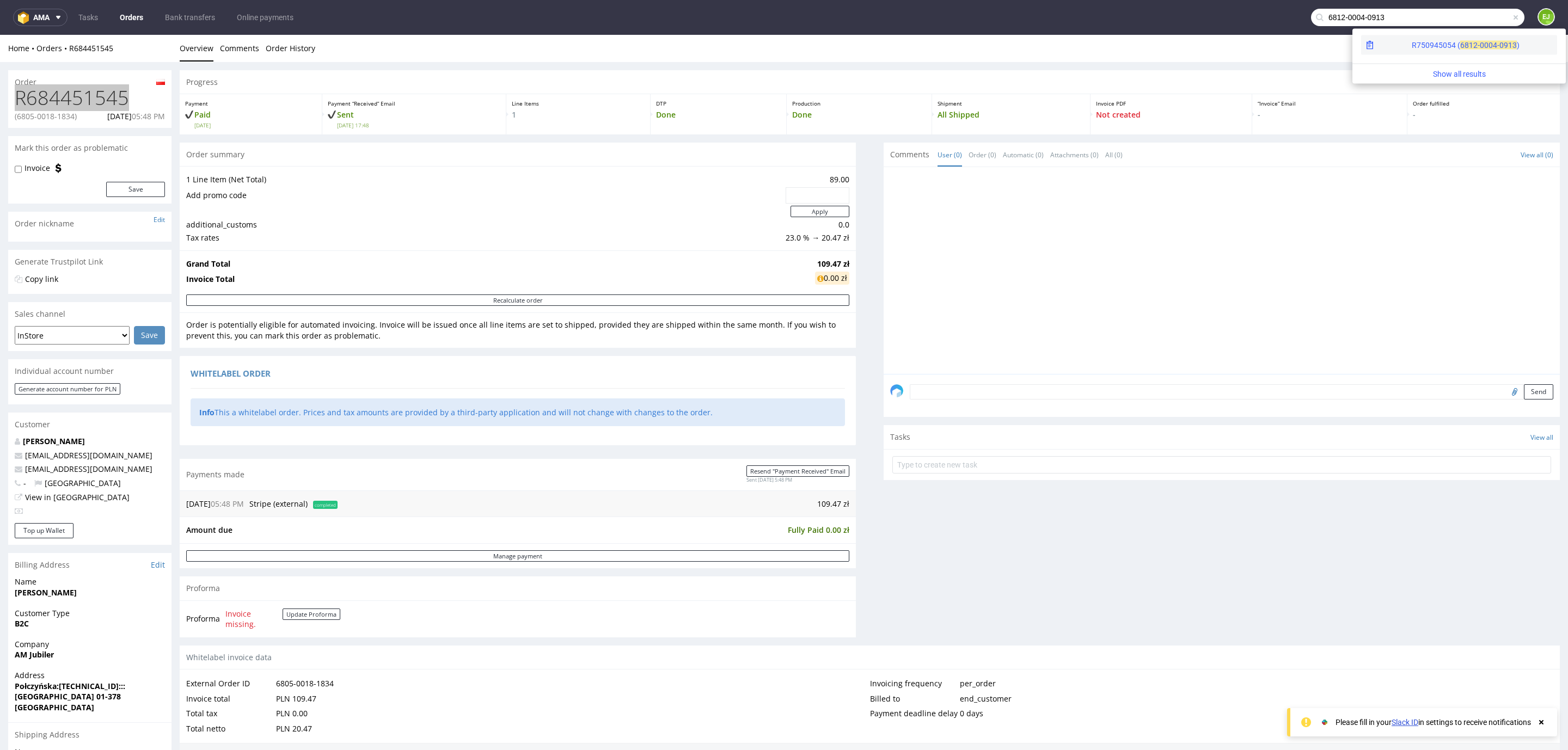
type input "6812-0004-0913"
click at [1412, 41] on div "R750945054 ( 6812-00" at bounding box center [1450, 45] width 76 height 11
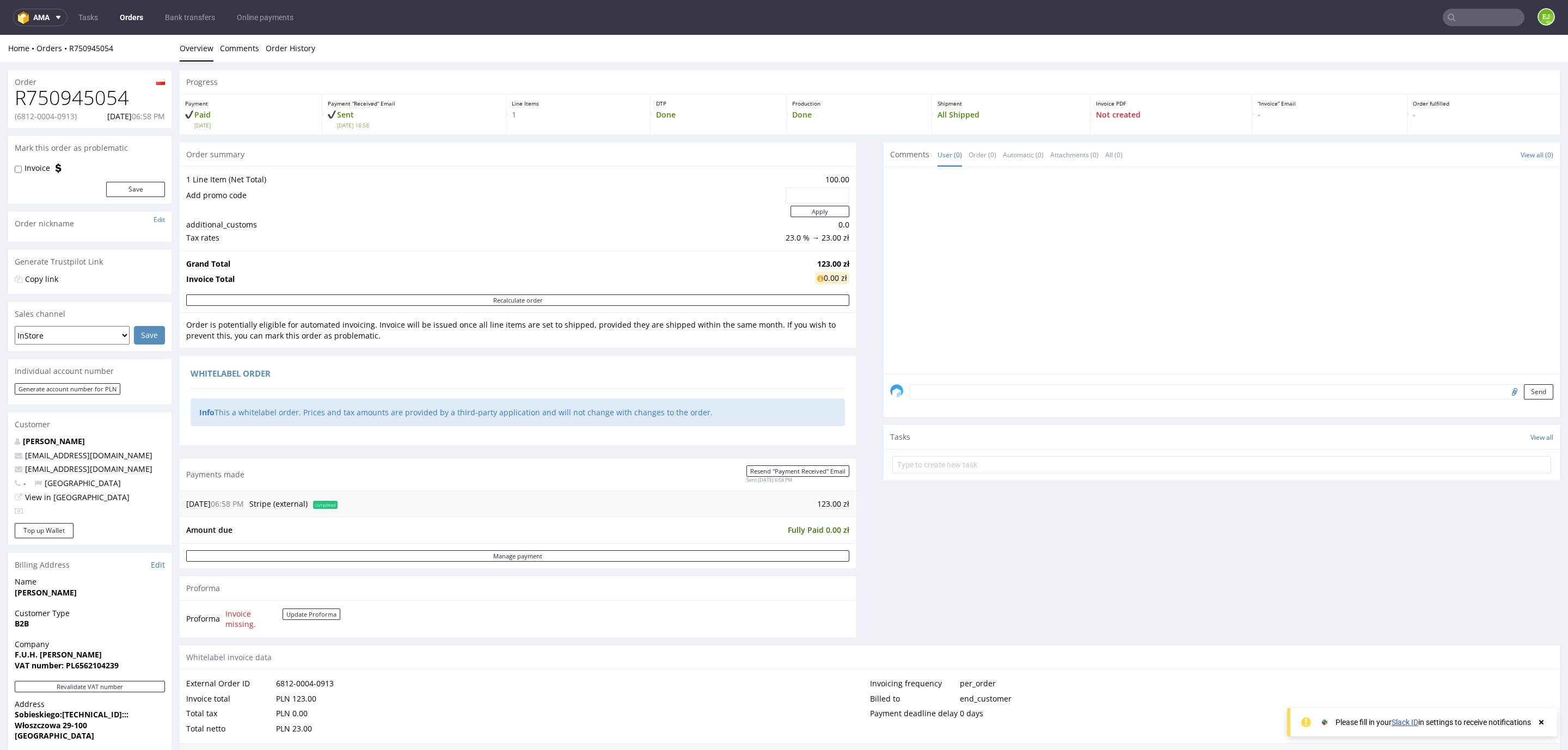
click at [65, 106] on h1 "R750945054" at bounding box center [90, 98] width 150 height 22
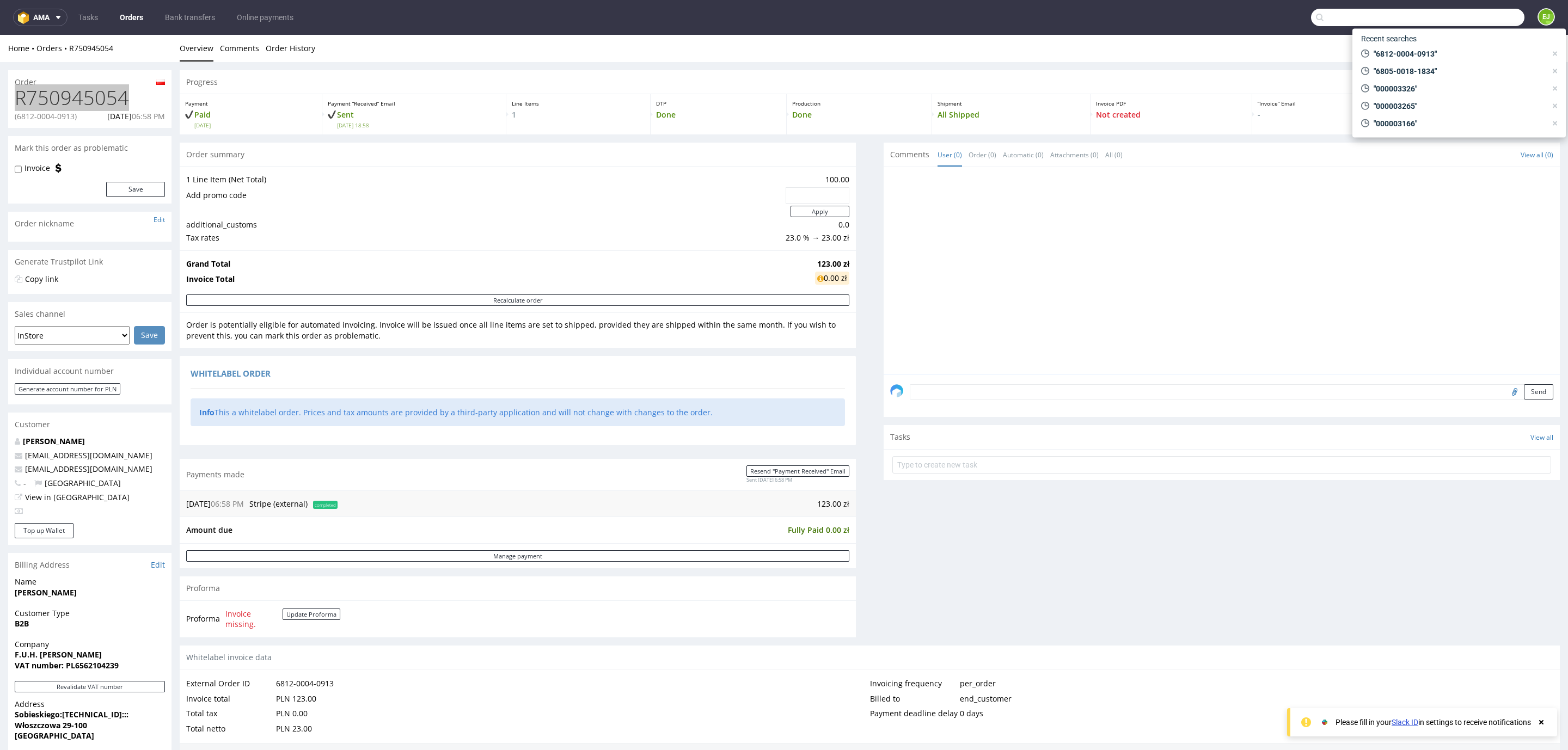
click at [1503, 15] on input "text" at bounding box center [1418, 17] width 213 height 17
paste input "6605-0003-1866"
type input "6605-0003-1866"
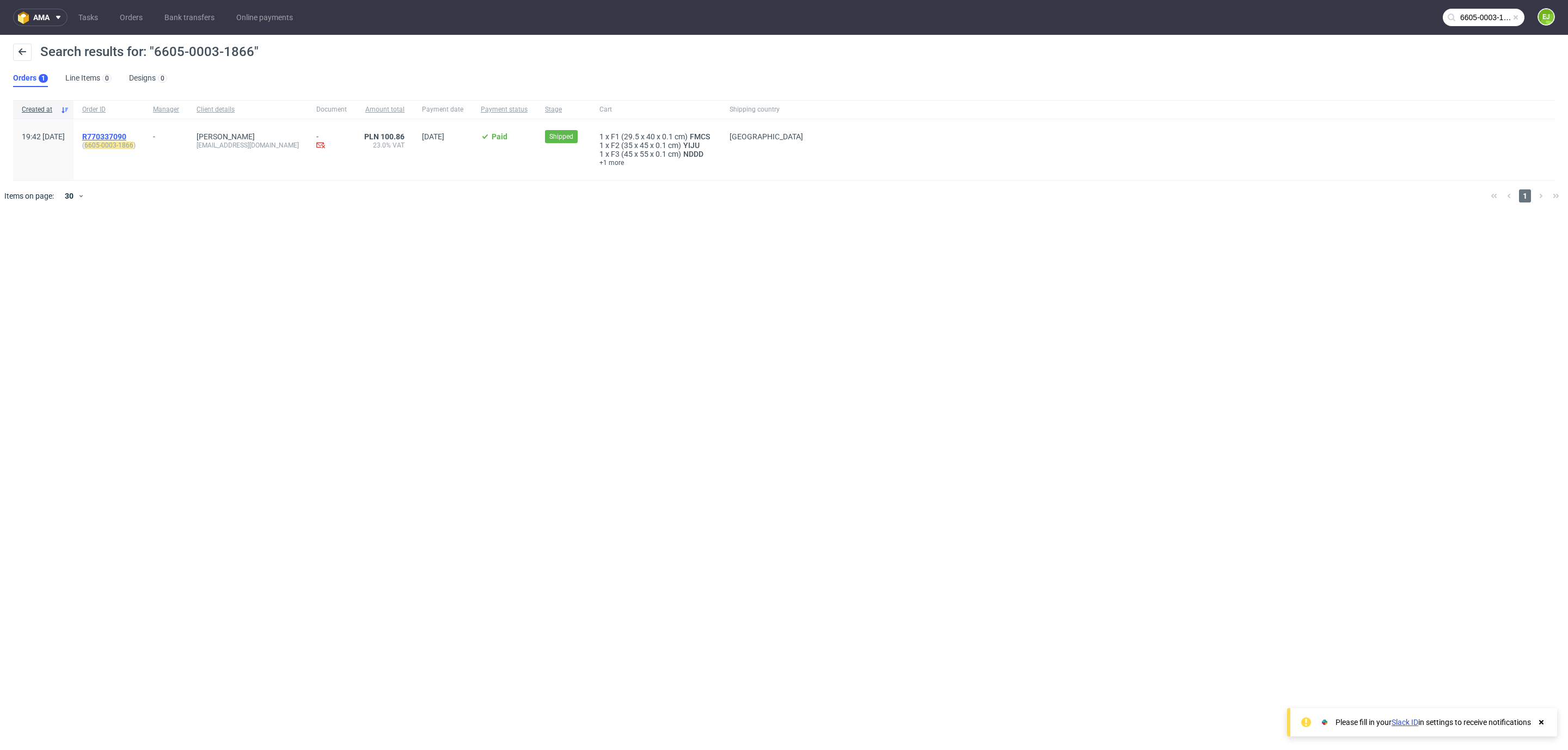
click at [126, 138] on span "R770337090" at bounding box center [104, 136] width 44 height 9
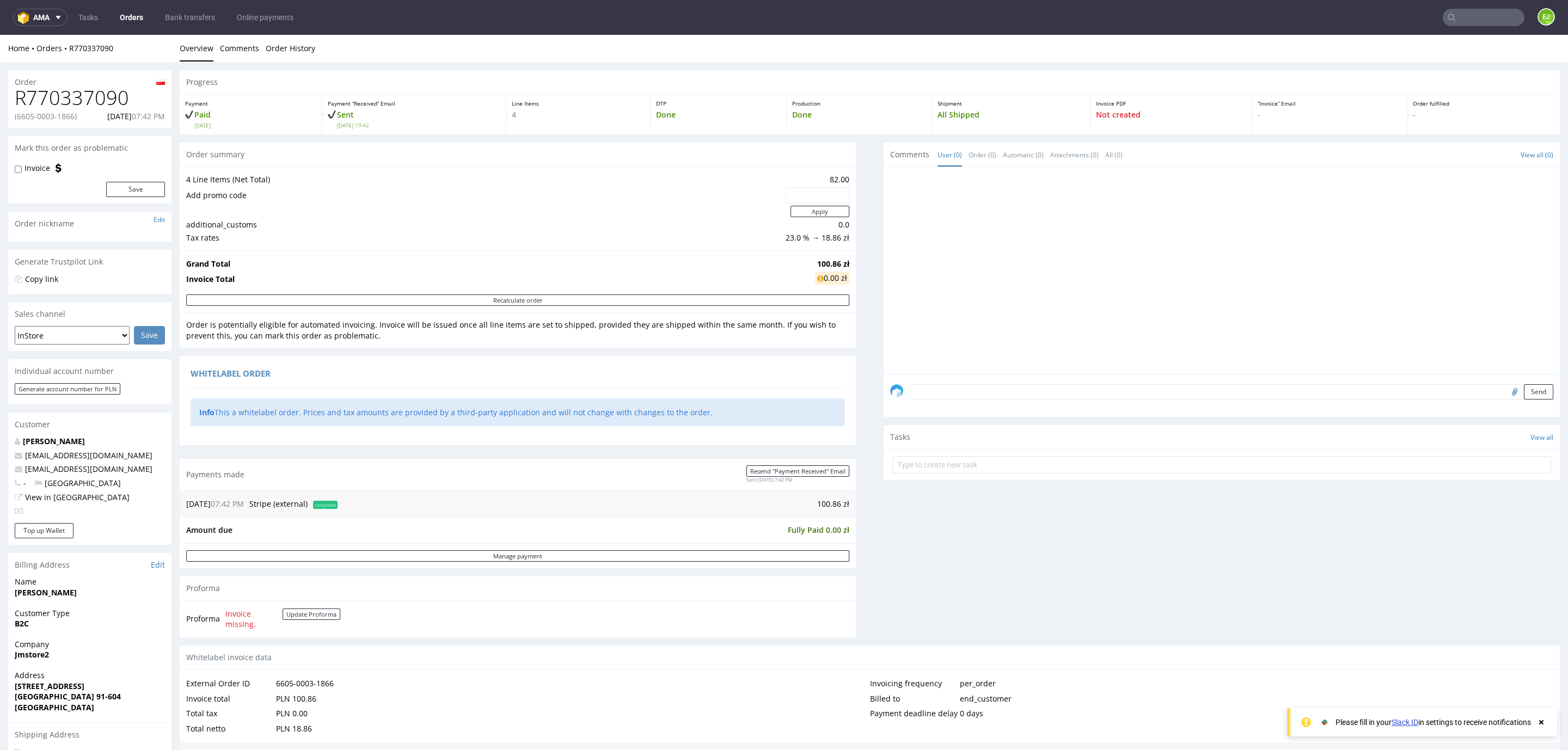
click at [88, 97] on h1 "R770337090" at bounding box center [90, 98] width 150 height 22
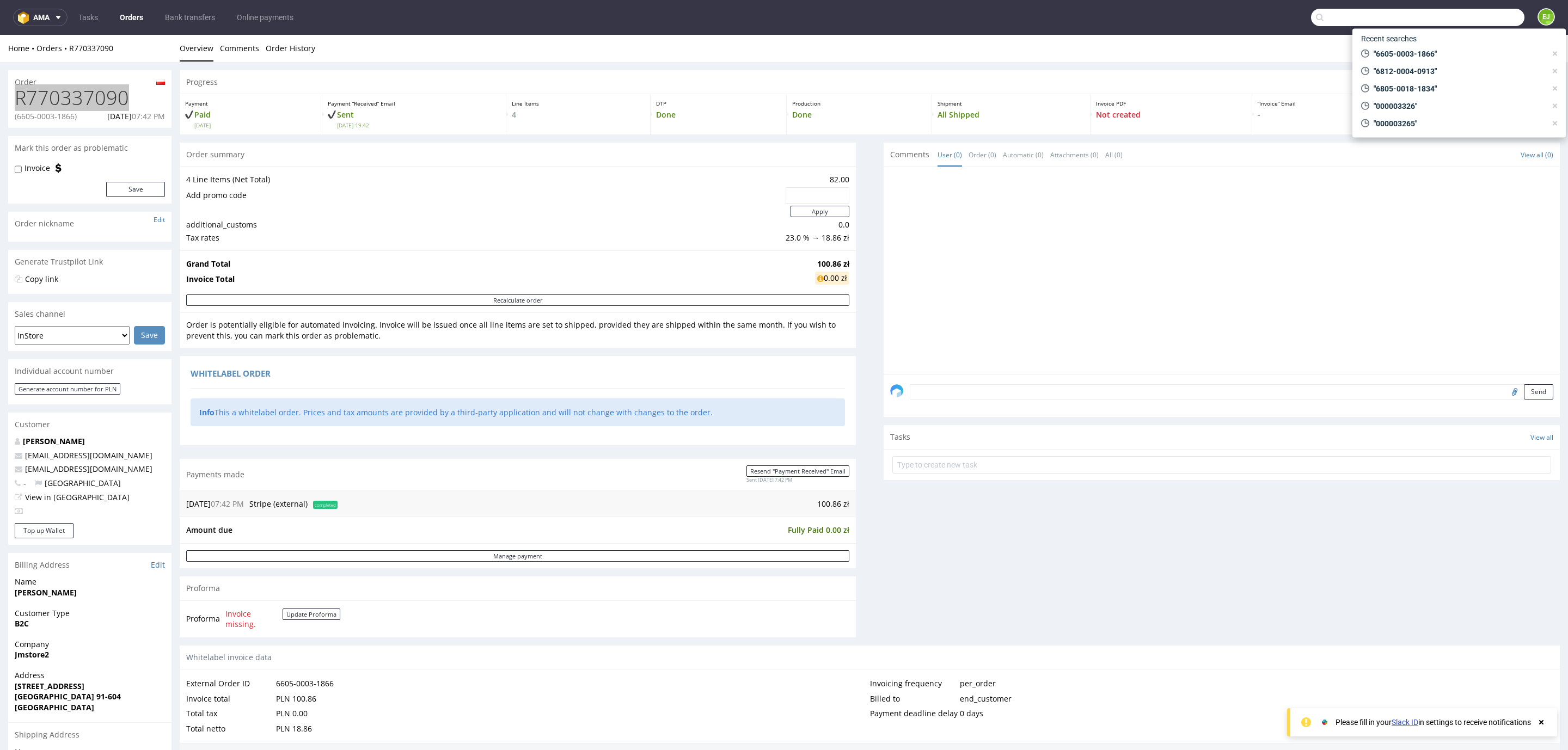
click at [1480, 18] on input "text" at bounding box center [1418, 17] width 213 height 17
paste input "6041-0001-6126"
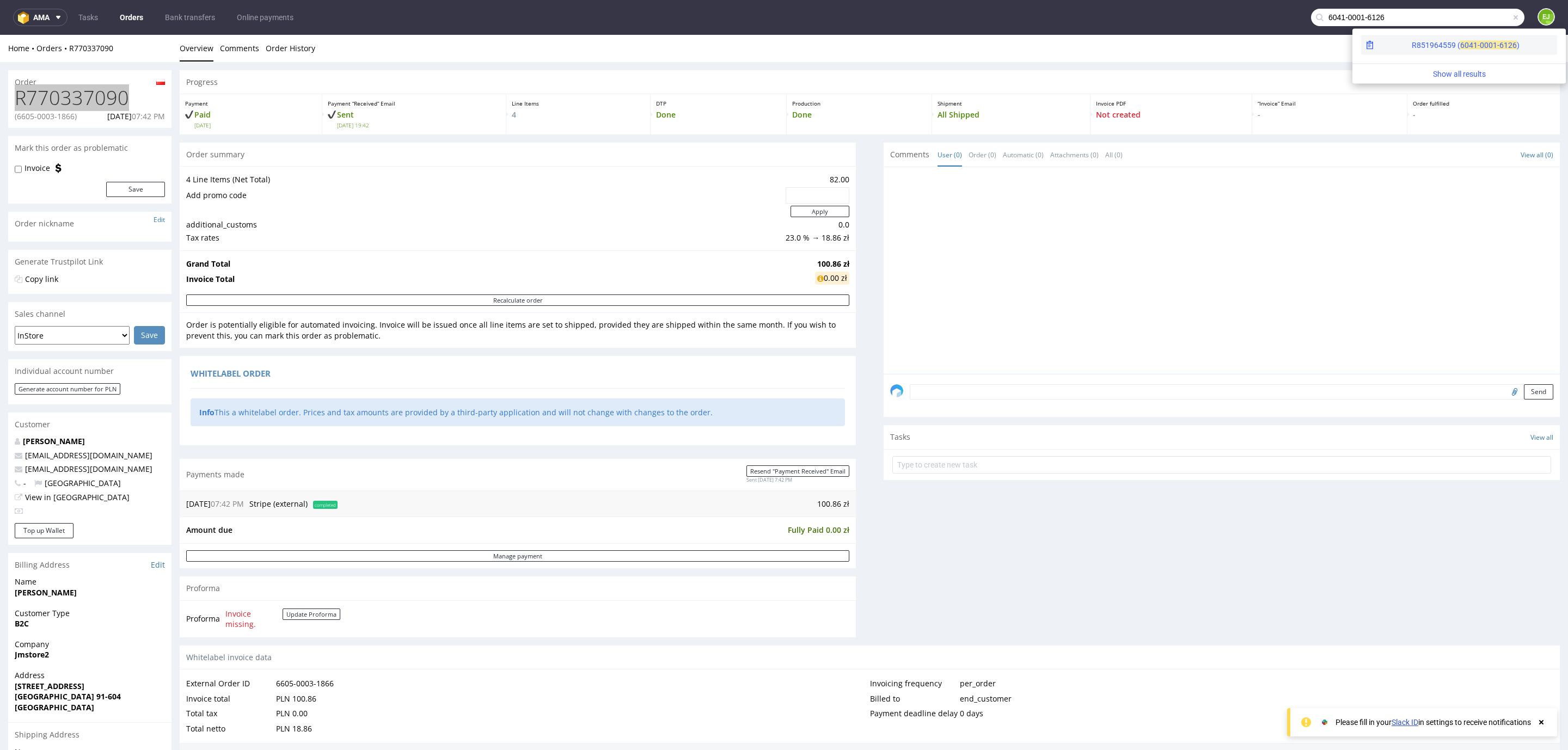
type input "6041-0001-6126"
click at [1412, 43] on div "R851964559 ( 6041-00" at bounding box center [1450, 45] width 76 height 11
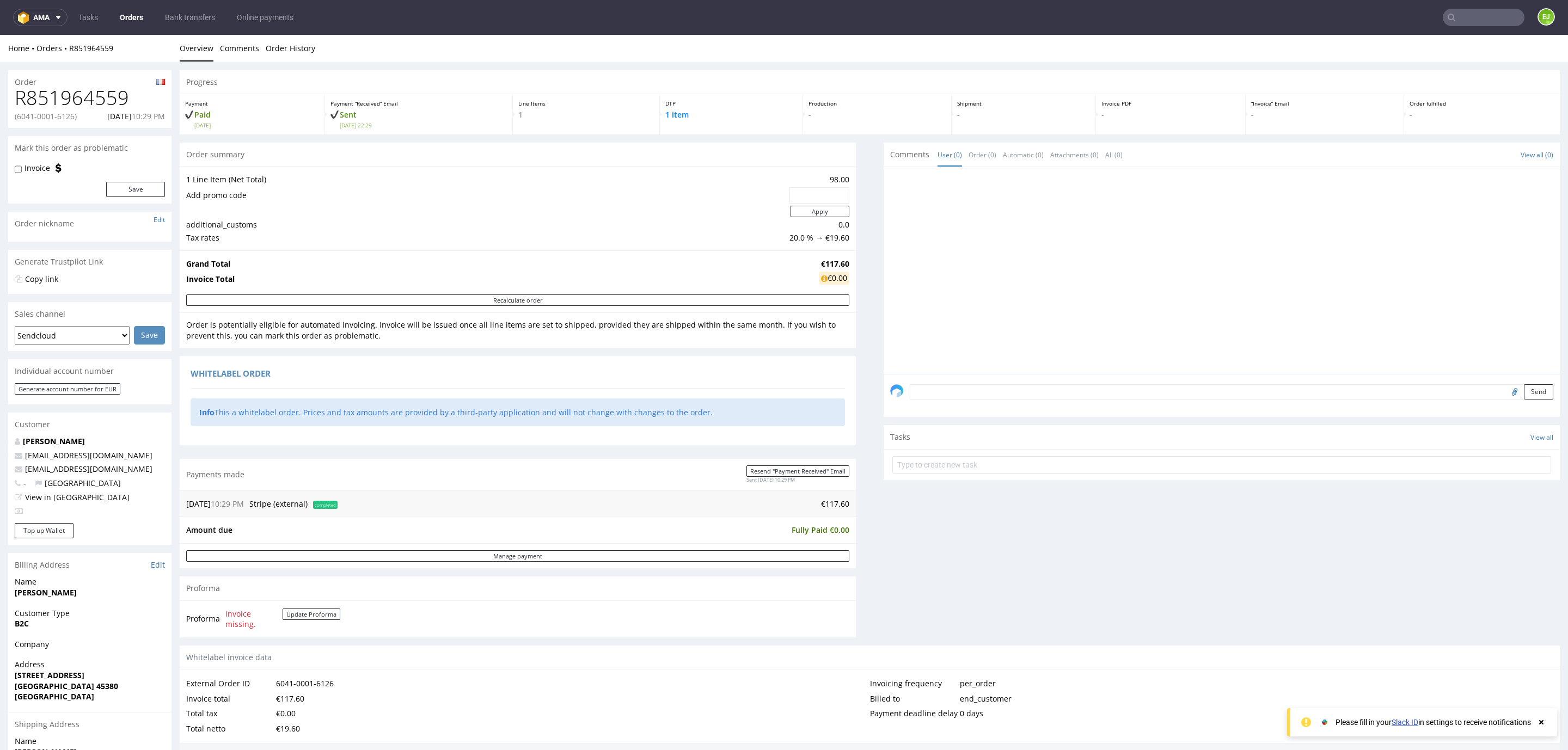
click at [75, 104] on h1 "R851964559" at bounding box center [90, 98] width 150 height 22
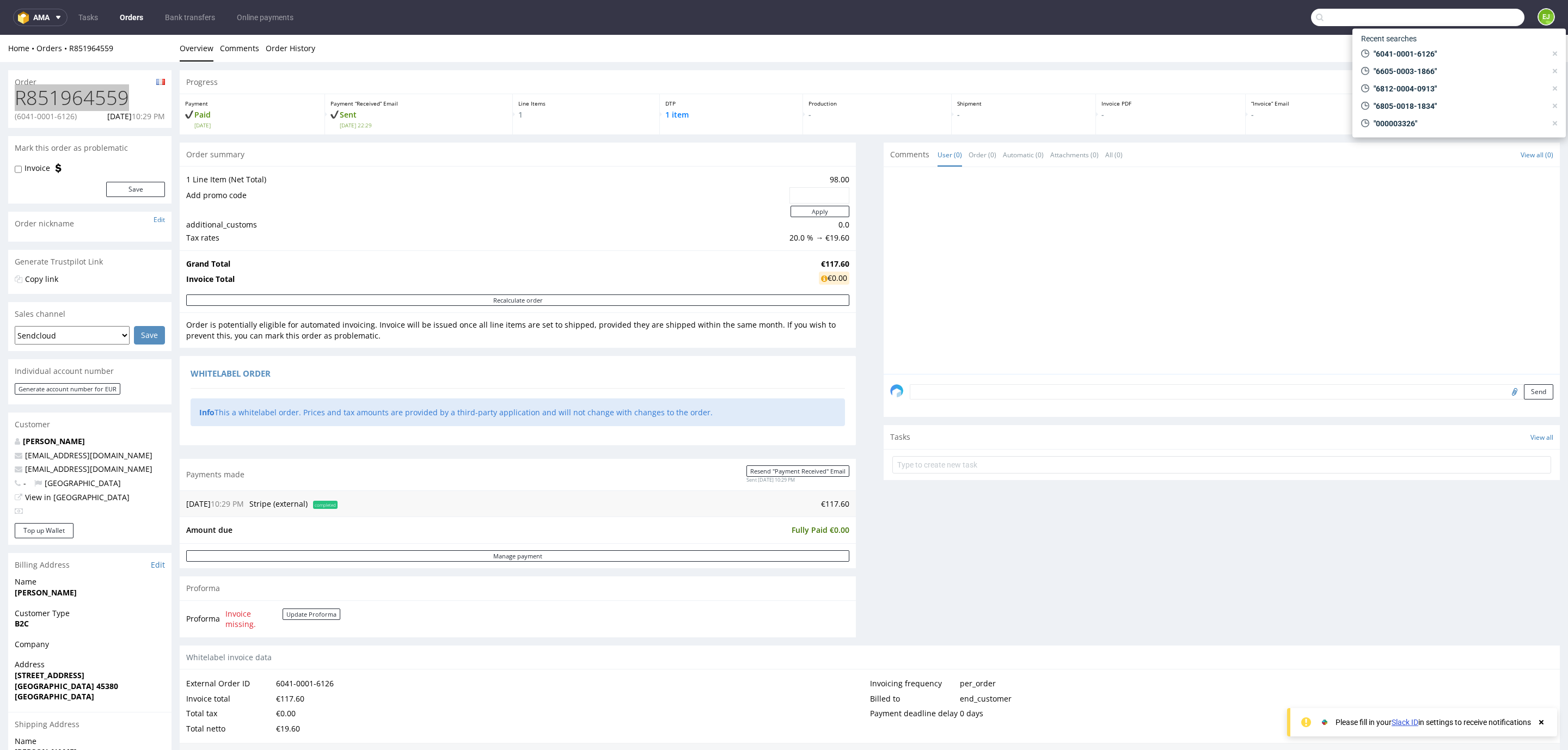
click at [1468, 22] on input "text" at bounding box center [1418, 17] width 213 height 17
paste input "[EMAIL_ADDRESS][DOMAIN_NAME]"
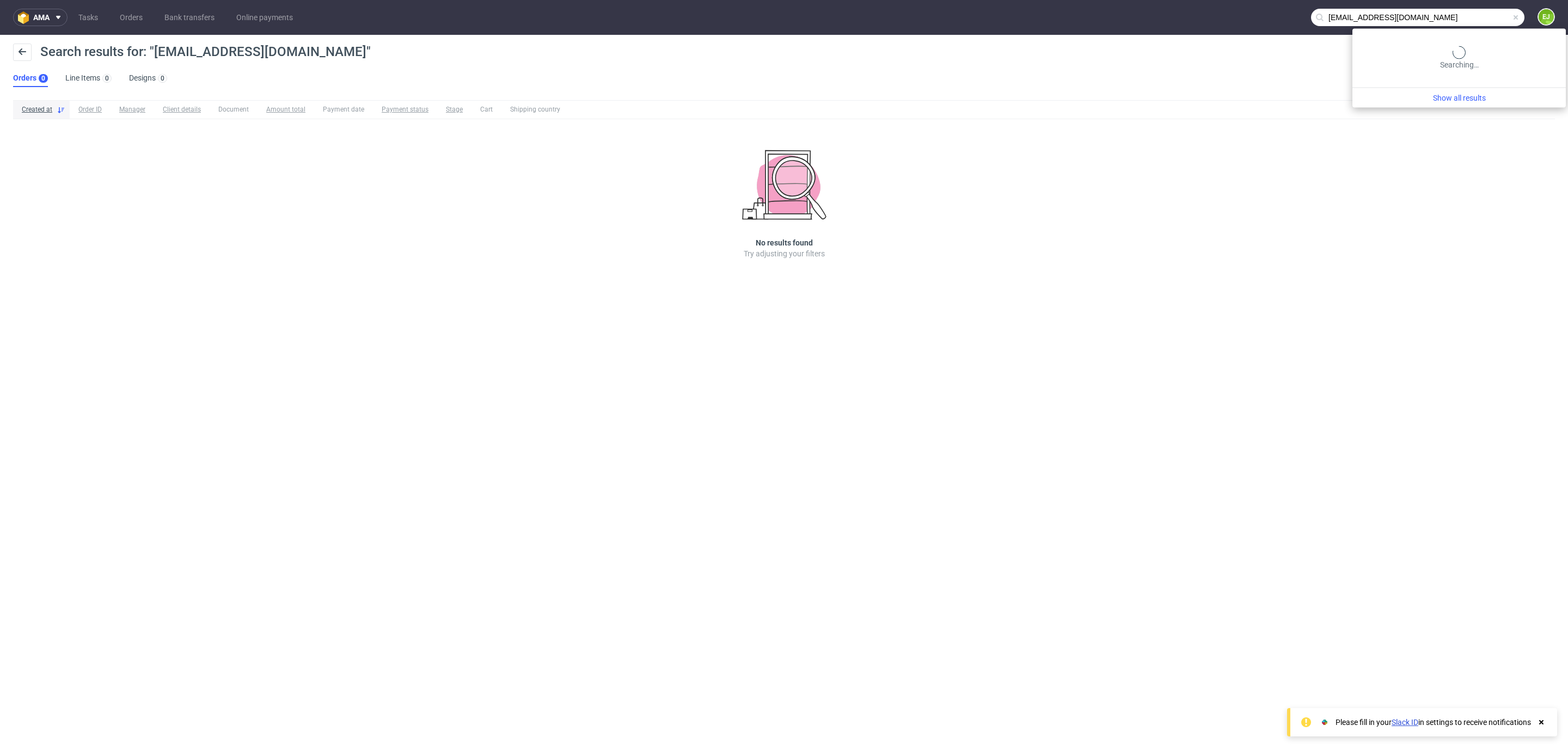
click at [1483, 19] on input "[EMAIL_ADDRESS][DOMAIN_NAME]" at bounding box center [1418, 17] width 213 height 17
drag, startPoint x: 1374, startPoint y: 19, endPoint x: 1471, endPoint y: 33, distance: 98.0
click at [1471, 33] on body "ama Tasks Orders Bank transfers Online payments [EMAIL_ADDRESS][DOMAIN_NAME] EJ…" at bounding box center [784, 375] width 1568 height 750
click at [1500, 19] on input "[EMAIL_ADDRESS][DOMAIN_NAME]" at bounding box center [1484, 17] width 82 height 17
type input "alexmuskus"
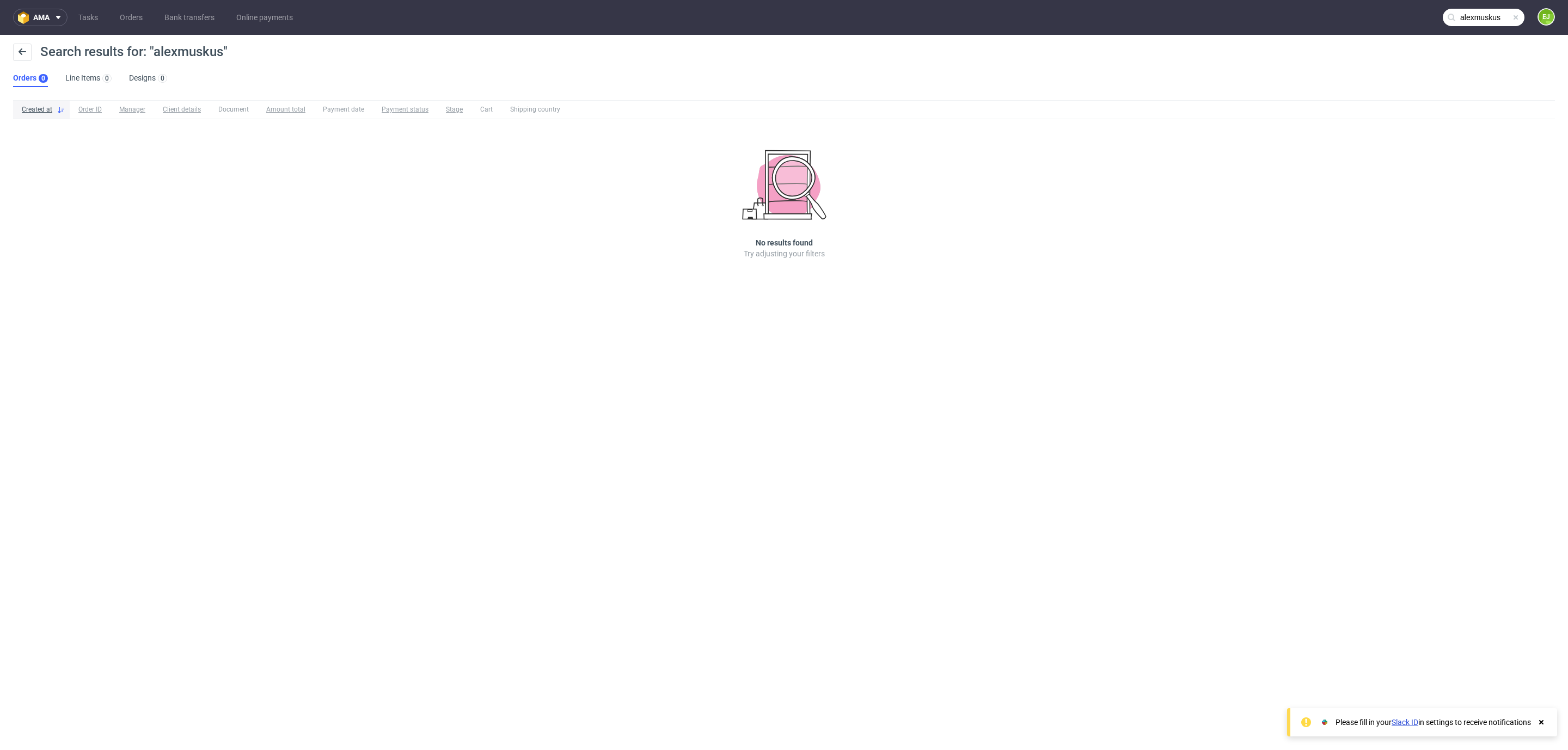
click at [1495, 21] on input "alexmuskus" at bounding box center [1484, 17] width 82 height 17
